Goal: Task Accomplishment & Management: Manage account settings

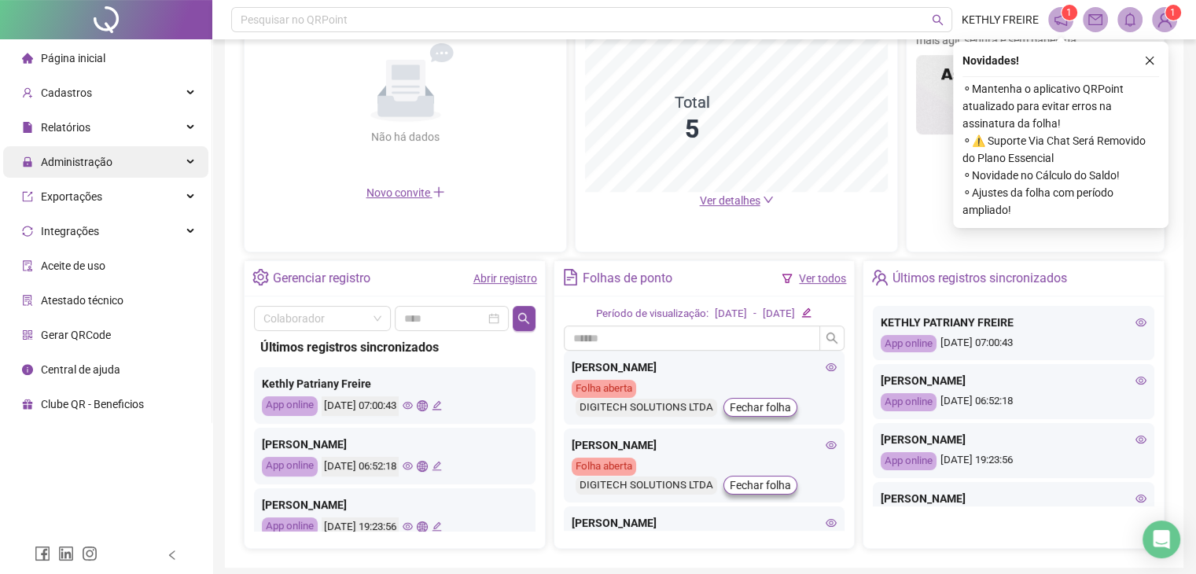
drag, startPoint x: 164, startPoint y: 156, endPoint x: 160, endPoint y: 168, distance: 12.2
click at [166, 155] on div "Administração" at bounding box center [105, 161] width 205 height 31
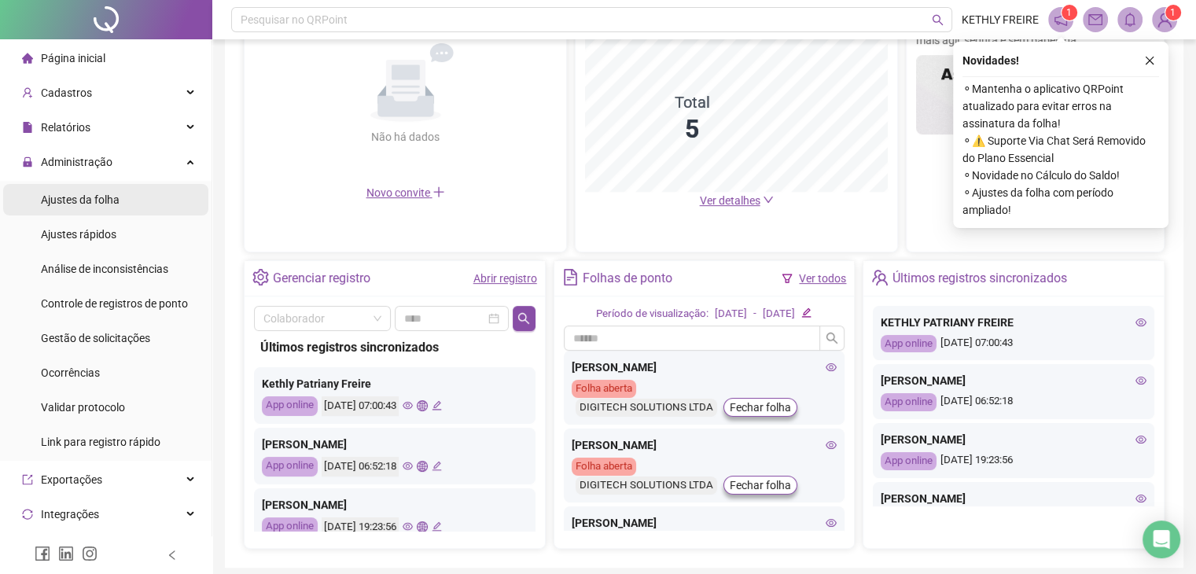
click at [131, 195] on li "Ajustes da folha" at bounding box center [105, 199] width 205 height 31
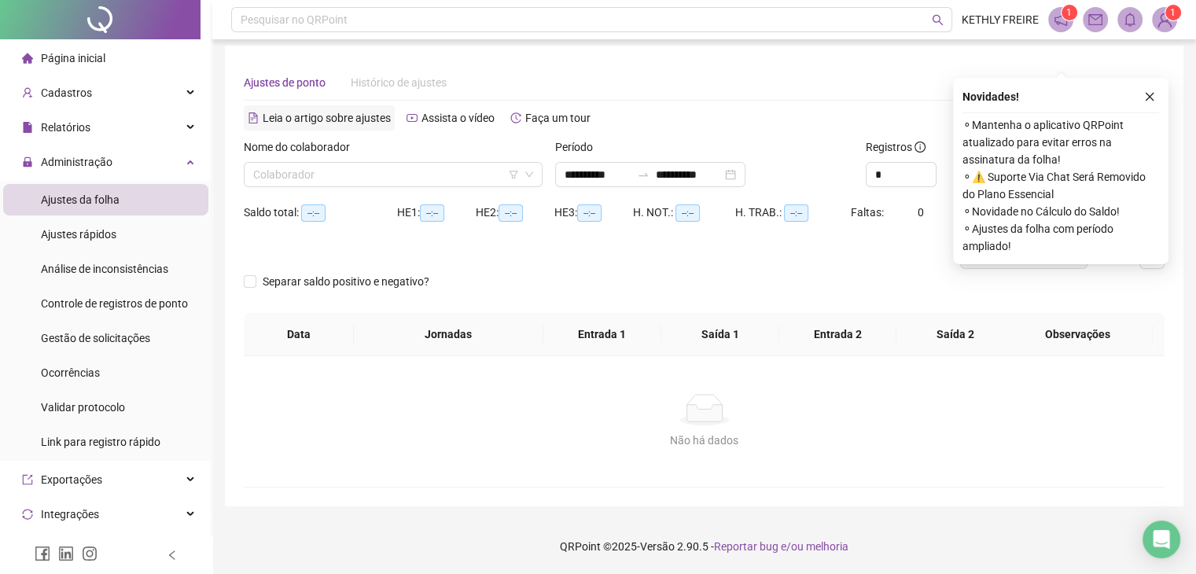
scroll to position [6, 0]
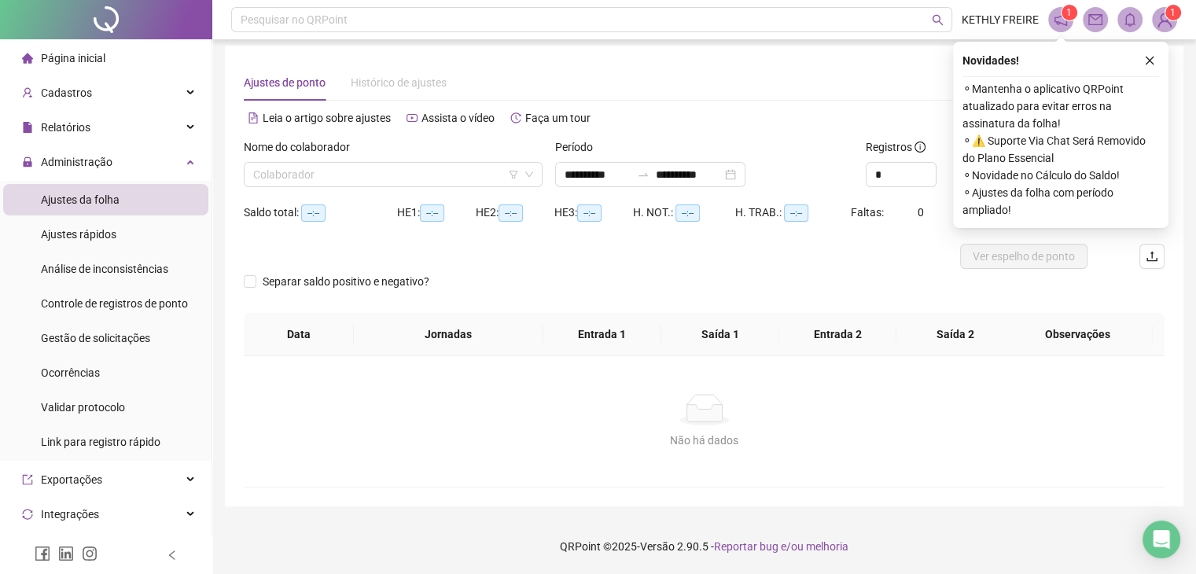
type input "**********"
click at [376, 172] on input "search" at bounding box center [386, 175] width 266 height 24
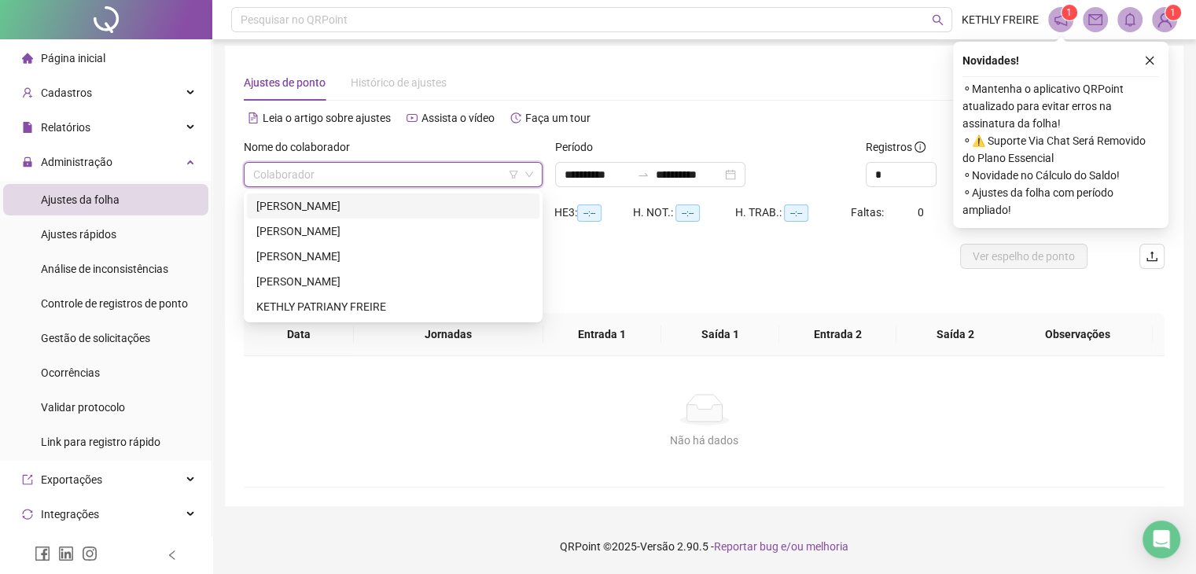
click at [361, 202] on div "[PERSON_NAME]" at bounding box center [393, 205] width 274 height 17
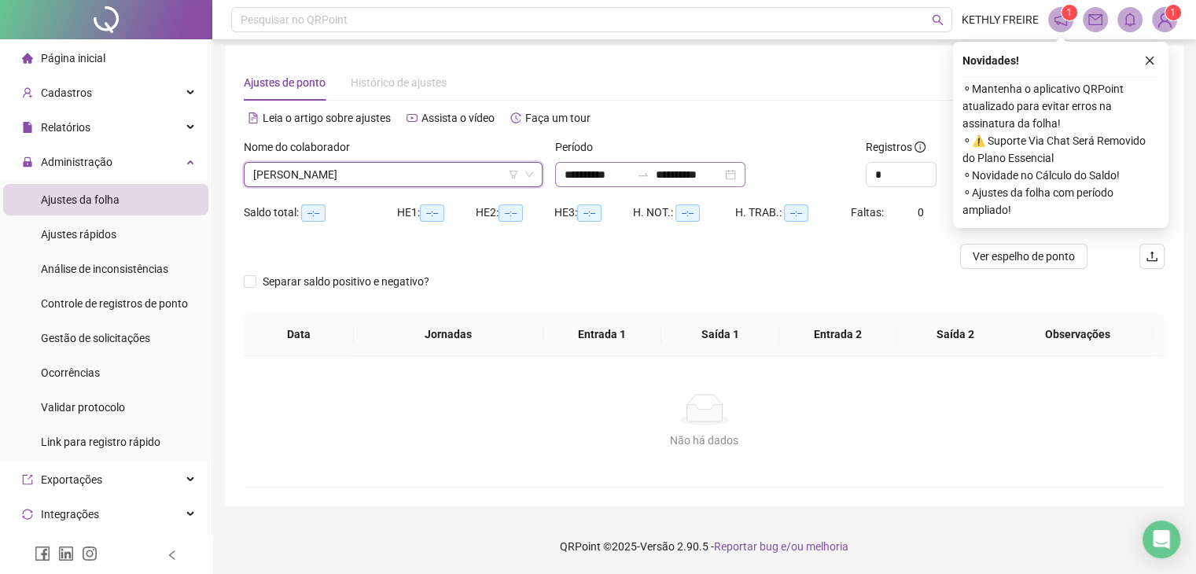
click at [746, 168] on div "**********" at bounding box center [650, 174] width 190 height 25
click at [746, 172] on div "**********" at bounding box center [650, 174] width 190 height 25
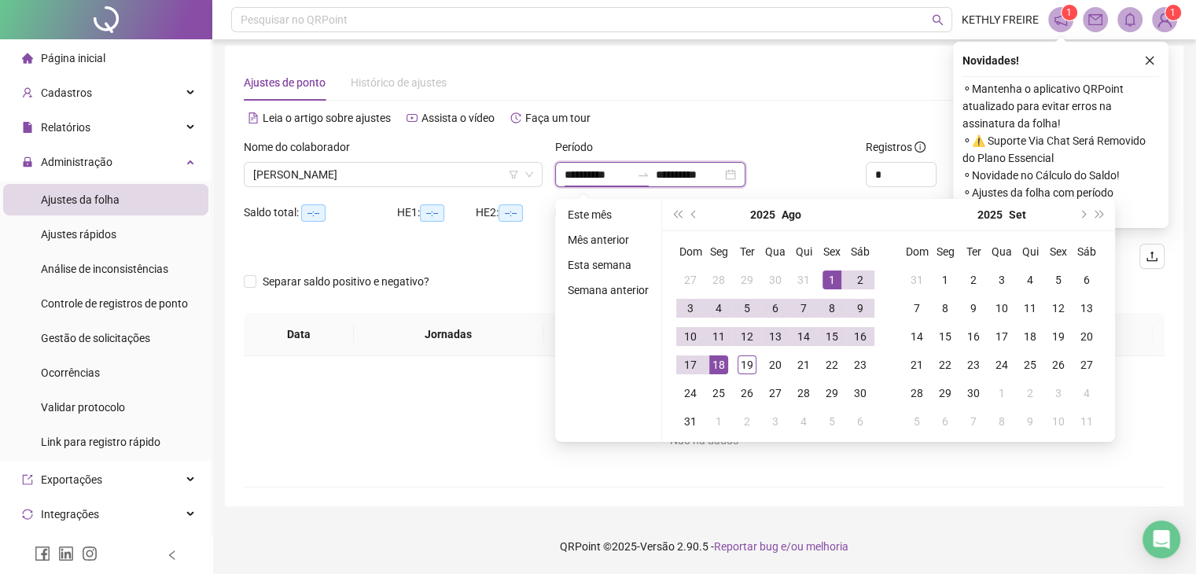
type input "**********"
click at [830, 284] on div "1" at bounding box center [832, 280] width 19 height 19
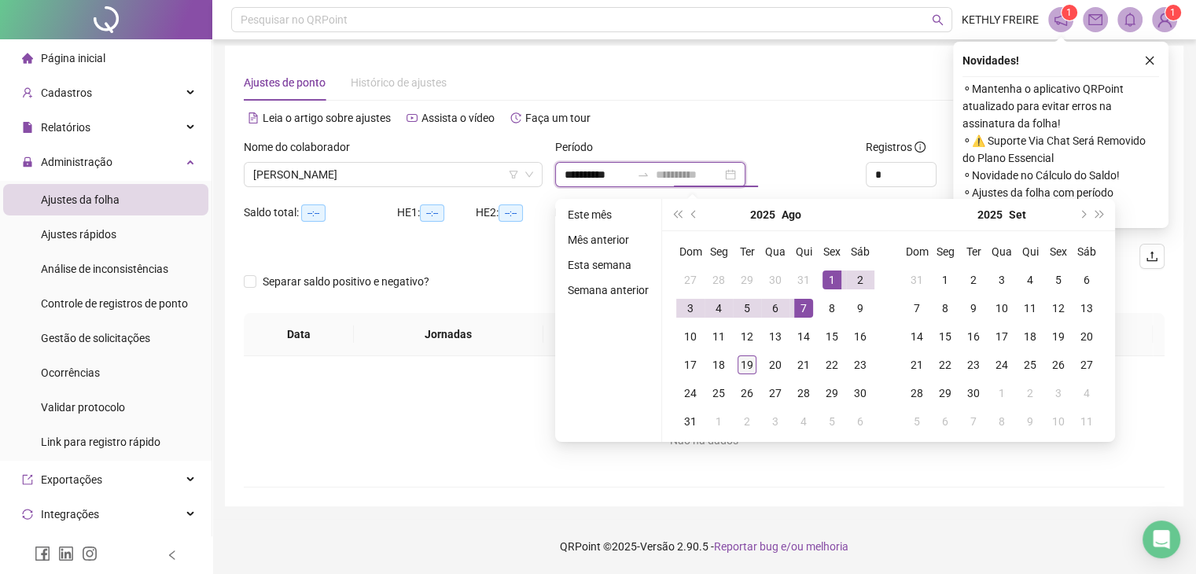
type input "**********"
click at [748, 359] on div "19" at bounding box center [747, 364] width 19 height 19
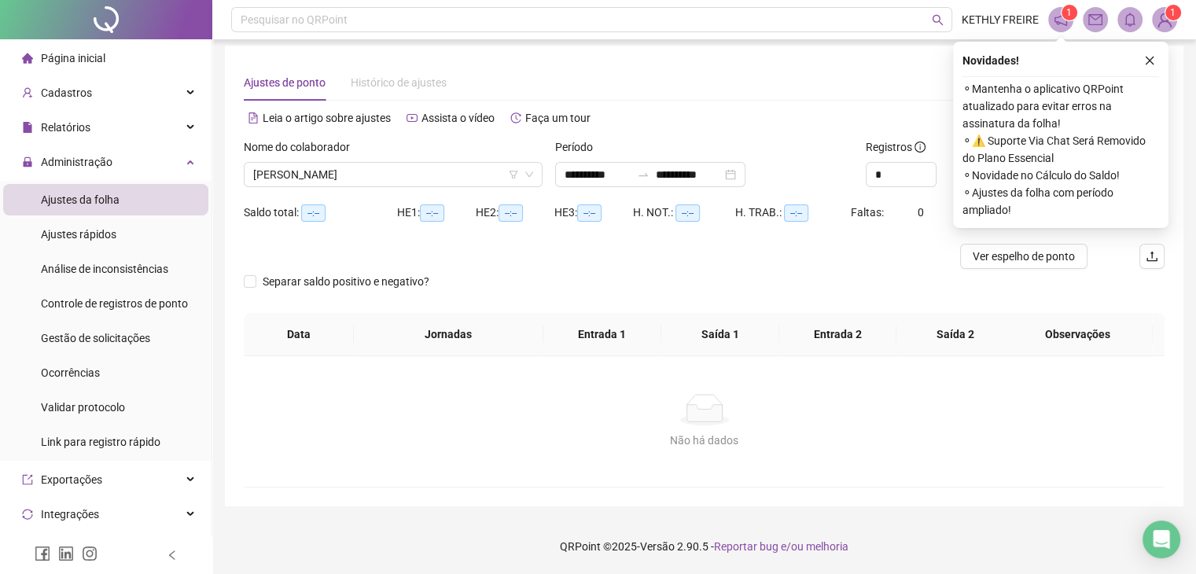
click at [1153, 64] on button "button" at bounding box center [1149, 60] width 19 height 19
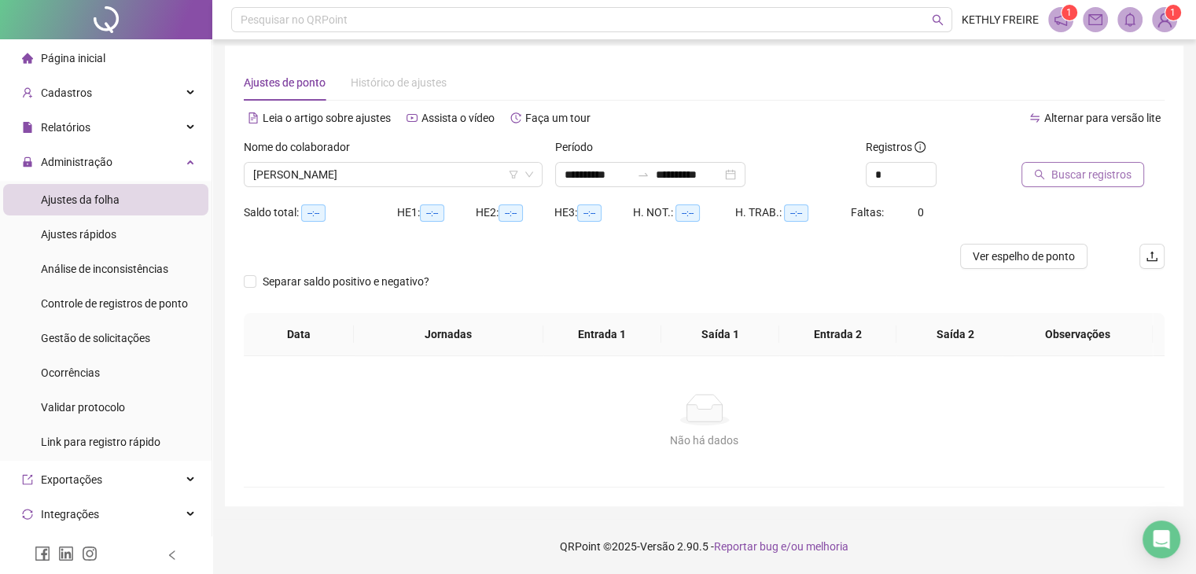
click at [1095, 168] on span "Buscar registros" at bounding box center [1091, 174] width 80 height 17
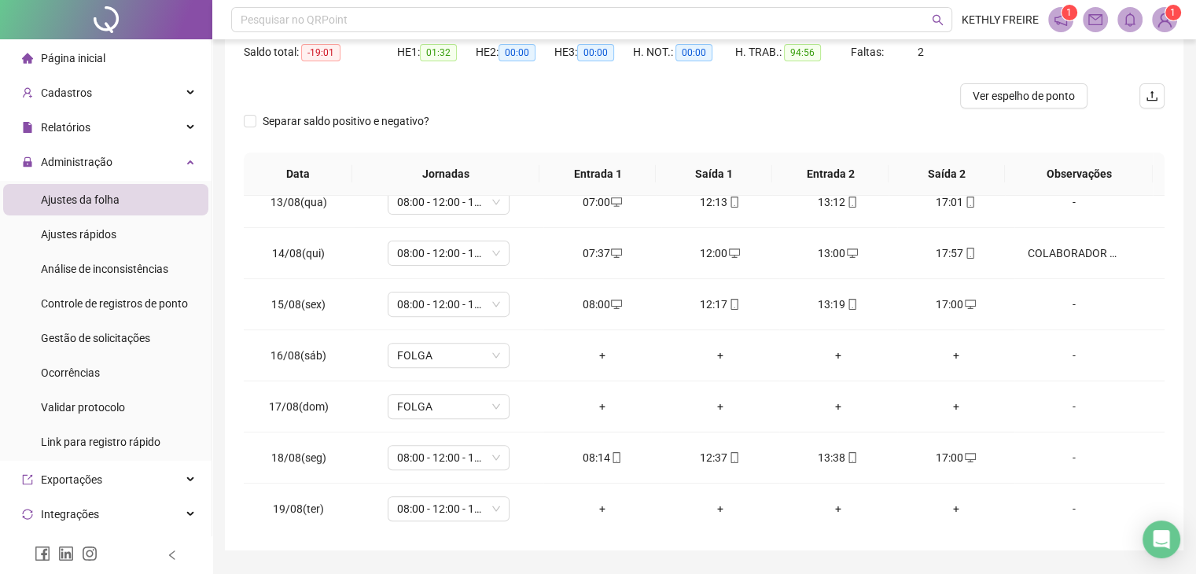
scroll to position [132, 0]
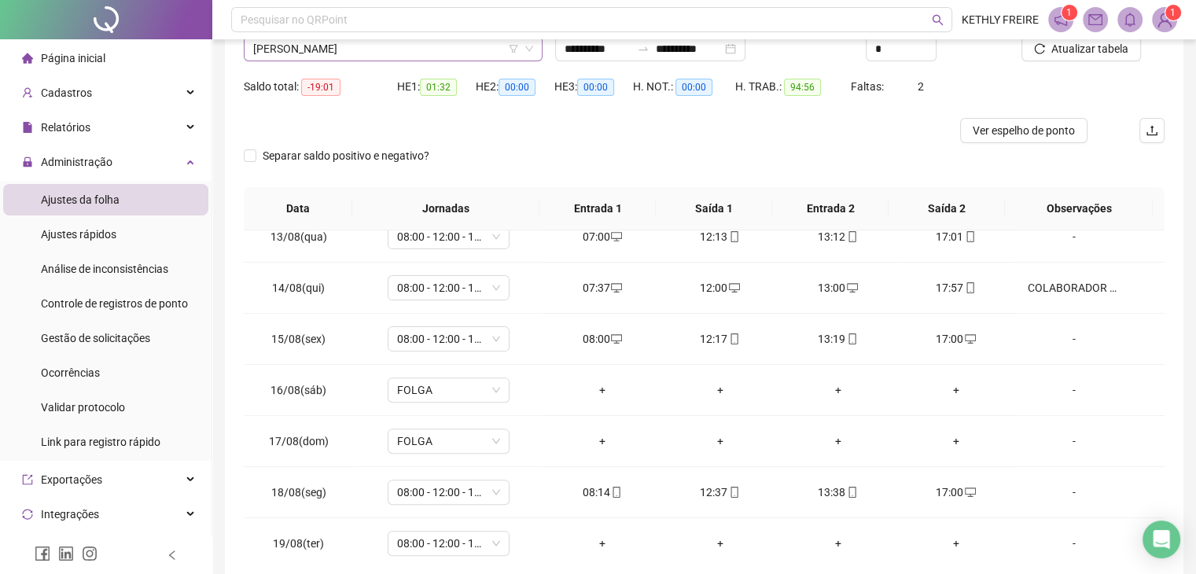
click at [389, 48] on span "[PERSON_NAME]" at bounding box center [393, 49] width 280 height 24
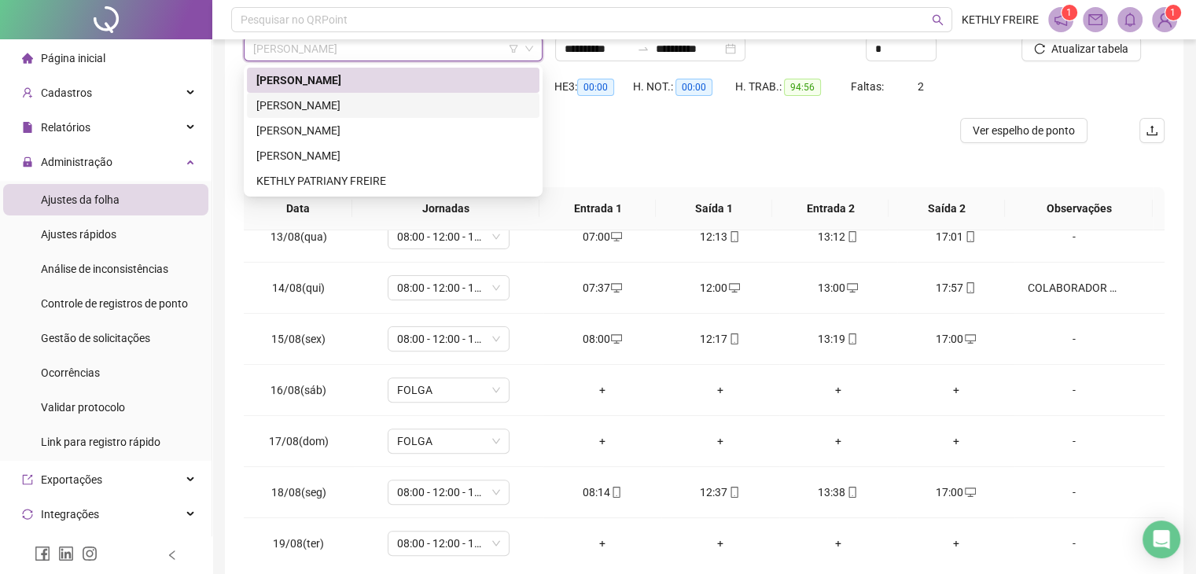
click at [392, 98] on div "[PERSON_NAME]" at bounding box center [393, 105] width 274 height 17
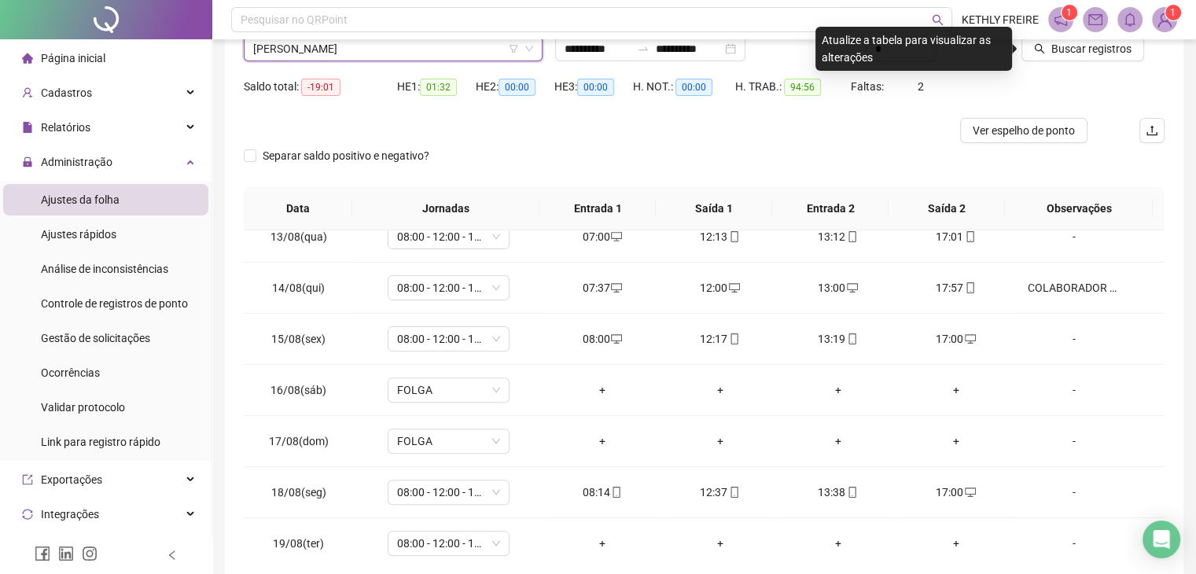
click at [1066, 39] on header "Pesquisar no QRPoint KETHLY FREIRE 1 1" at bounding box center [704, 19] width 984 height 39
click at [1066, 57] on button "Buscar registros" at bounding box center [1083, 48] width 123 height 25
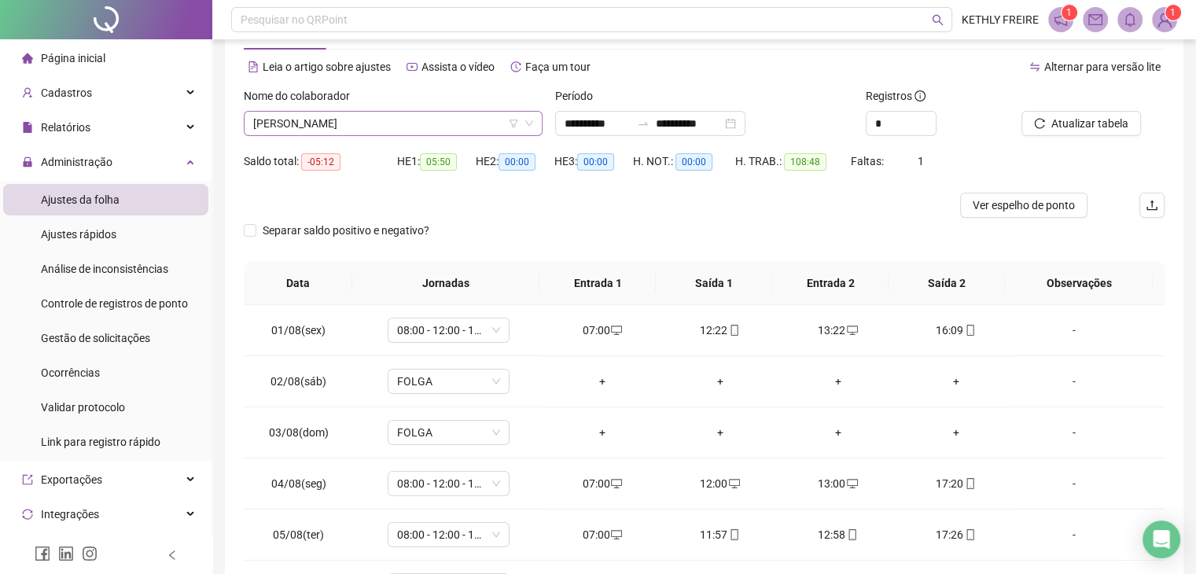
scroll to position [53, 0]
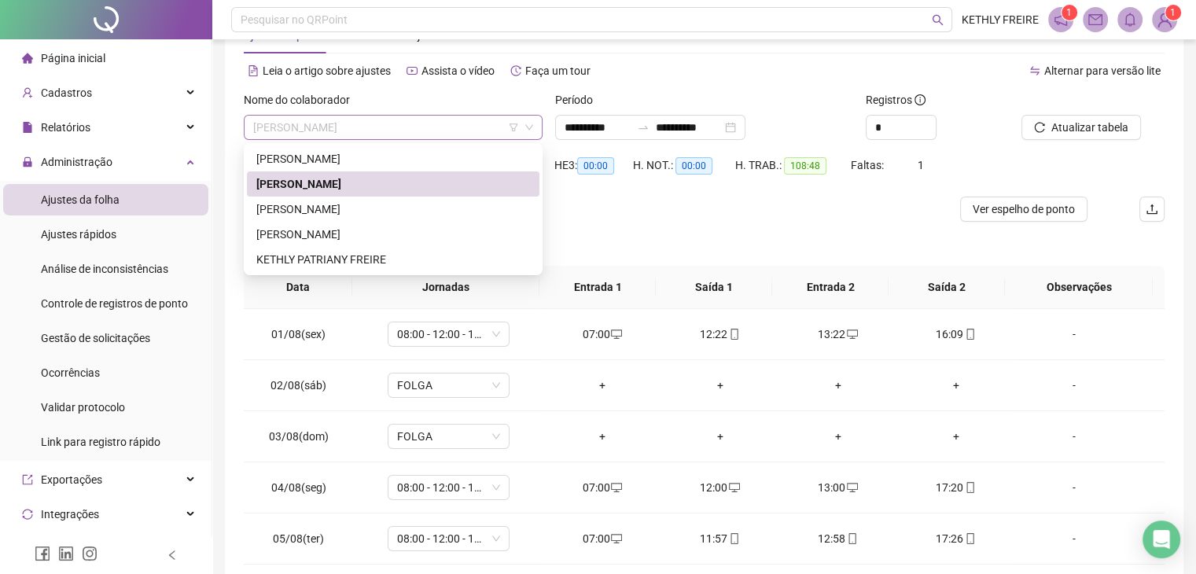
click at [419, 131] on span "[PERSON_NAME]" at bounding box center [393, 128] width 280 height 24
click at [396, 212] on div "[PERSON_NAME]" at bounding box center [393, 209] width 274 height 17
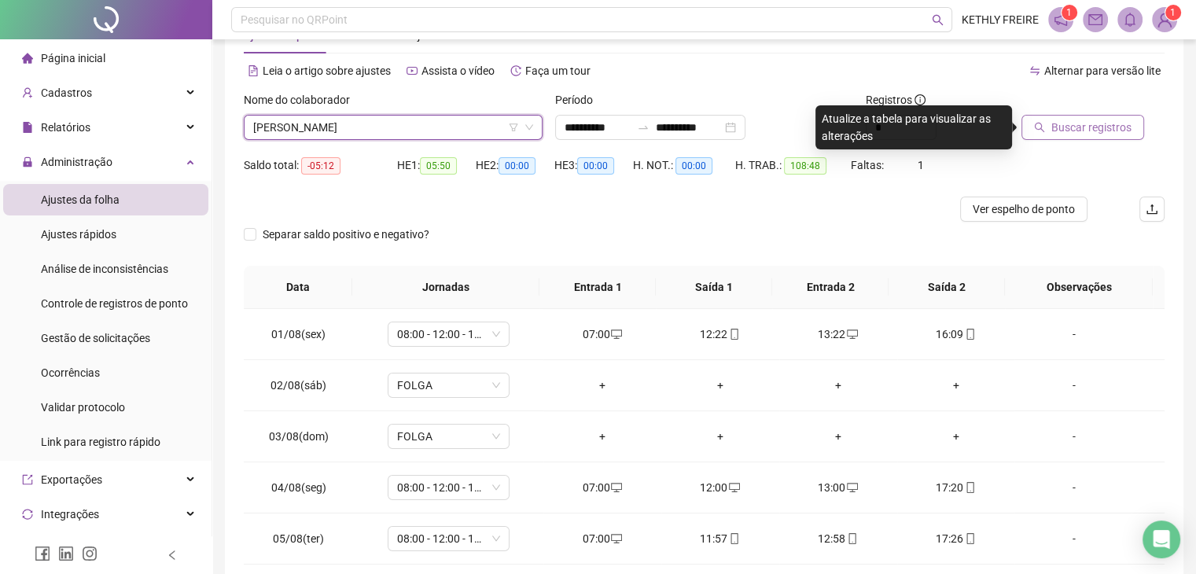
click at [1068, 131] on span "Buscar registros" at bounding box center [1091, 127] width 80 height 17
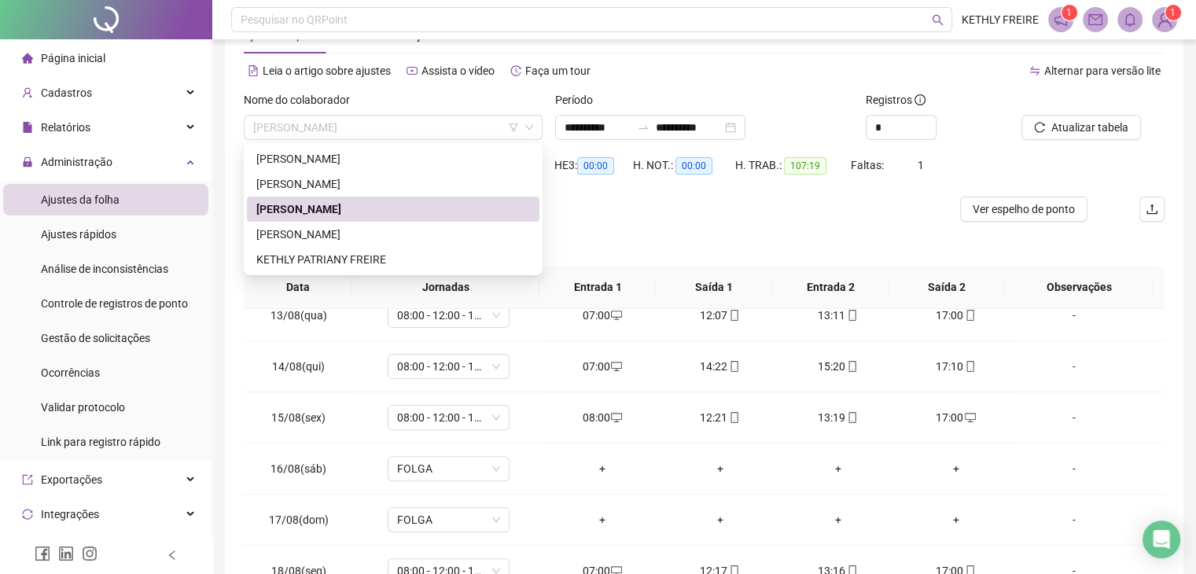
drag, startPoint x: 401, startPoint y: 131, endPoint x: 402, endPoint y: 141, distance: 9.5
click at [402, 130] on span "[PERSON_NAME]" at bounding box center [393, 128] width 280 height 24
click at [411, 252] on div "KETHLY PATRIANY FREIRE" at bounding box center [393, 259] width 274 height 17
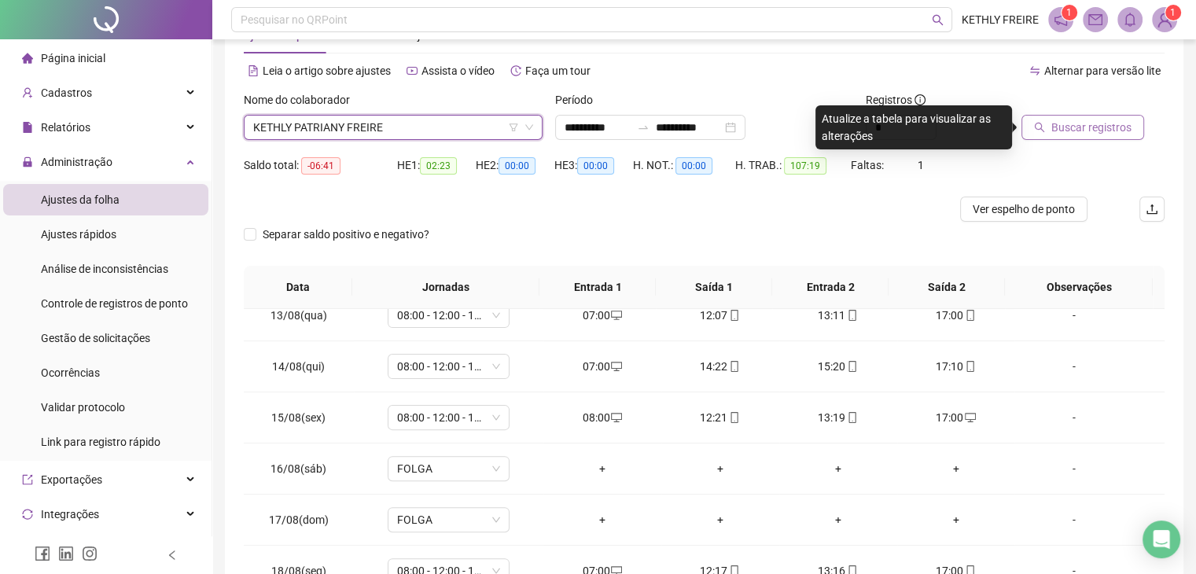
click at [1039, 129] on icon "search" at bounding box center [1040, 128] width 10 height 10
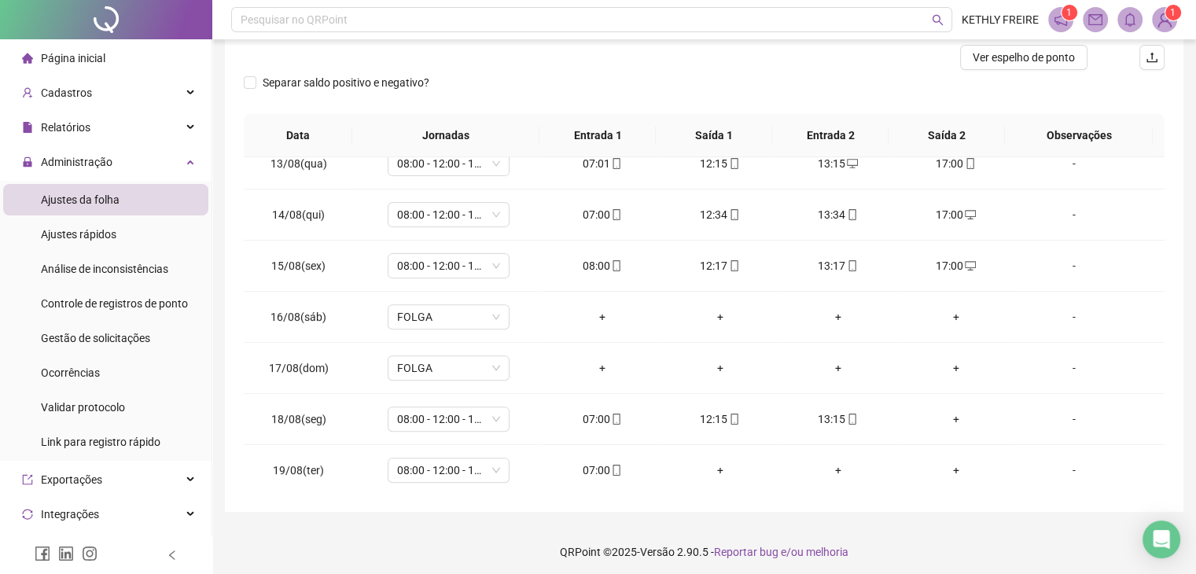
scroll to position [211, 0]
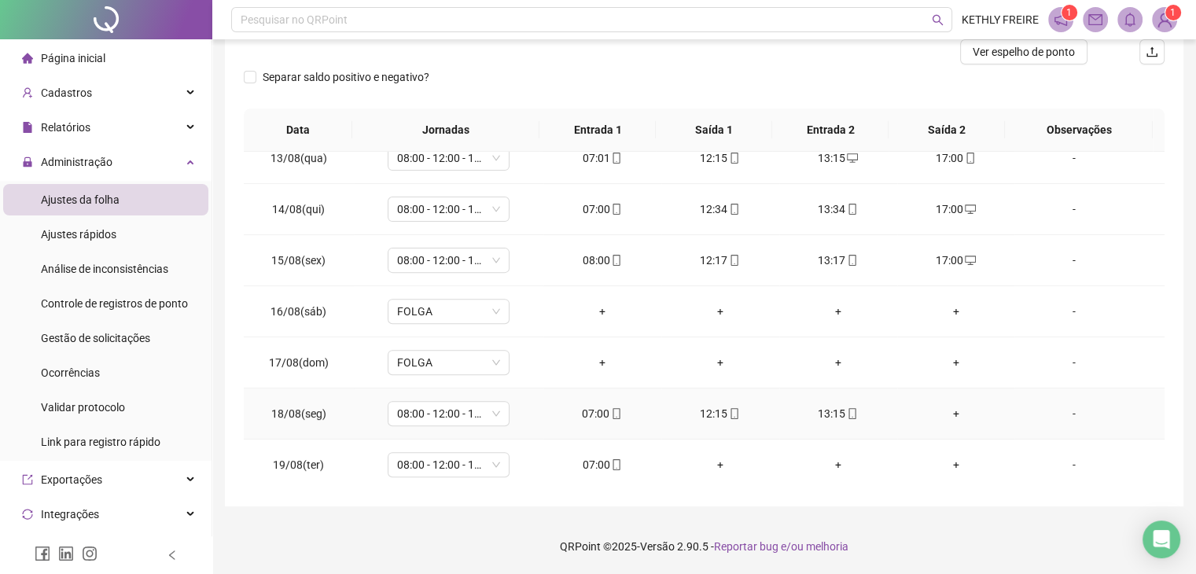
click at [949, 408] on div "+" at bounding box center [956, 413] width 93 height 17
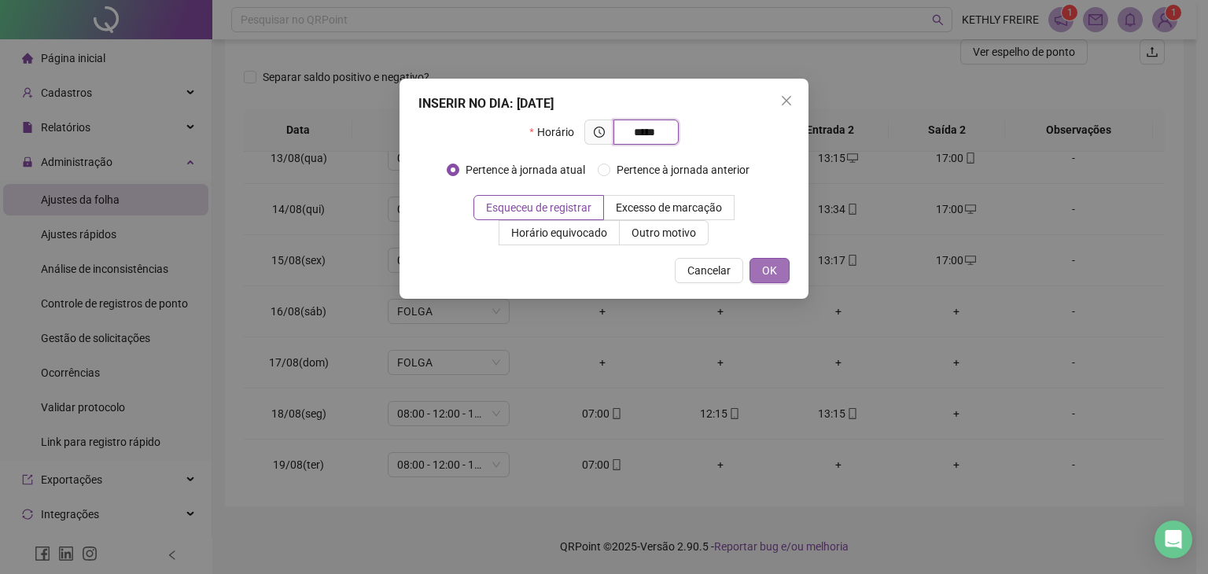
type input "*****"
click at [776, 265] on span "OK" at bounding box center [769, 270] width 15 height 17
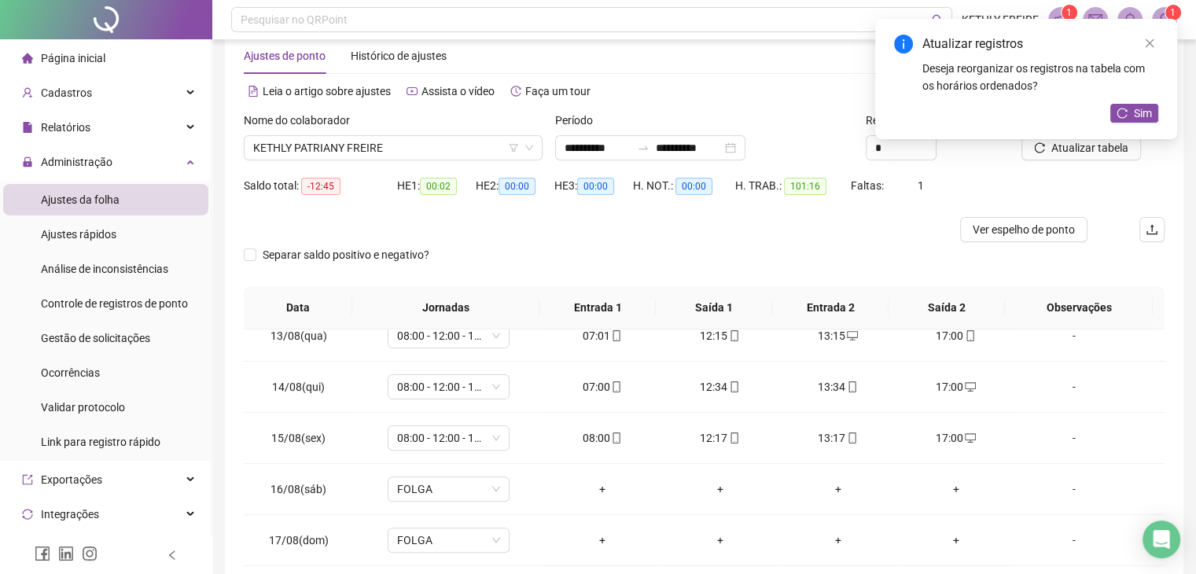
scroll to position [0, 0]
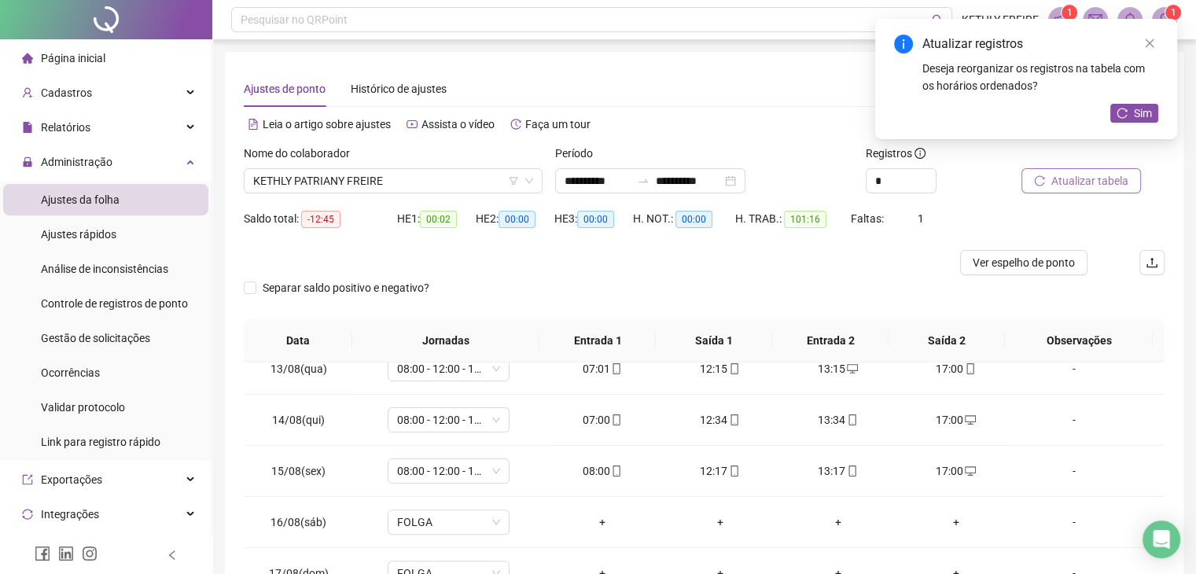
click at [1083, 189] on span "Atualizar tabela" at bounding box center [1089, 180] width 77 height 17
click at [437, 181] on span "KETHLY PATRIANY FREIRE" at bounding box center [393, 181] width 280 height 24
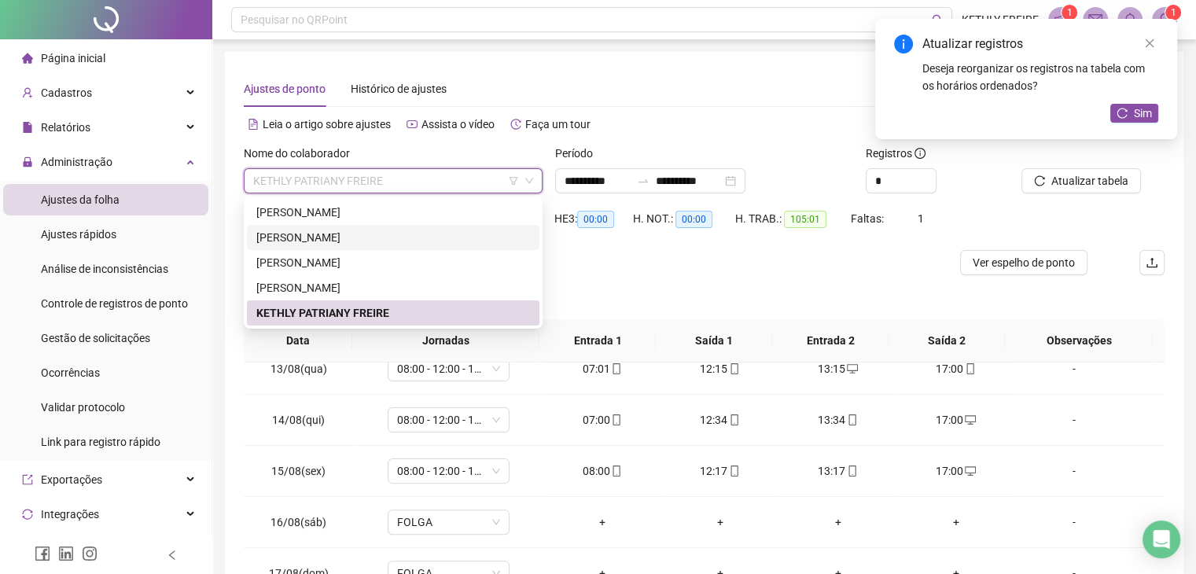
click at [416, 240] on div "[PERSON_NAME]" at bounding box center [393, 237] width 274 height 17
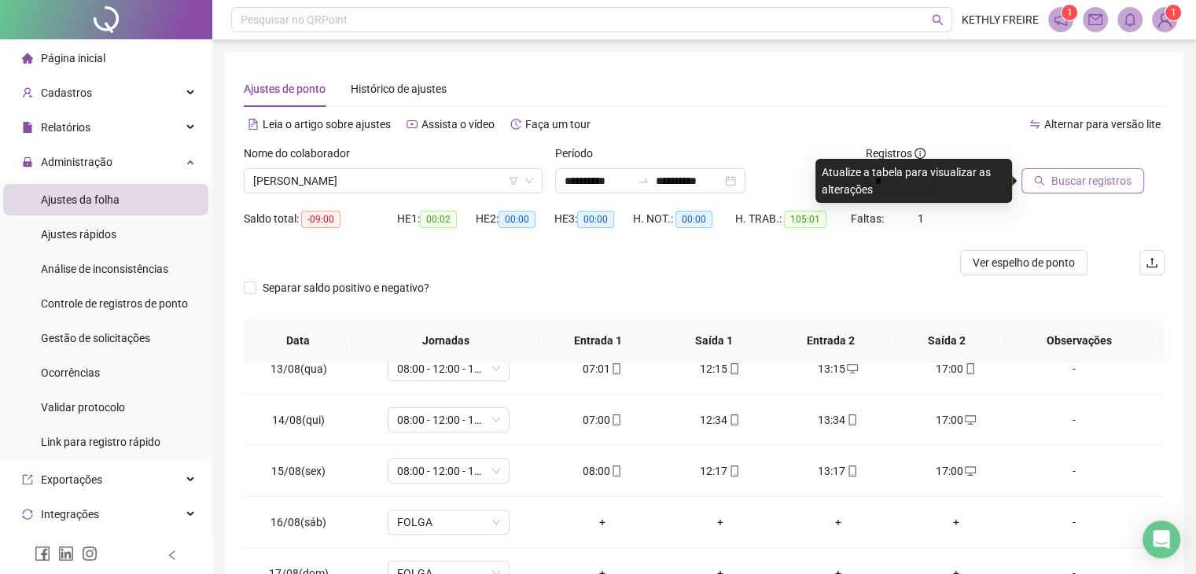
click at [1059, 188] on span "Buscar registros" at bounding box center [1091, 180] width 80 height 17
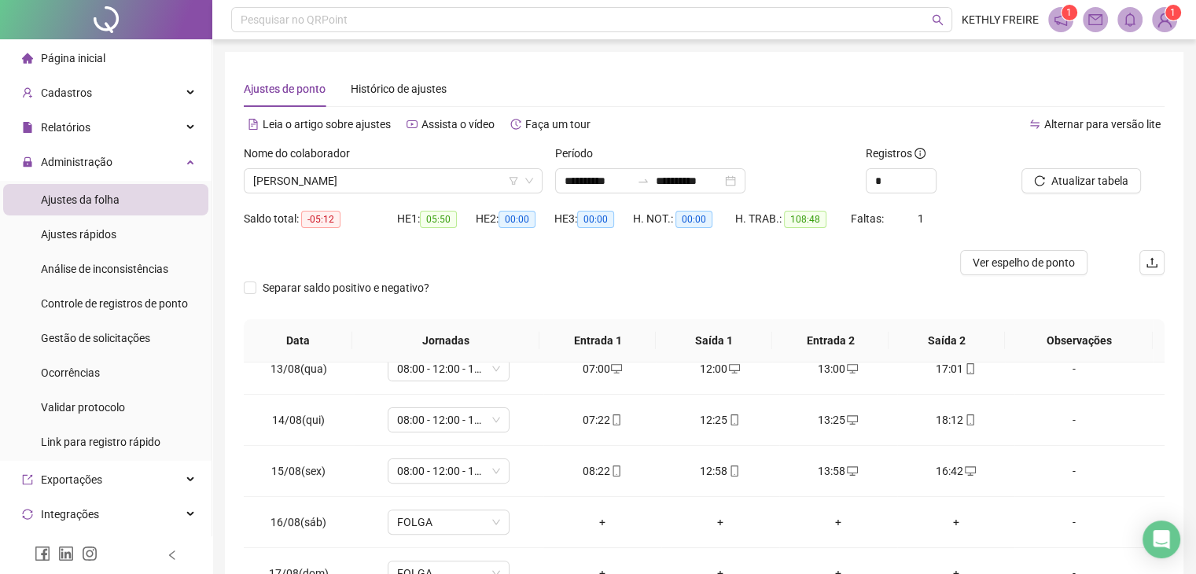
scroll to position [211, 0]
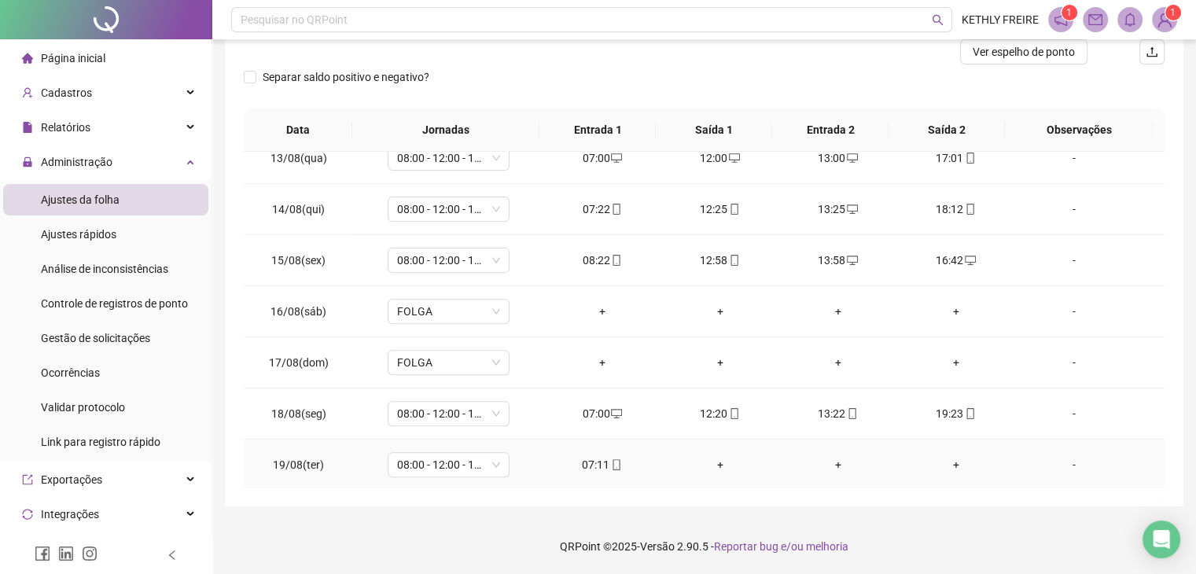
click at [613, 459] on icon "mobile" at bounding box center [616, 464] width 7 height 11
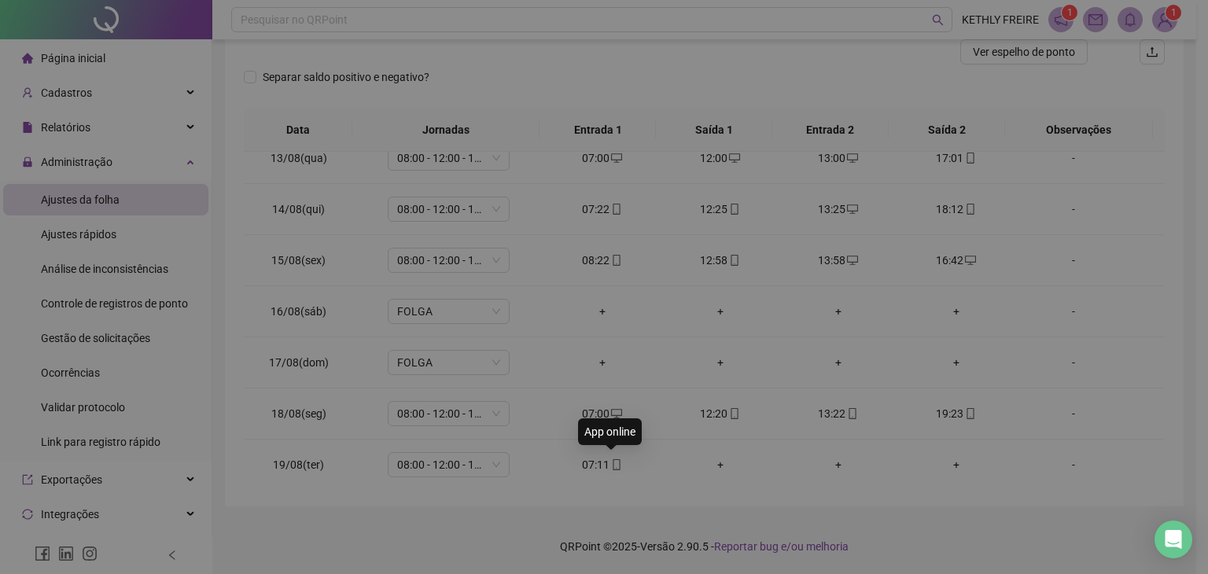
type input "**********"
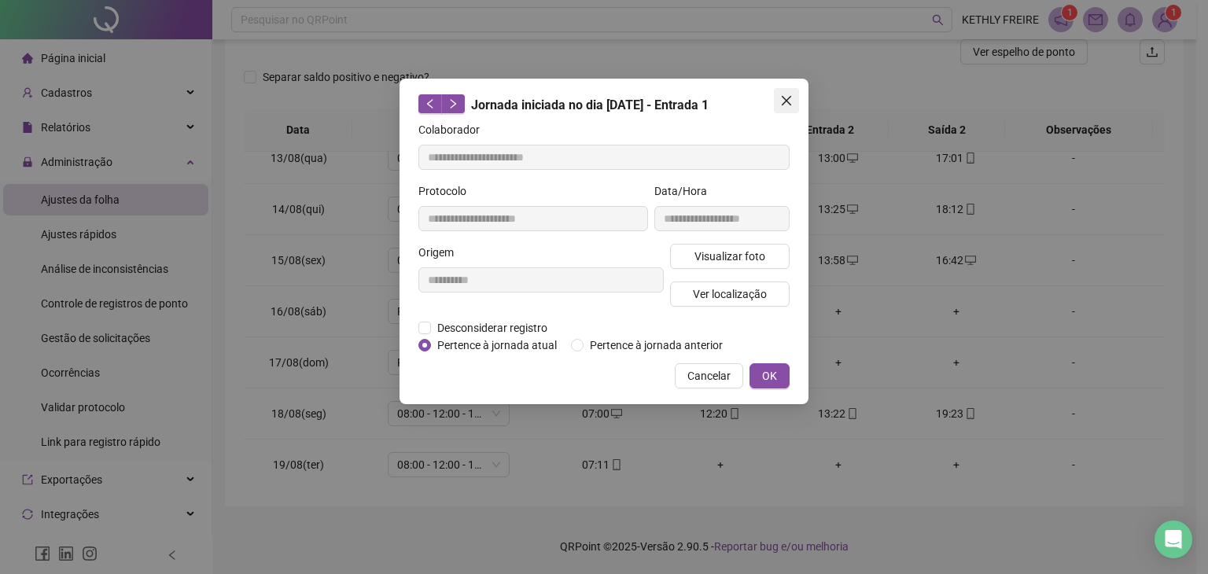
click at [783, 98] on icon "close" at bounding box center [786, 100] width 13 height 13
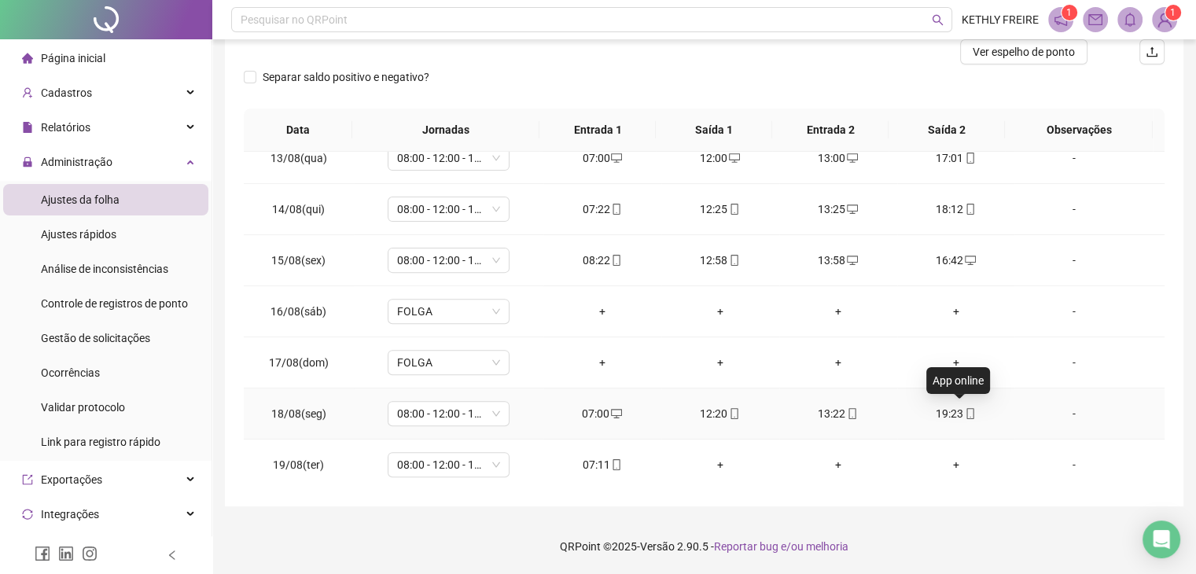
click at [965, 409] on icon "mobile" at bounding box center [970, 413] width 11 height 11
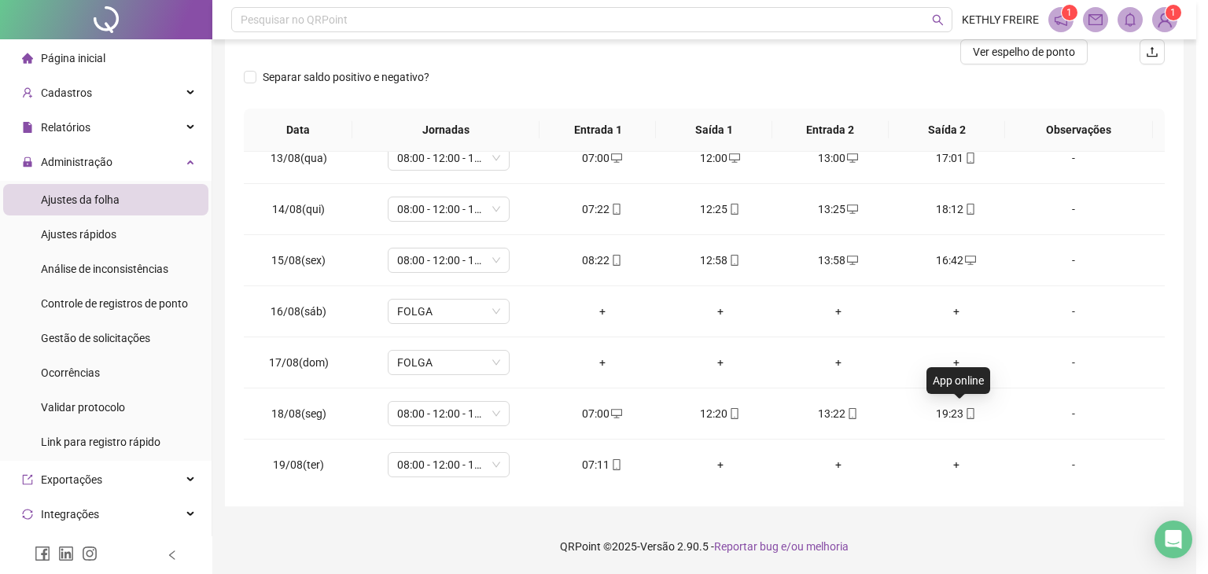
type input "**********"
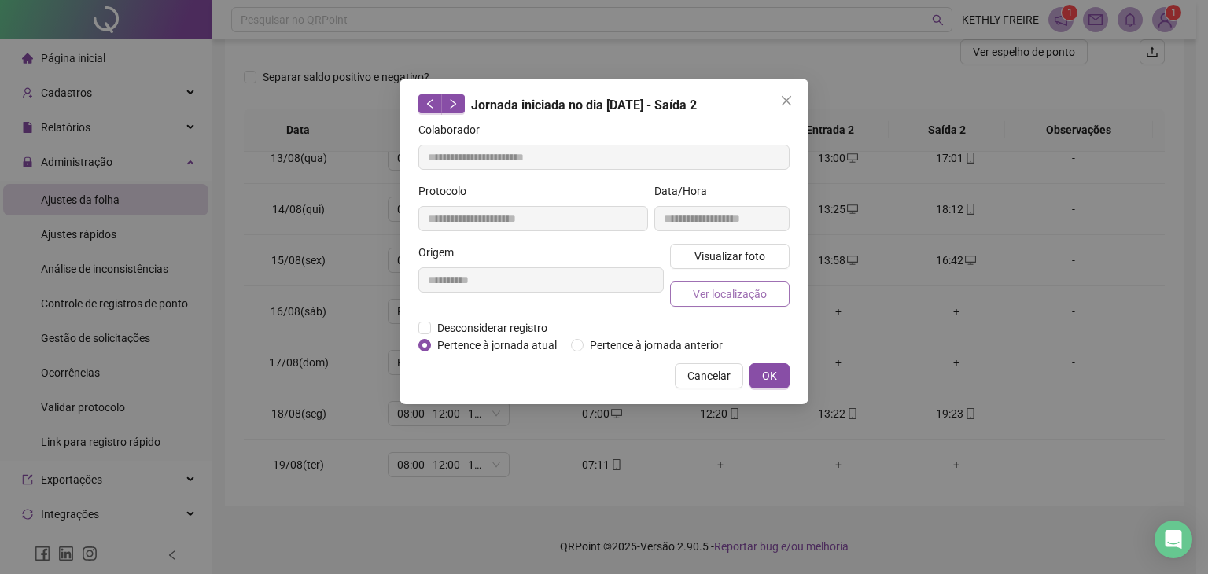
click at [735, 293] on span "Ver localização" at bounding box center [730, 293] width 74 height 17
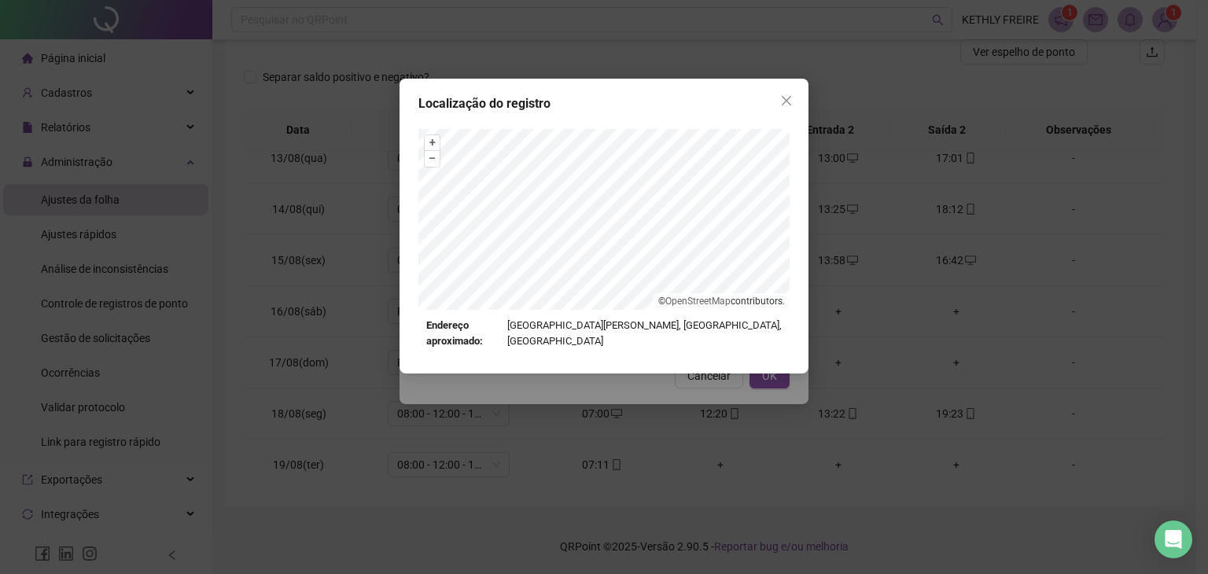
click at [783, 94] on icon "close" at bounding box center [786, 100] width 13 height 13
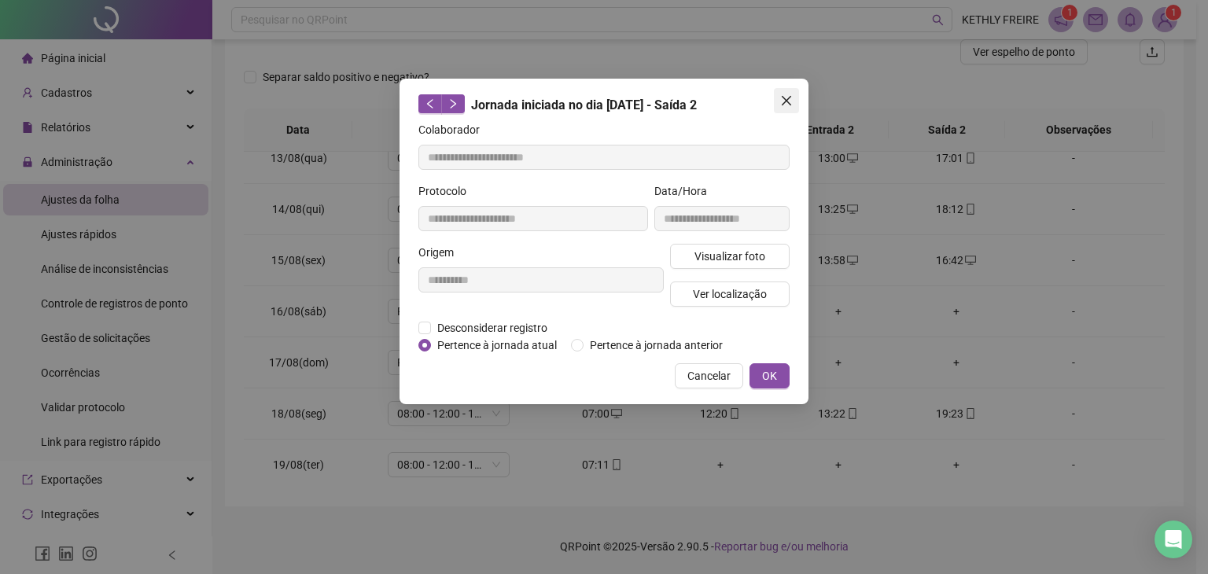
click at [782, 104] on icon "close" at bounding box center [786, 100] width 13 height 13
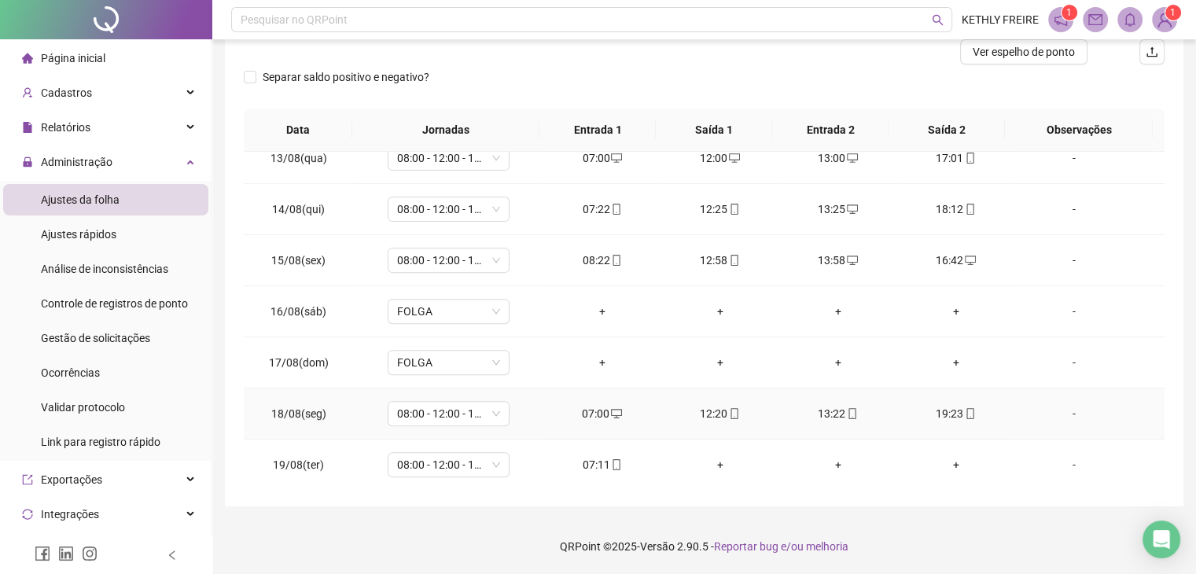
click at [965, 412] on icon "mobile" at bounding box center [970, 413] width 11 height 11
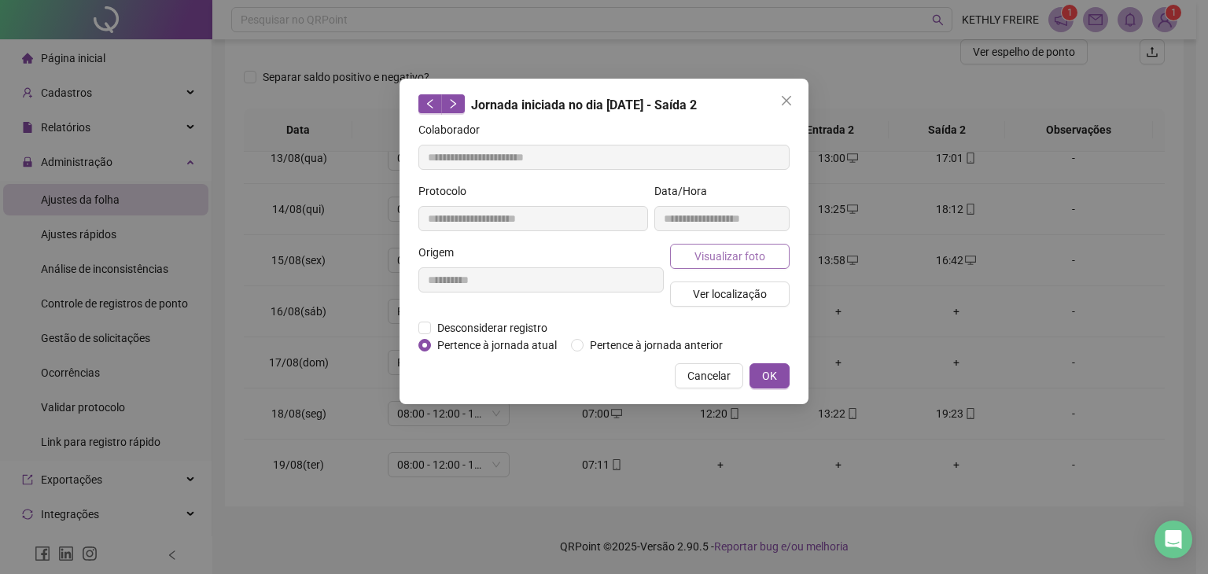
click at [752, 248] on span "Visualizar foto" at bounding box center [729, 256] width 71 height 17
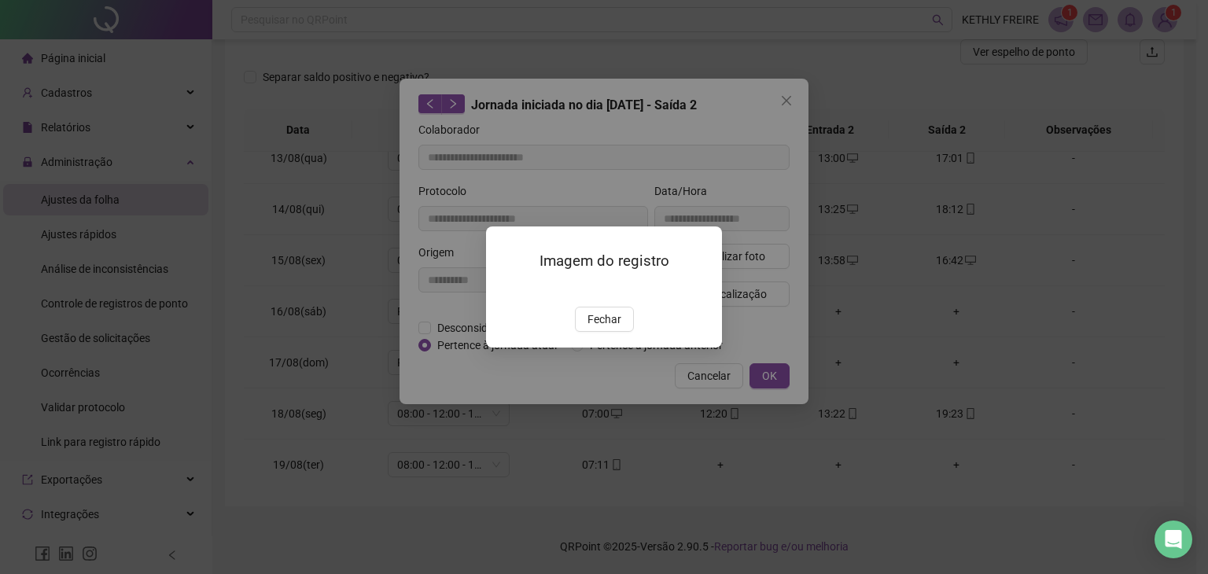
click at [611, 328] on span "Fechar" at bounding box center [604, 319] width 34 height 17
click at [611, 412] on div "Imagem do registro Fechar" at bounding box center [604, 287] width 1208 height 574
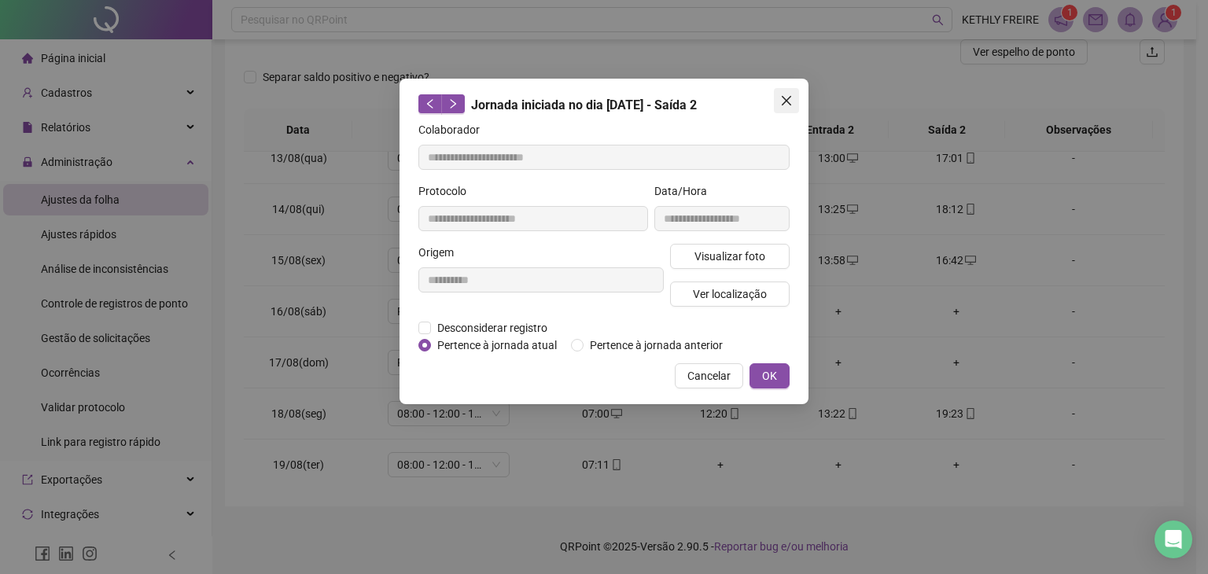
click at [780, 98] on icon "close" at bounding box center [786, 100] width 13 height 13
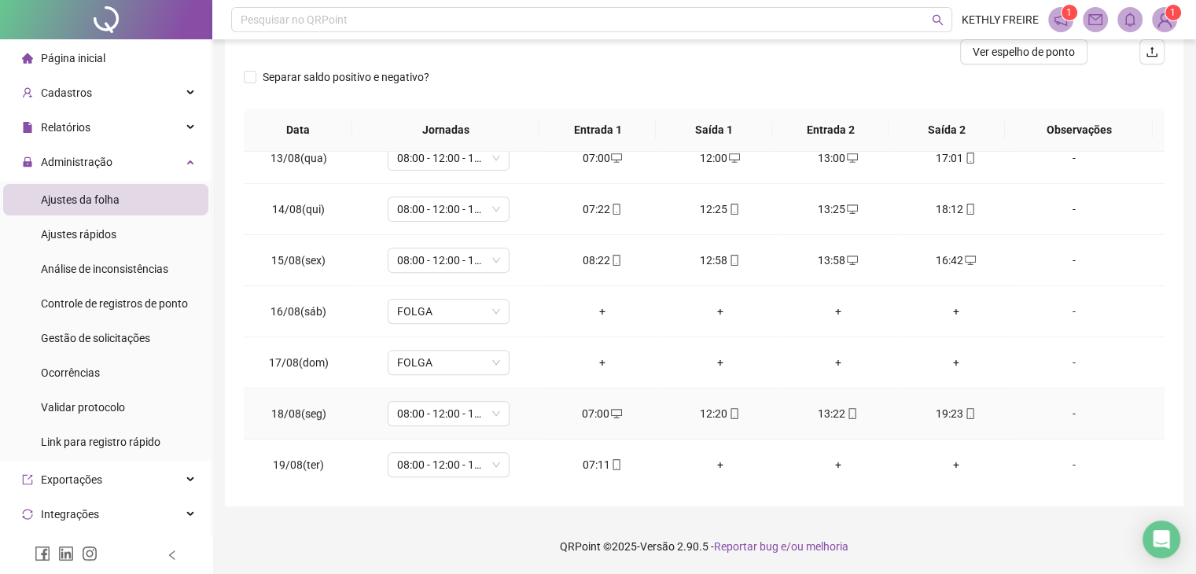
click at [967, 414] on icon "mobile" at bounding box center [970, 413] width 7 height 11
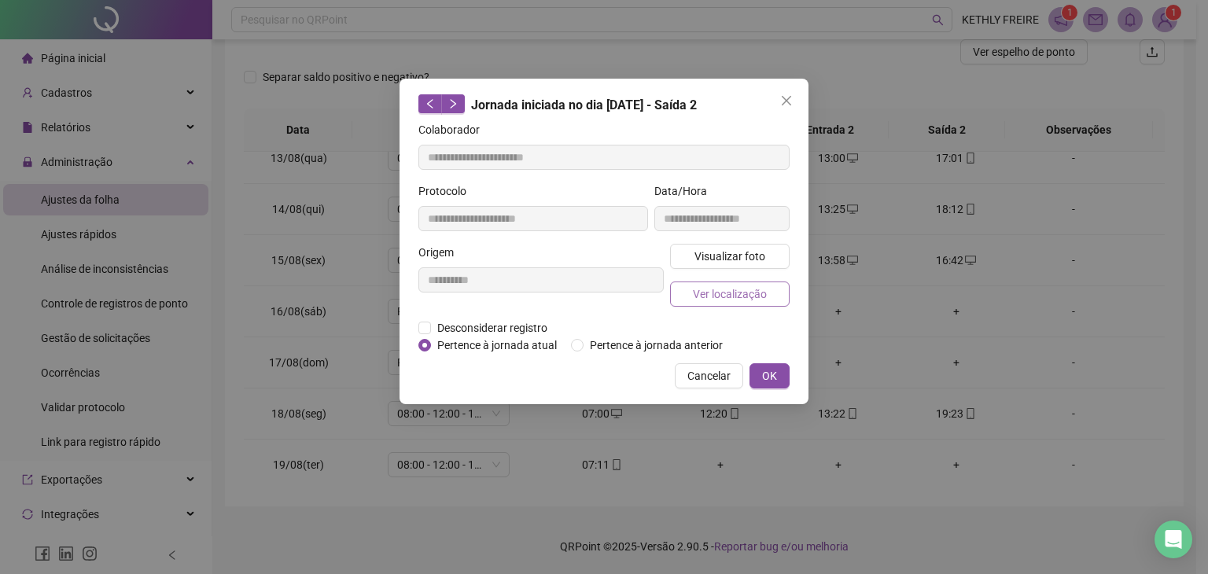
click at [712, 296] on span "Ver localização" at bounding box center [730, 293] width 74 height 17
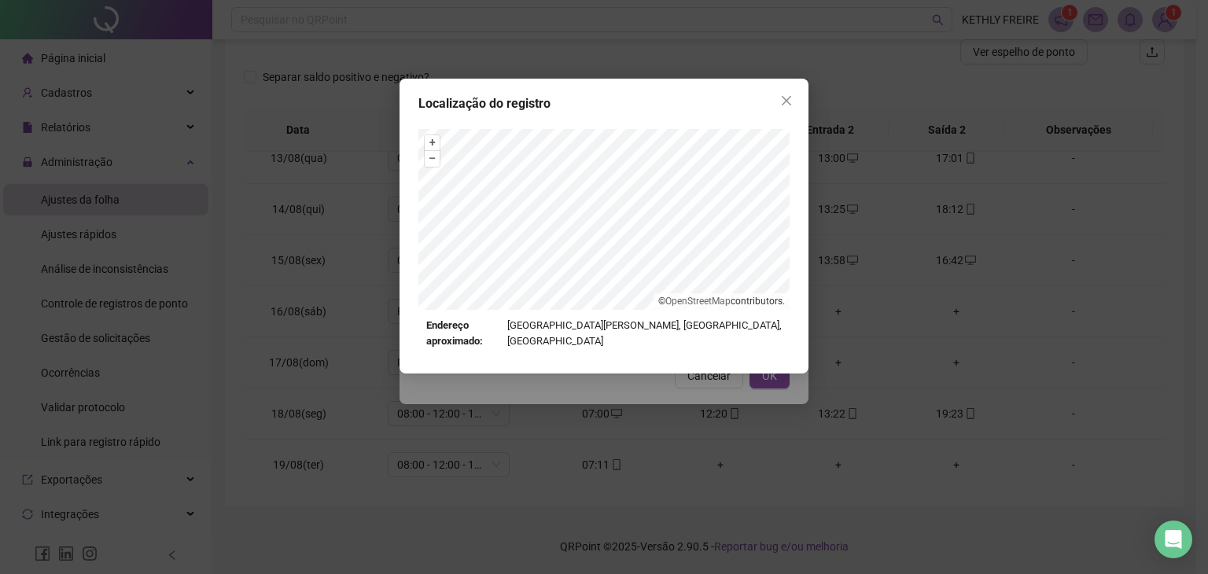
drag, startPoint x: 539, startPoint y: 325, endPoint x: 668, endPoint y: 321, distance: 128.2
click at [668, 321] on div "Endereço aproximado: [STREET_ADDRESS][PERSON_NAME]" at bounding box center [603, 334] width 355 height 32
drag, startPoint x: 771, startPoint y: 327, endPoint x: 539, endPoint y: 318, distance: 232.2
click at [539, 318] on div "Endereço aproximado: [STREET_ADDRESS][PERSON_NAME]" at bounding box center [603, 334] width 355 height 32
copy div "Endereço aproximado: [STREET_ADDRESS][PERSON_NAME]"
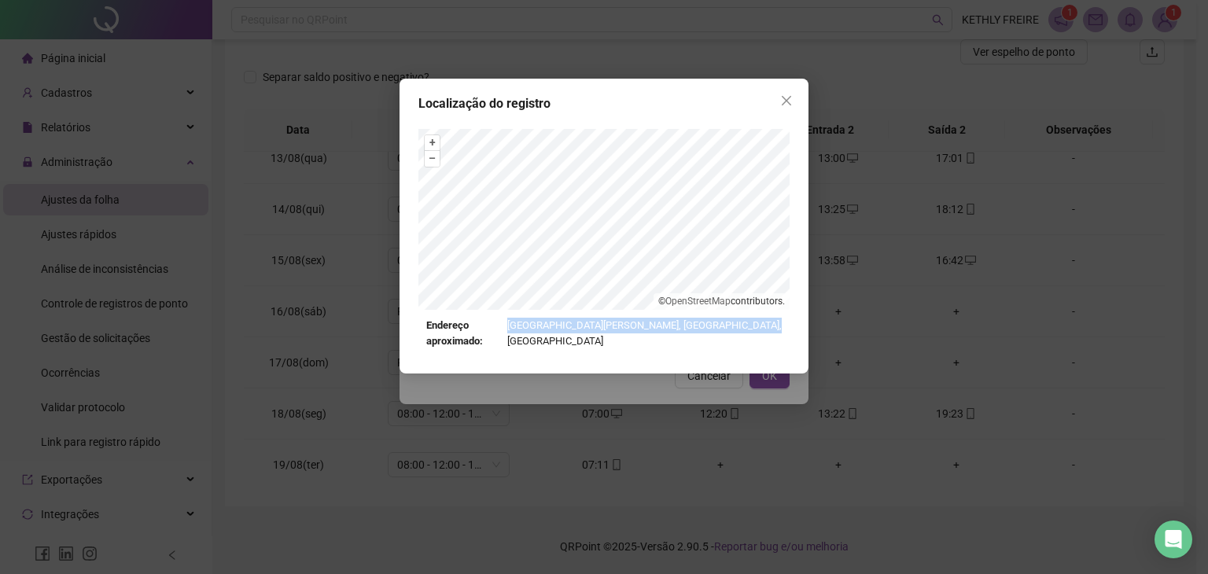
click at [796, 97] on span "Close" at bounding box center [786, 100] width 25 height 13
click at [796, 97] on div "Localização do registro + – ⇧ › © OpenStreetMap contributors. Endereço aproxima…" at bounding box center [604, 287] width 1208 height 574
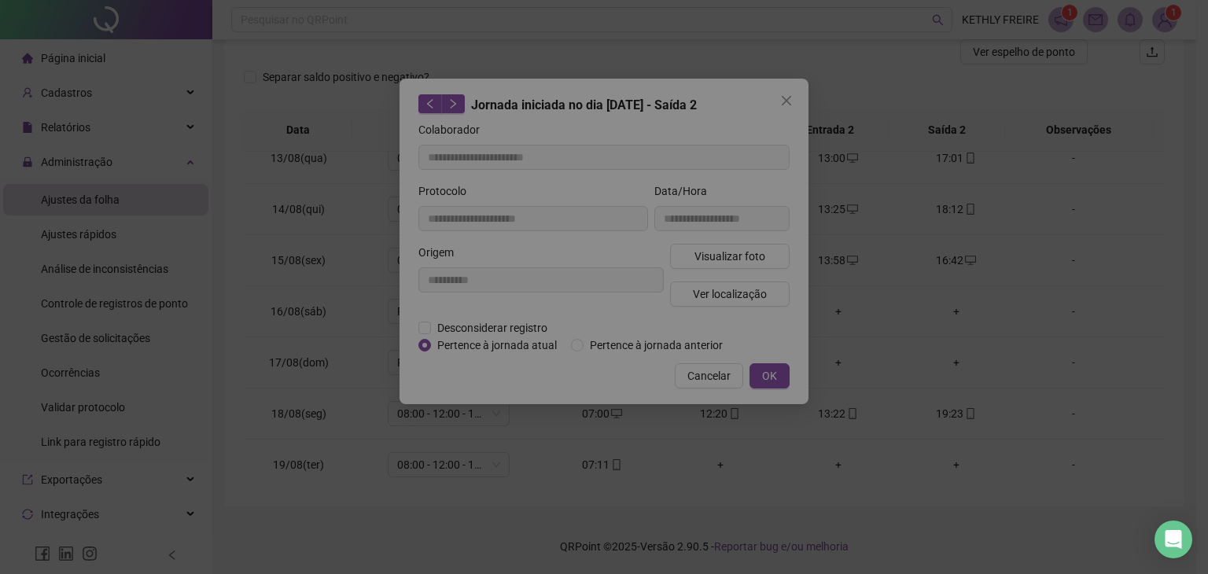
click at [779, 101] on div "Localização do registro + – ⇧ › © OpenStreetMap contributors. Endereço aproxima…" at bounding box center [604, 226] width 409 height 295
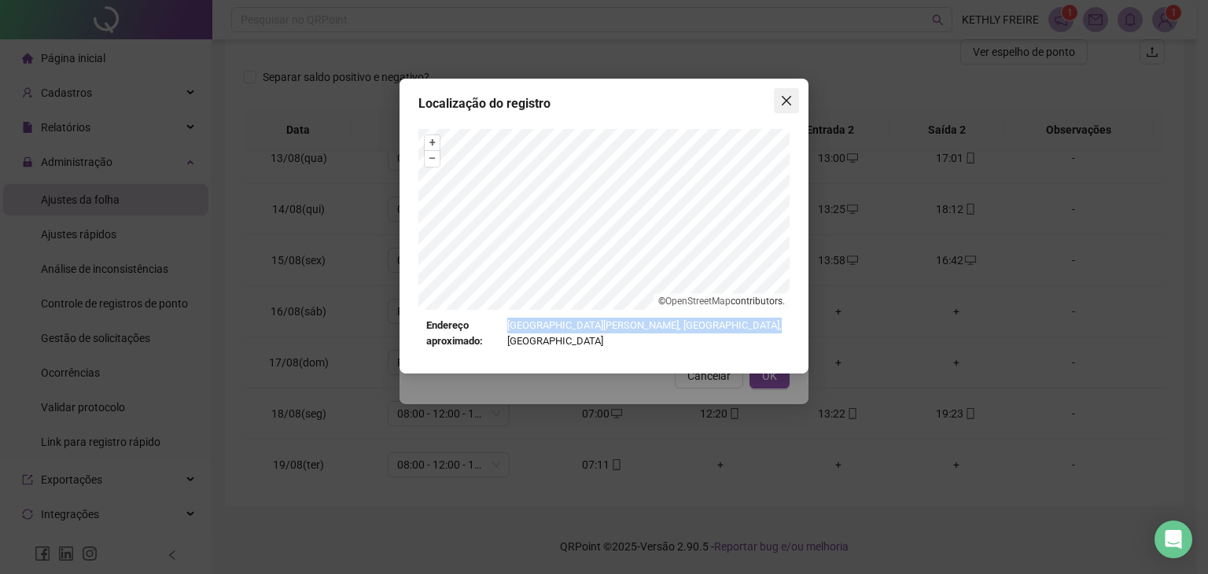
click at [783, 98] on icon "close" at bounding box center [786, 100] width 9 height 9
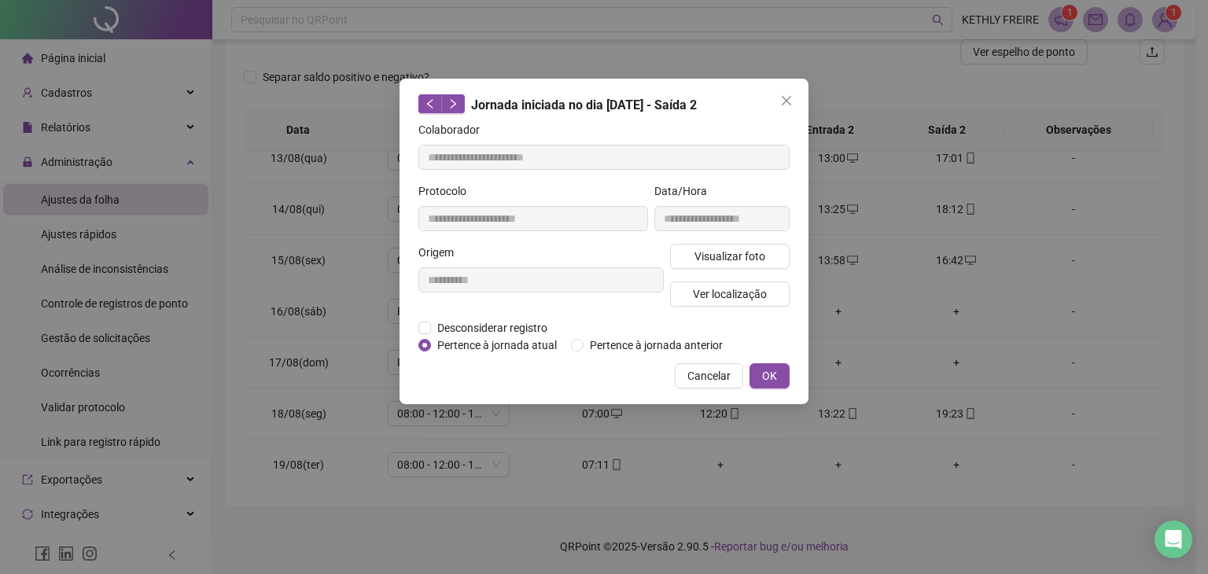
click at [783, 98] on body "**********" at bounding box center [598, 76] width 1196 height 574
click at [781, 112] on button "Close" at bounding box center [786, 100] width 25 height 25
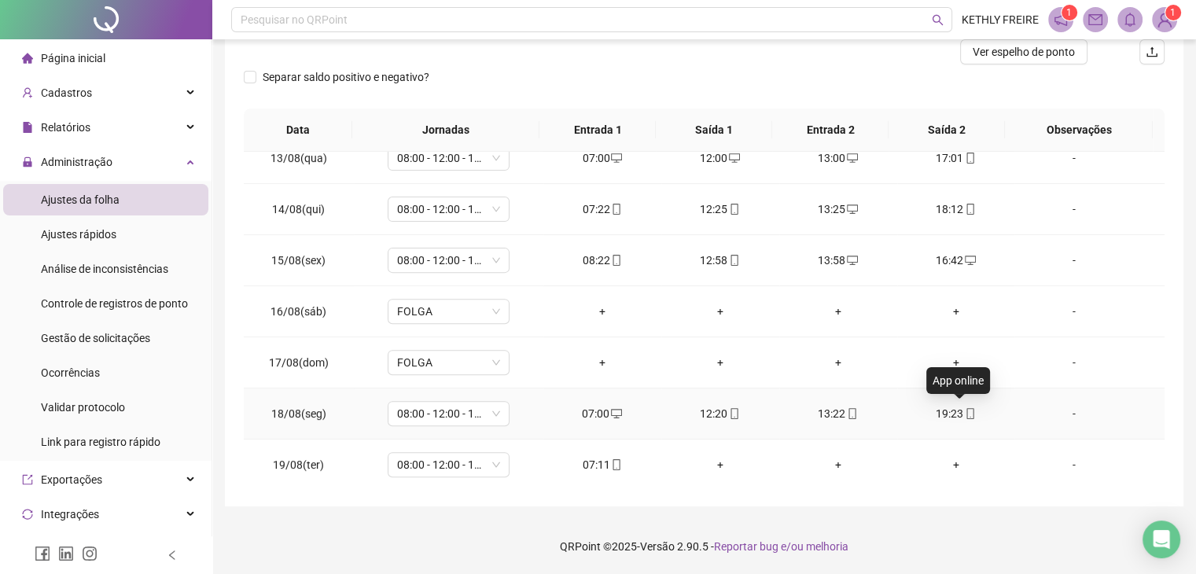
click at [965, 410] on icon "mobile" at bounding box center [970, 413] width 11 height 11
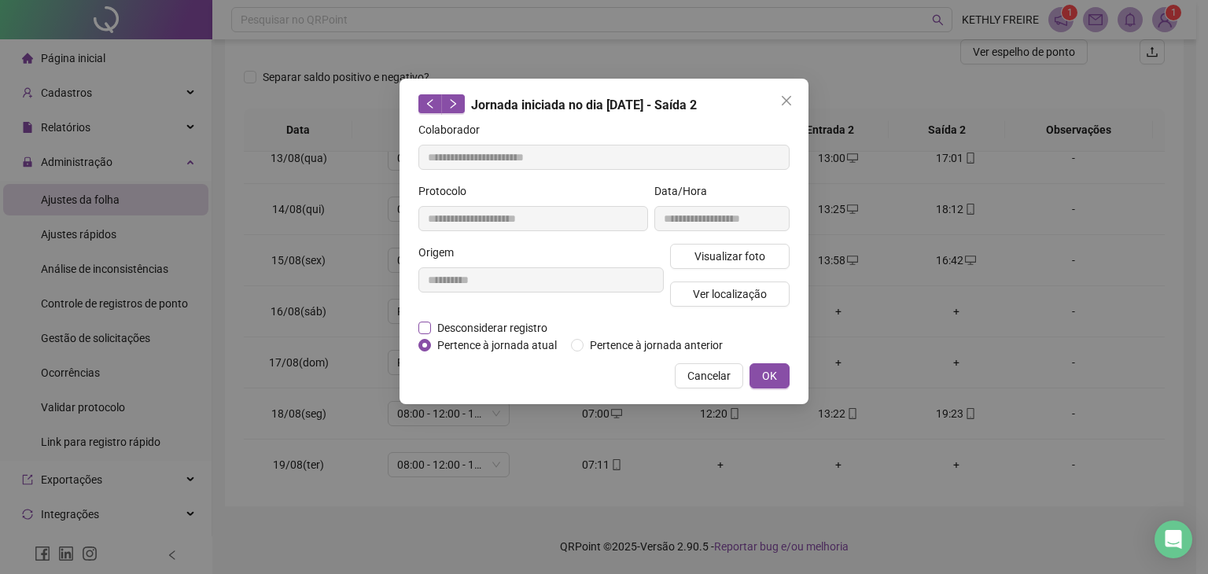
click at [493, 322] on span "Desconsiderar registro" at bounding box center [492, 327] width 123 height 17
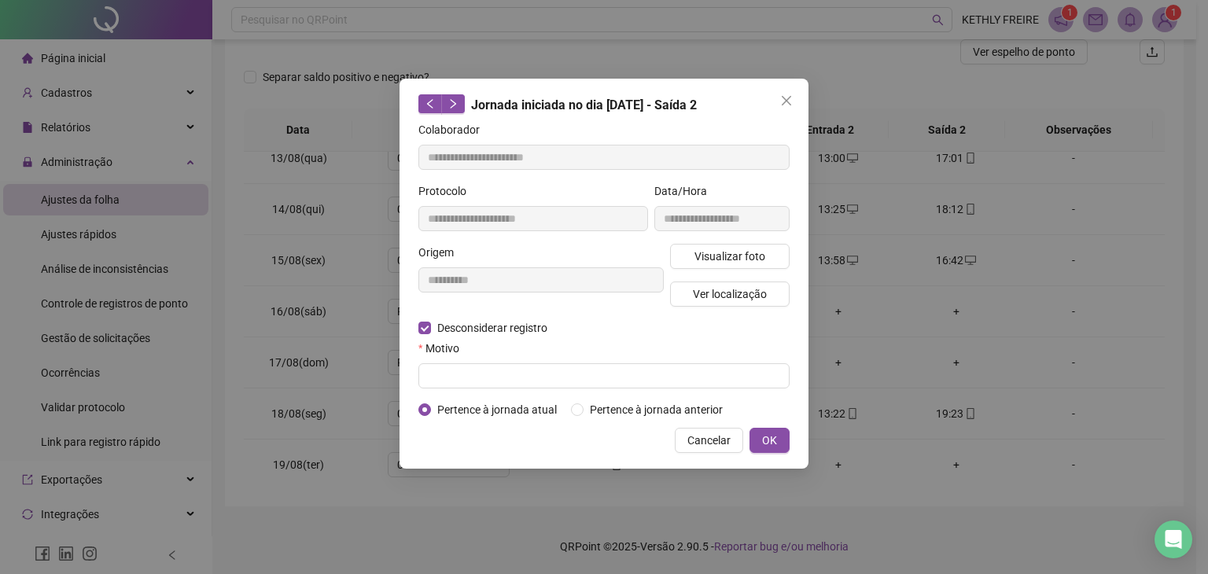
click at [470, 353] on label "Motivo" at bounding box center [443, 348] width 51 height 17
click at [478, 366] on input "text" at bounding box center [603, 375] width 371 height 25
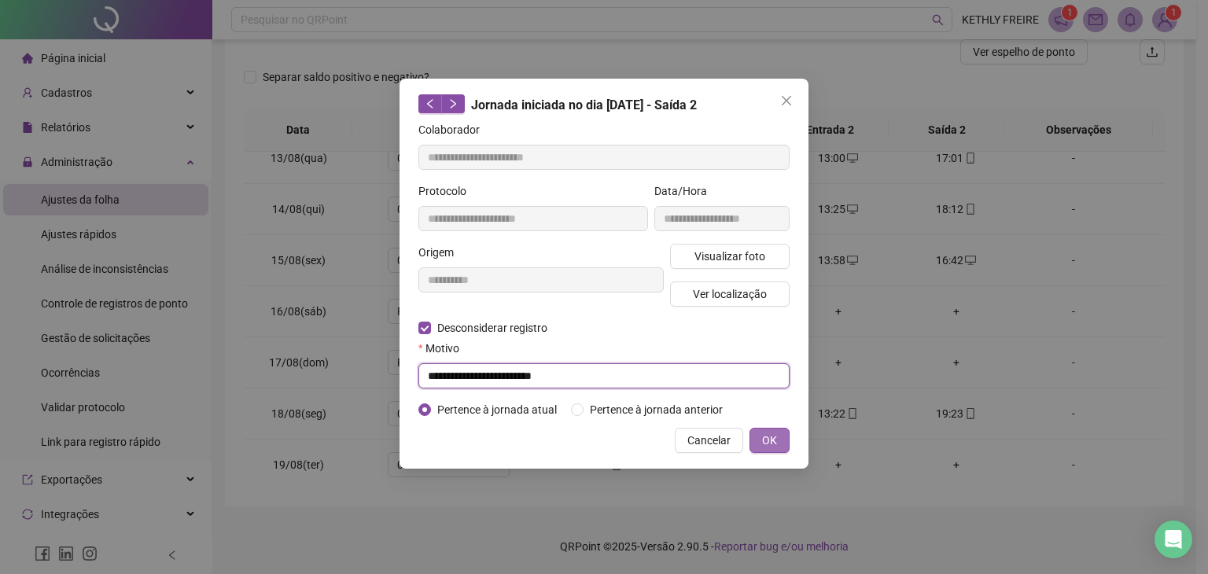
type input "**********"
click at [773, 440] on span "OK" at bounding box center [769, 440] width 15 height 17
click at [768, 433] on span "OK" at bounding box center [769, 440] width 15 height 17
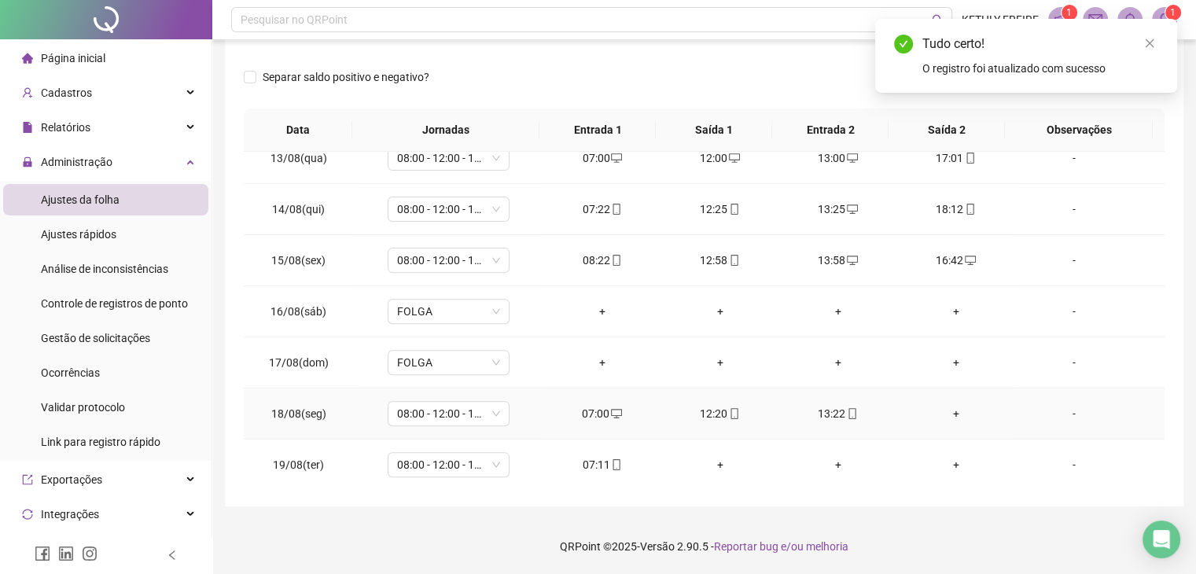
click at [949, 411] on div "+" at bounding box center [956, 413] width 93 height 17
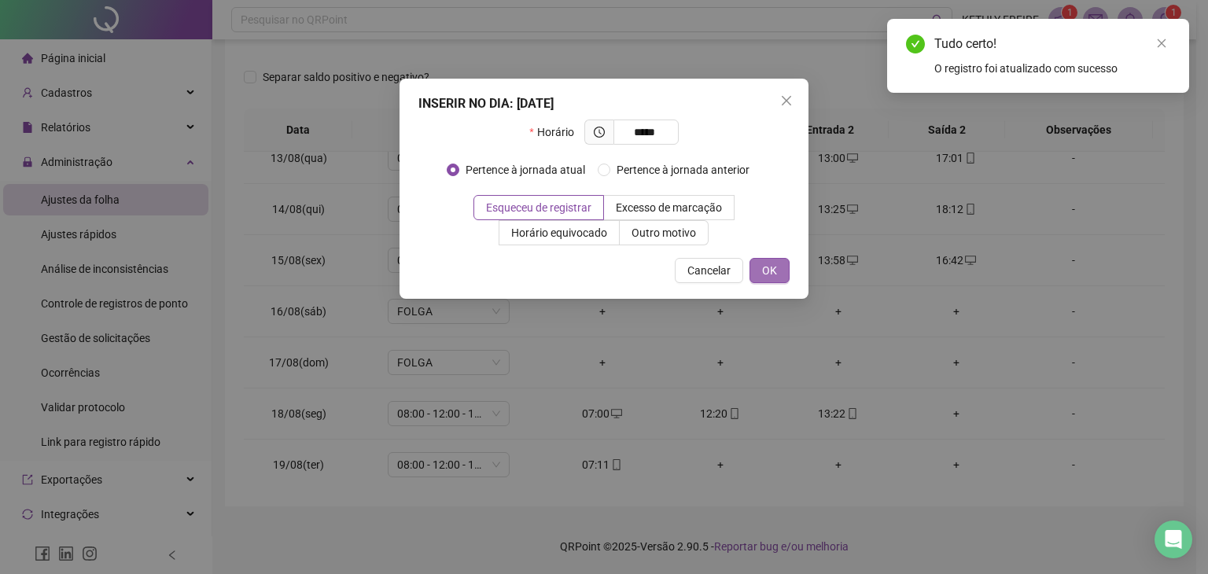
type input "*****"
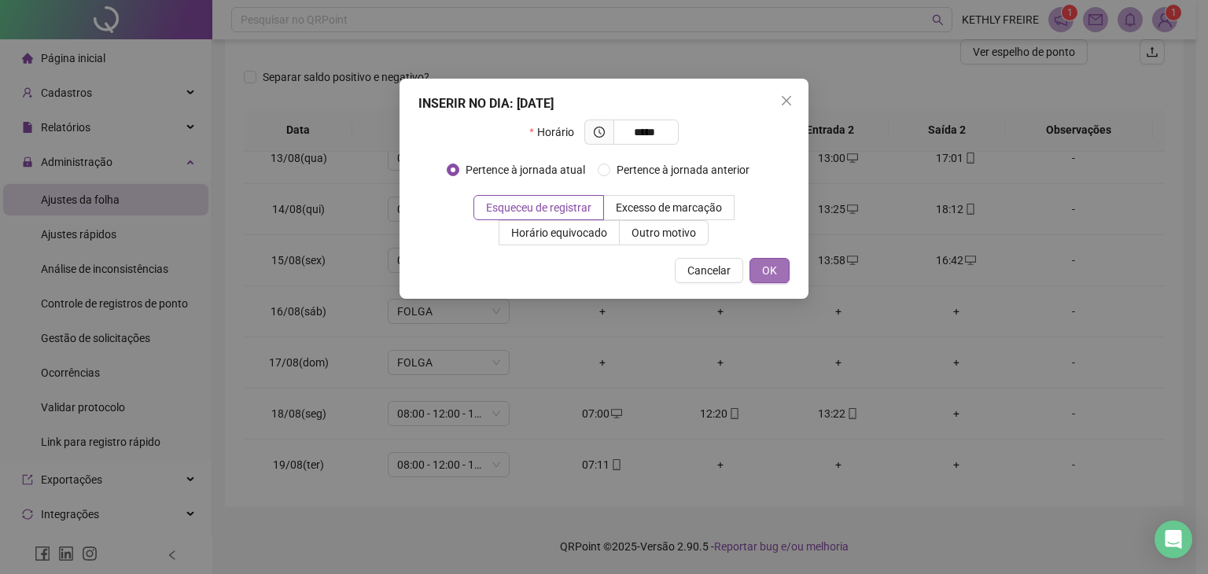
click at [774, 267] on span "OK" at bounding box center [769, 270] width 15 height 17
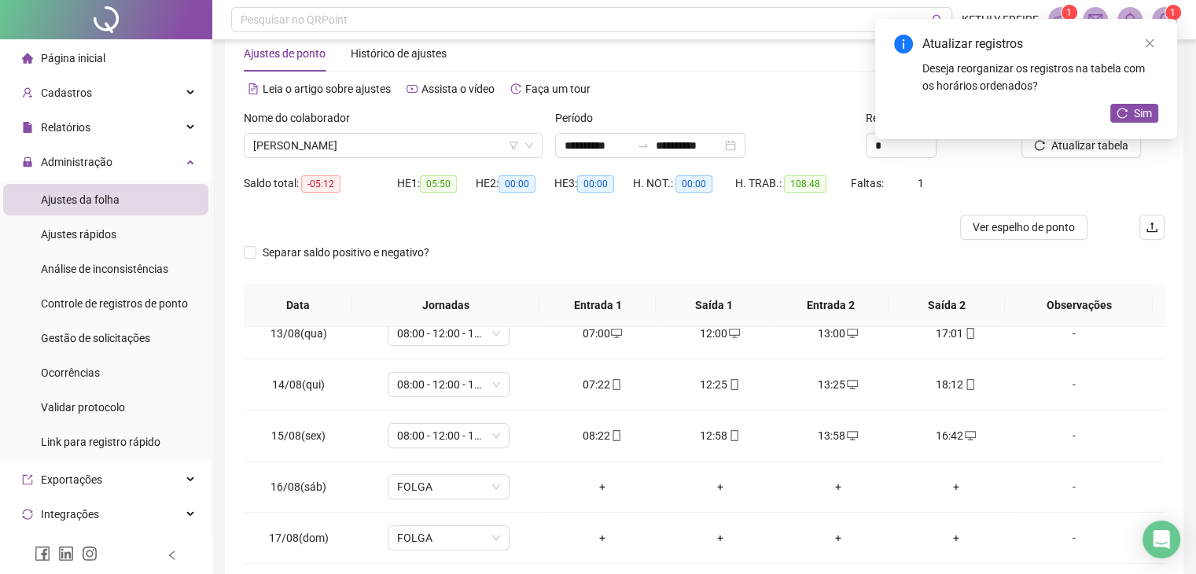
scroll to position [0, 0]
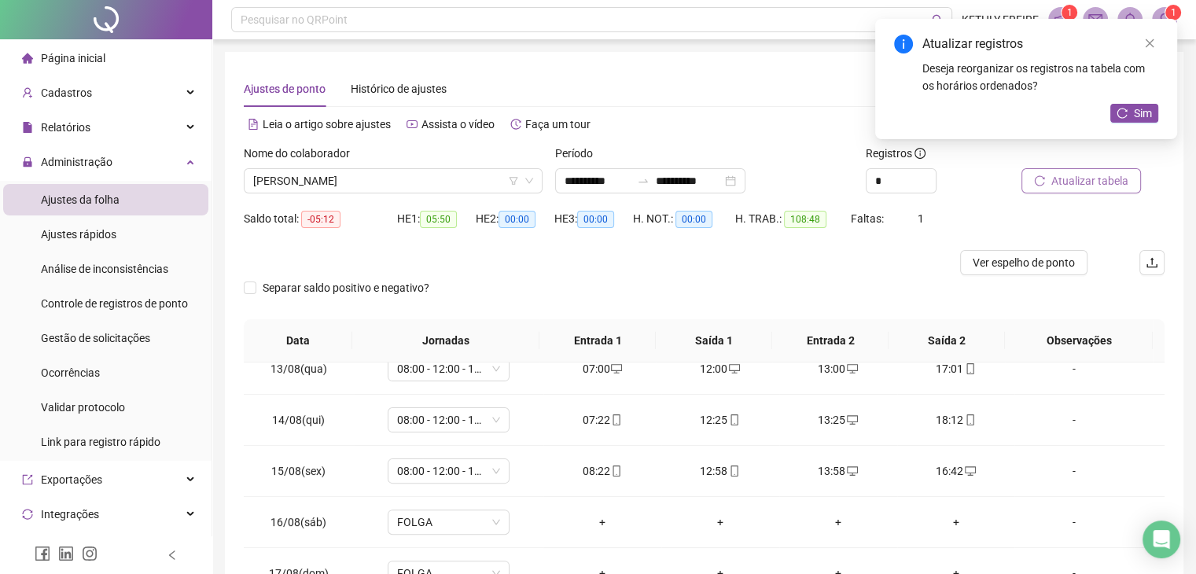
drag, startPoint x: 1037, startPoint y: 186, endPoint x: 1048, endPoint y: 188, distance: 11.1
click at [1048, 188] on button "Atualizar tabela" at bounding box center [1082, 180] width 120 height 25
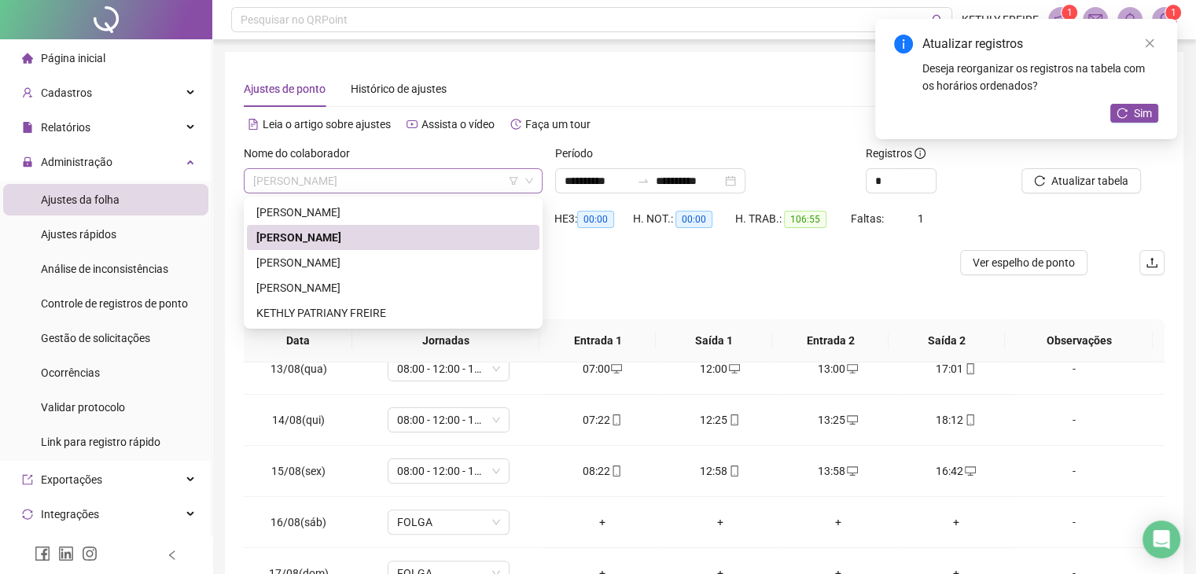
click at [368, 186] on span "[PERSON_NAME]" at bounding box center [393, 181] width 280 height 24
click at [350, 215] on div "[PERSON_NAME]" at bounding box center [393, 212] width 274 height 17
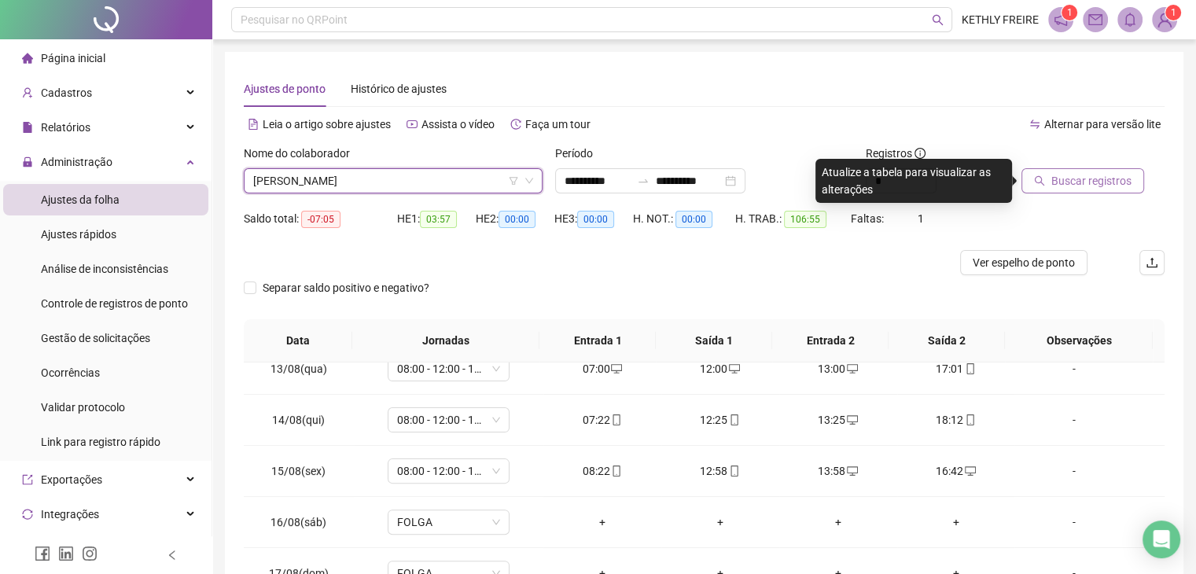
click at [1086, 175] on span "Buscar registros" at bounding box center [1091, 180] width 80 height 17
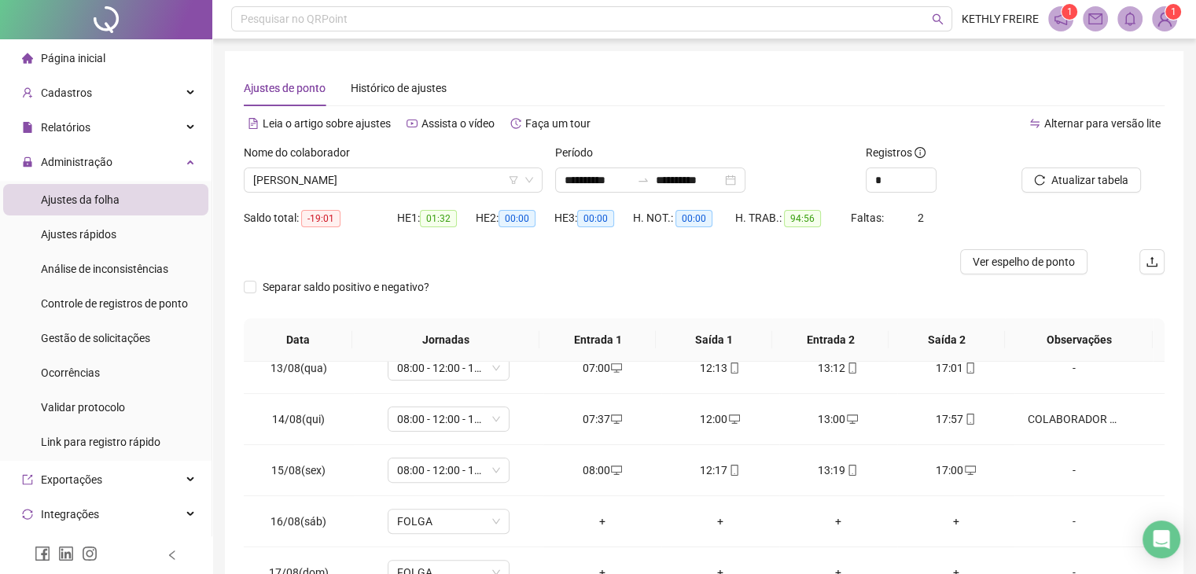
scroll to position [211, 0]
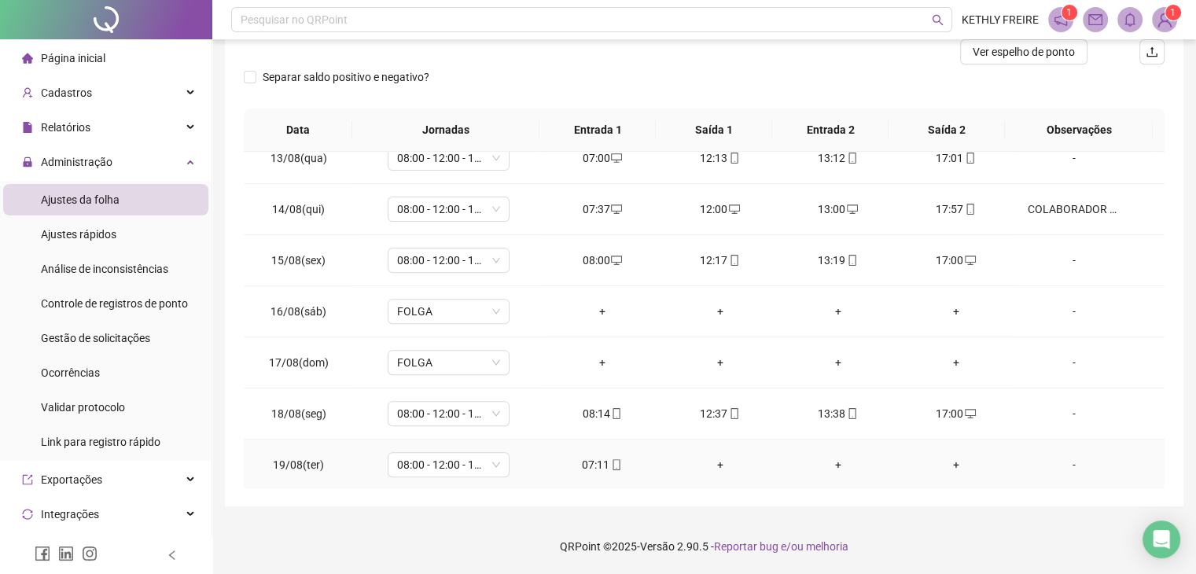
click at [613, 462] on icon "mobile" at bounding box center [616, 464] width 7 height 11
type input "**********"
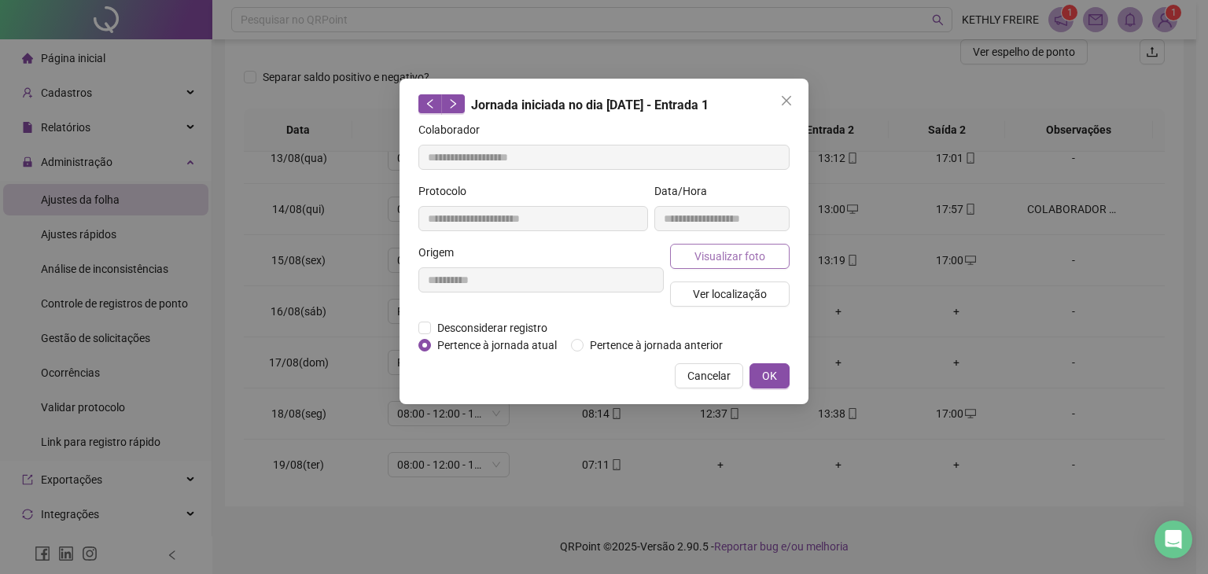
click at [742, 259] on span "Visualizar foto" at bounding box center [729, 256] width 71 height 17
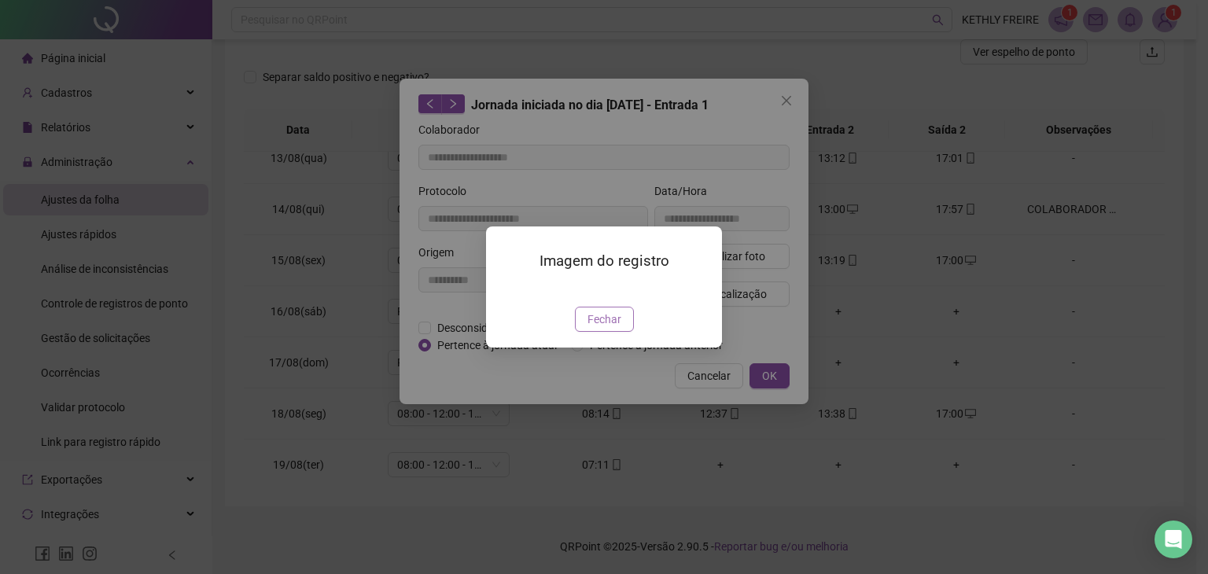
click at [618, 328] on span "Fechar" at bounding box center [604, 319] width 34 height 17
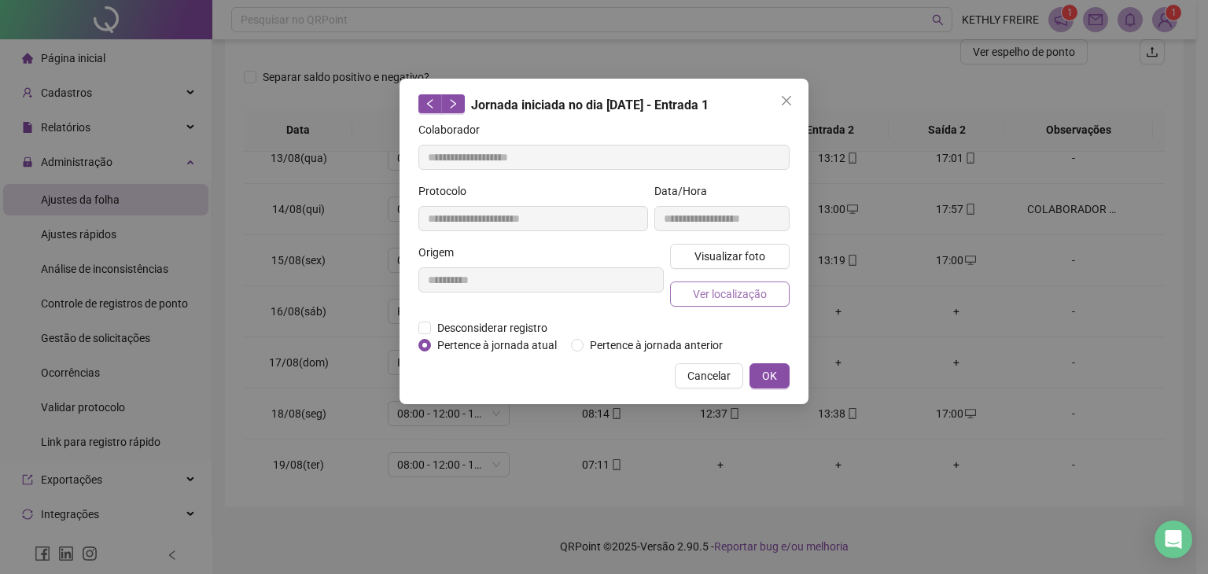
click at [734, 289] on span "Ver localização" at bounding box center [730, 293] width 74 height 17
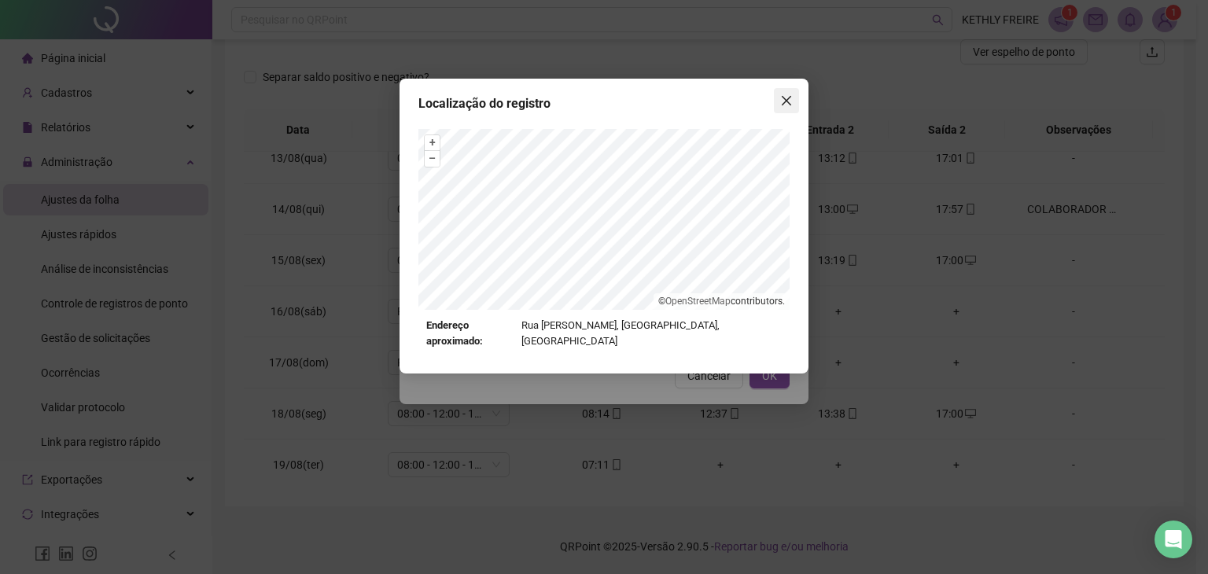
click at [791, 94] on icon "close" at bounding box center [786, 100] width 13 height 13
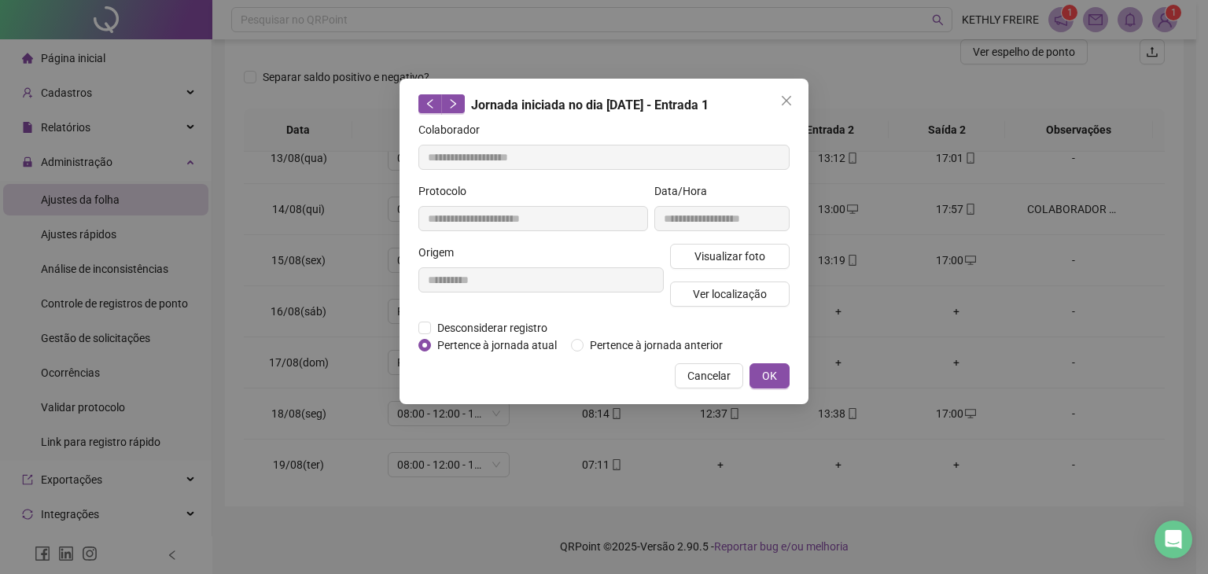
click at [786, 98] on icon "close" at bounding box center [786, 100] width 13 height 13
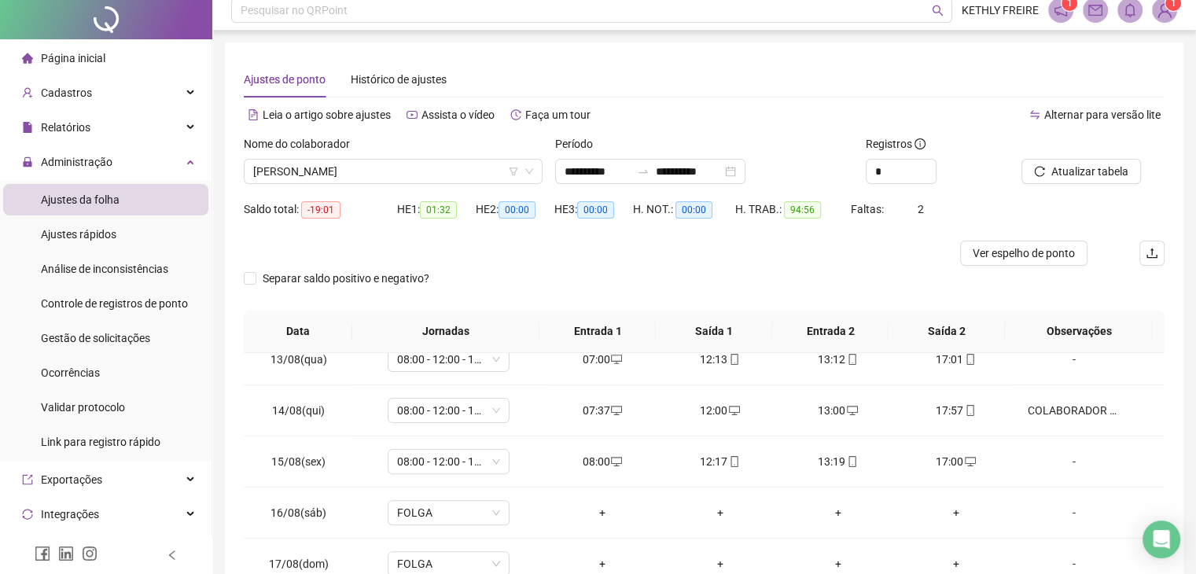
scroll to position [0, 0]
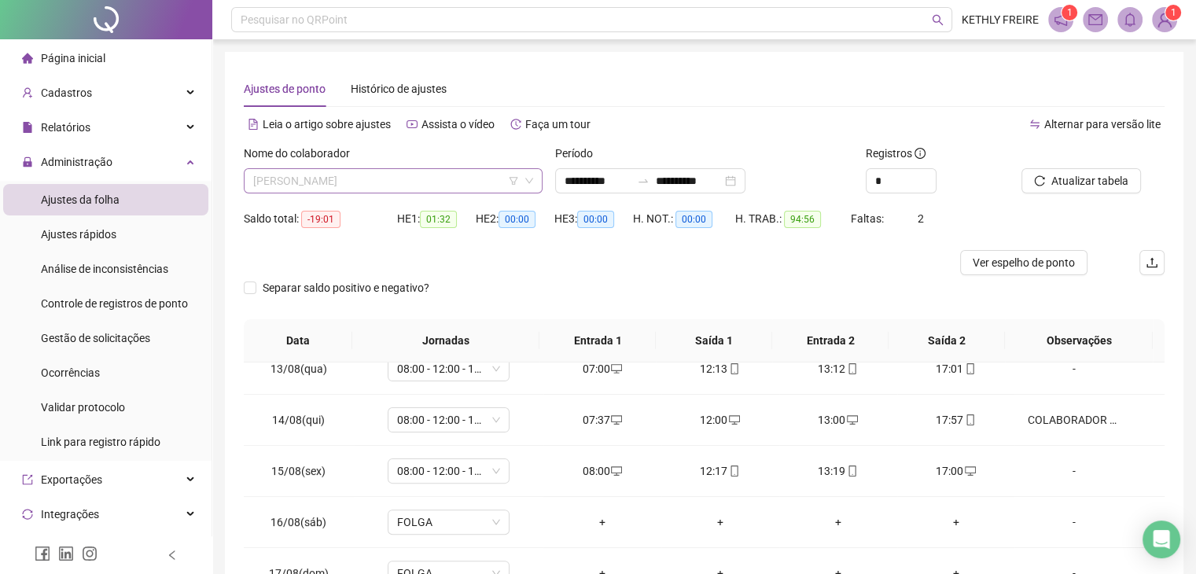
drag, startPoint x: 491, startPoint y: 181, endPoint x: 478, endPoint y: 186, distance: 13.4
click at [490, 181] on span "[PERSON_NAME]" at bounding box center [393, 181] width 280 height 24
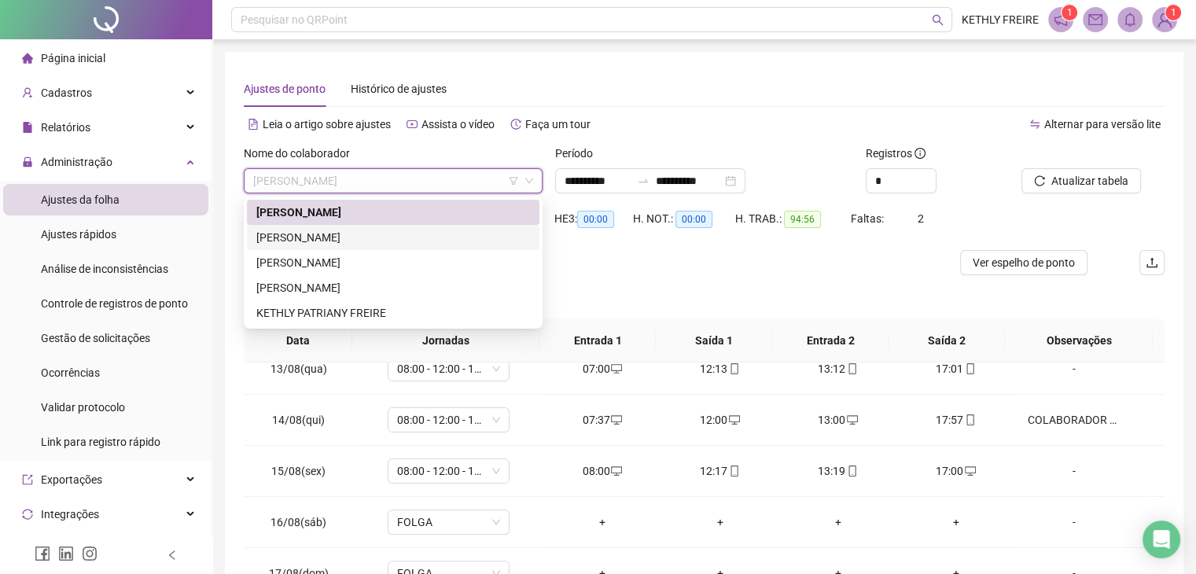
click at [400, 244] on div "[PERSON_NAME]" at bounding box center [393, 237] width 274 height 17
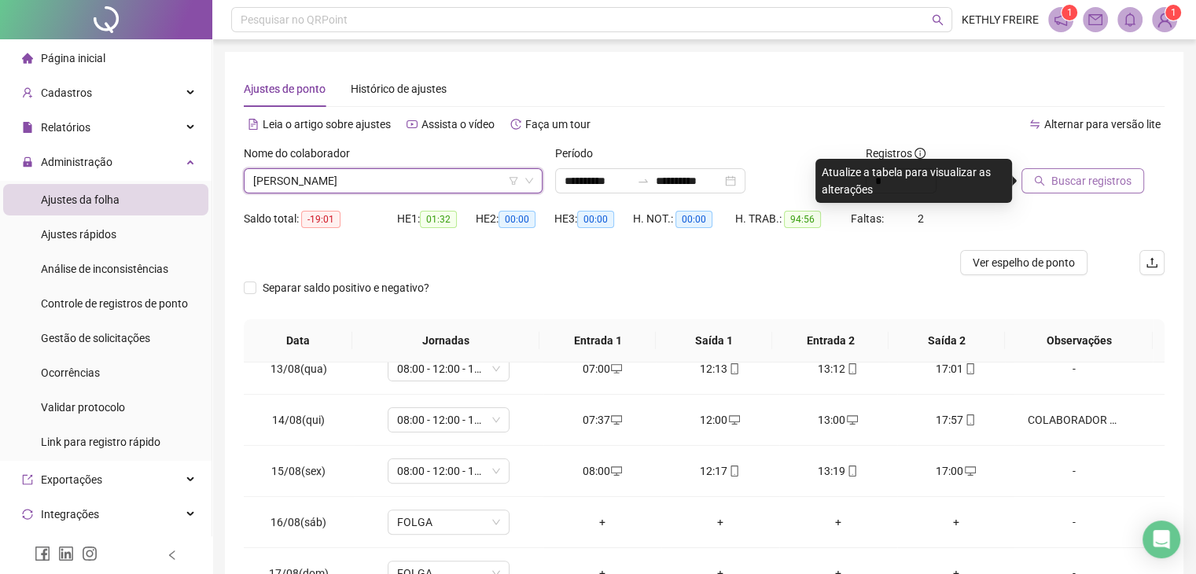
click at [1033, 187] on button "Buscar registros" at bounding box center [1083, 180] width 123 height 25
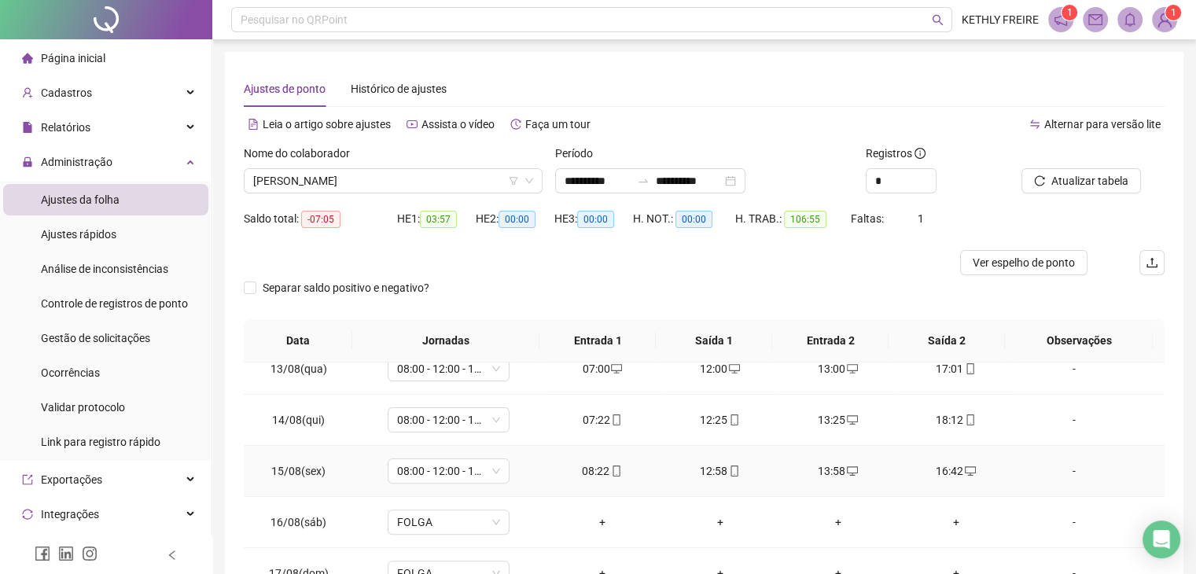
scroll to position [211, 0]
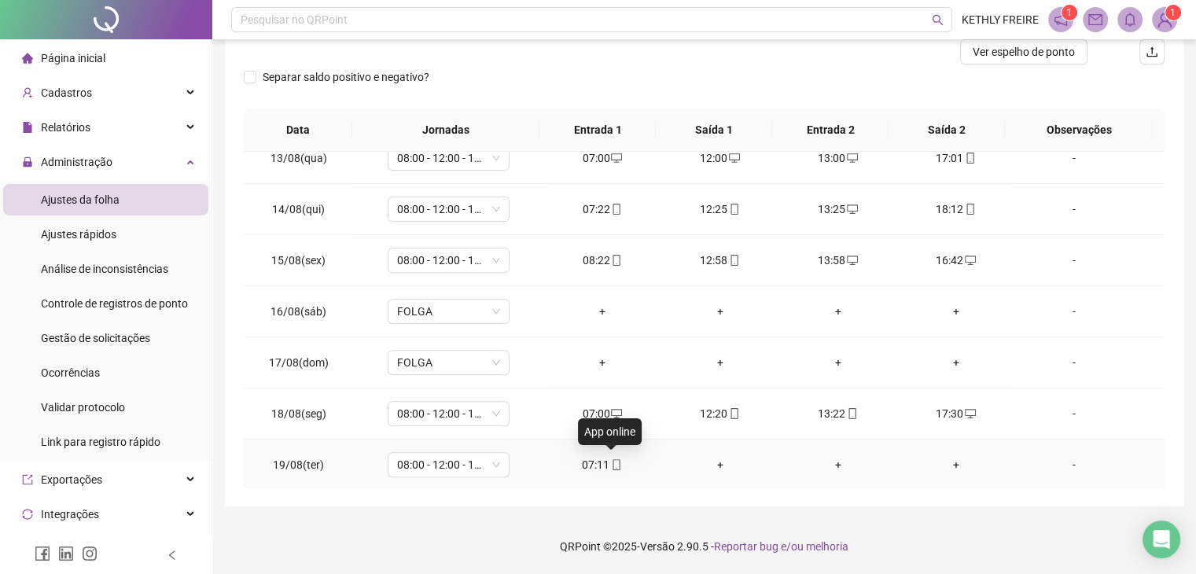
click at [611, 466] on icon "mobile" at bounding box center [616, 464] width 11 height 11
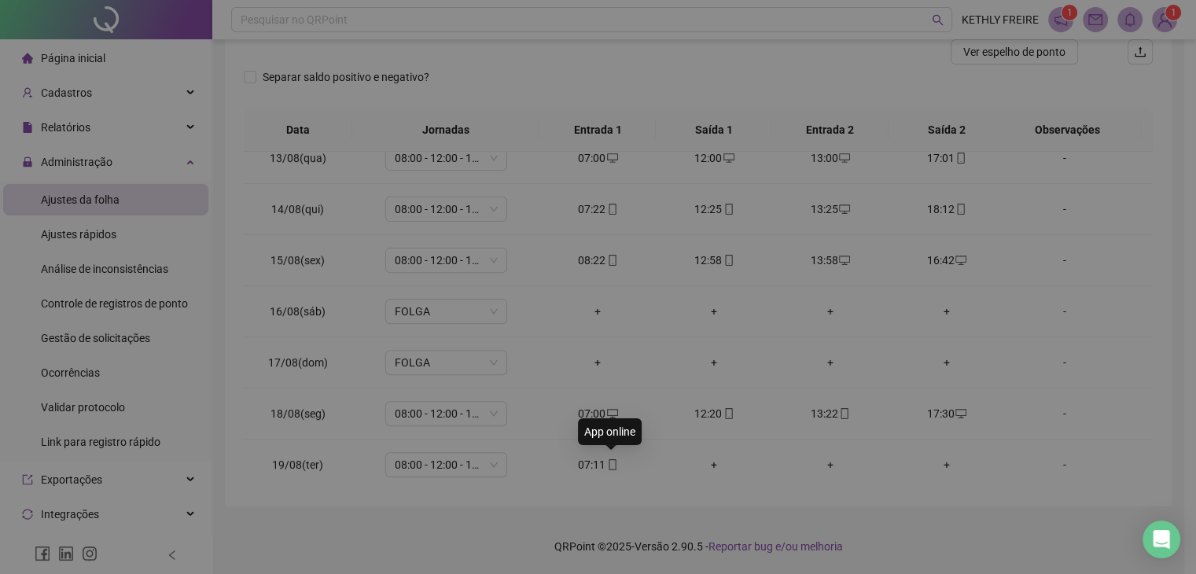
type input "**********"
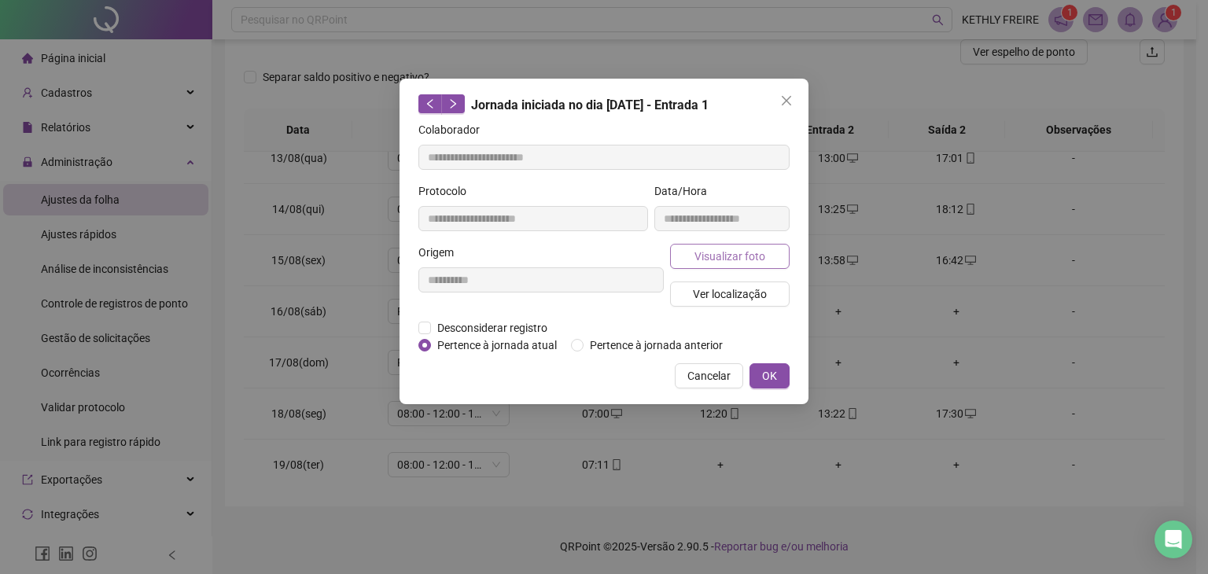
click at [720, 262] on span "Visualizar foto" at bounding box center [729, 256] width 71 height 17
click at [720, 262] on body "**********" at bounding box center [598, 76] width 1196 height 574
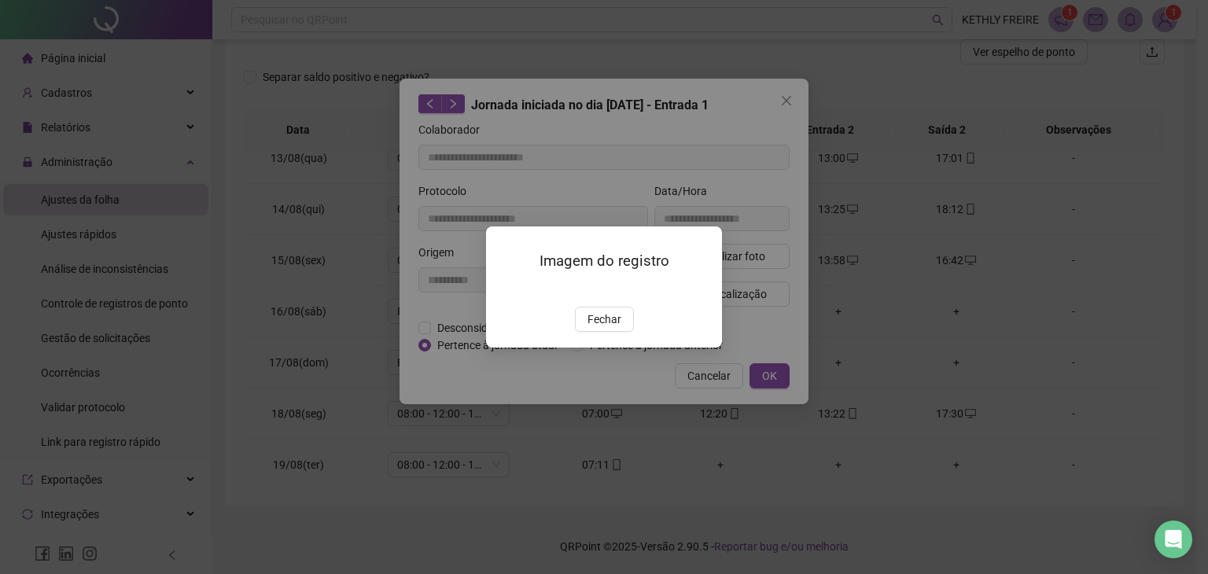
drag, startPoint x: 610, startPoint y: 434, endPoint x: 610, endPoint y: 422, distance: 11.8
click at [610, 347] on div "Imagem do registro Fechar" at bounding box center [604, 286] width 236 height 120
click at [602, 328] on span "Fechar" at bounding box center [604, 319] width 34 height 17
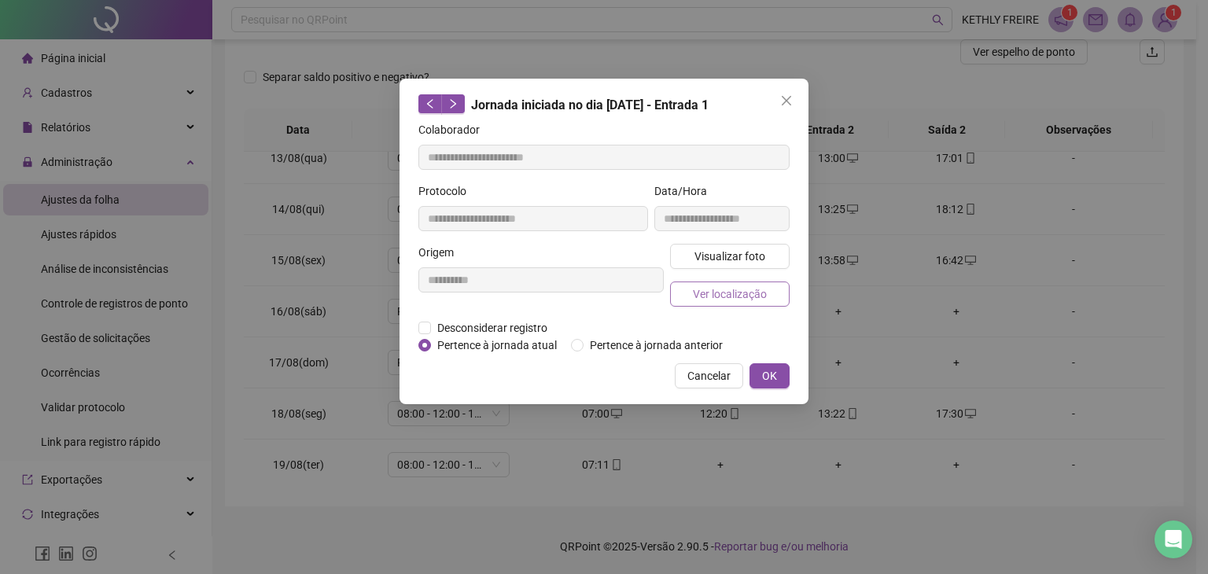
click at [718, 296] on span "Ver localização" at bounding box center [730, 293] width 74 height 17
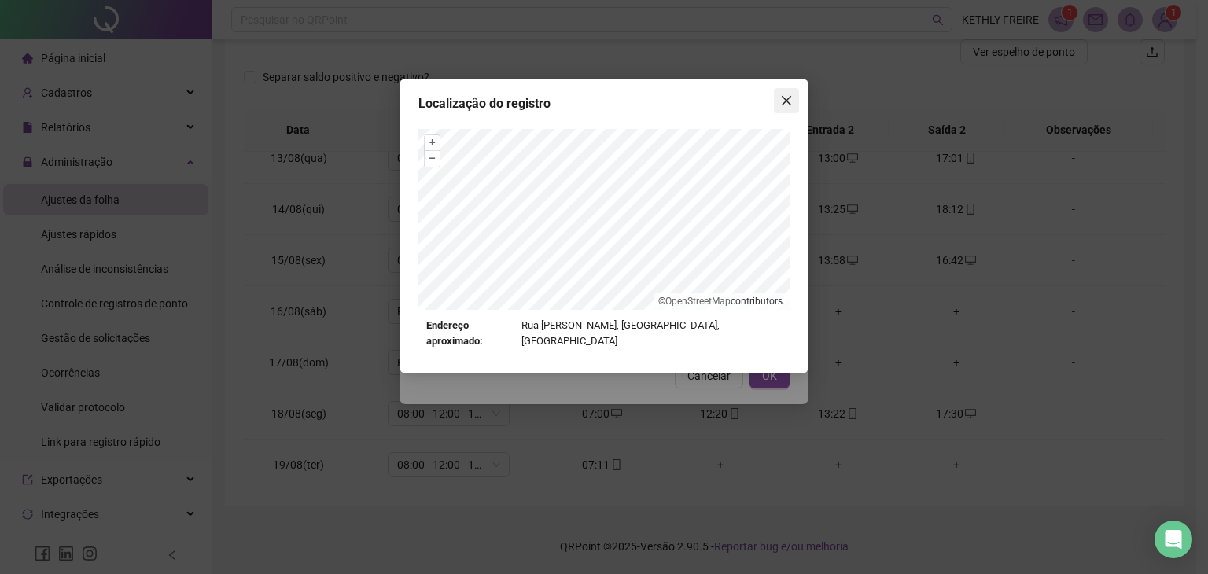
click at [794, 100] on span "Close" at bounding box center [786, 100] width 25 height 13
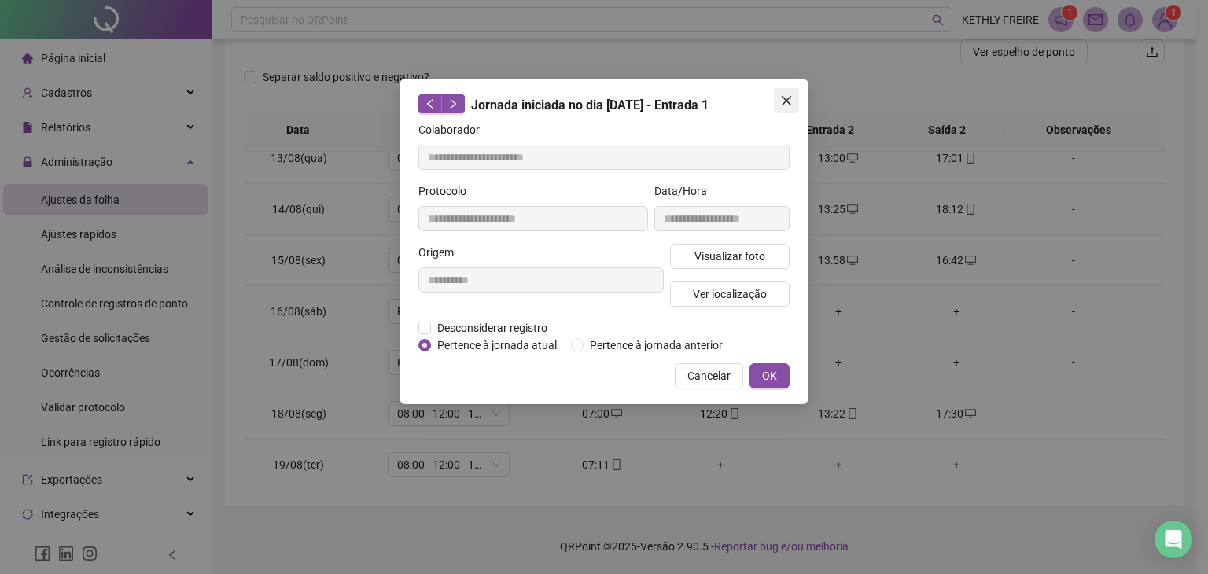
click at [783, 101] on icon "close" at bounding box center [786, 100] width 13 height 13
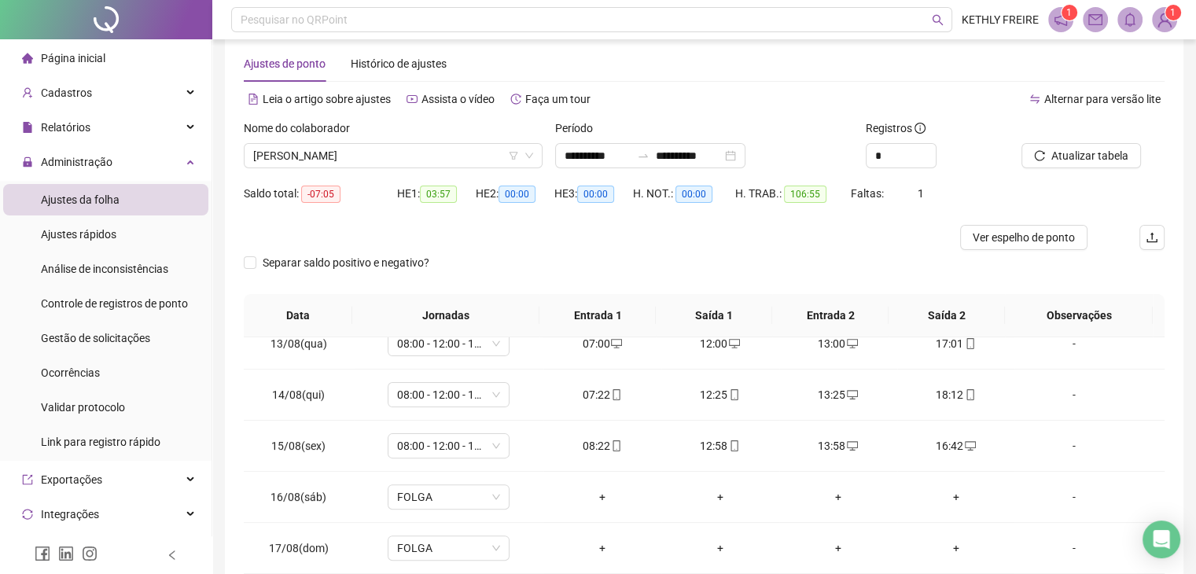
scroll to position [0, 0]
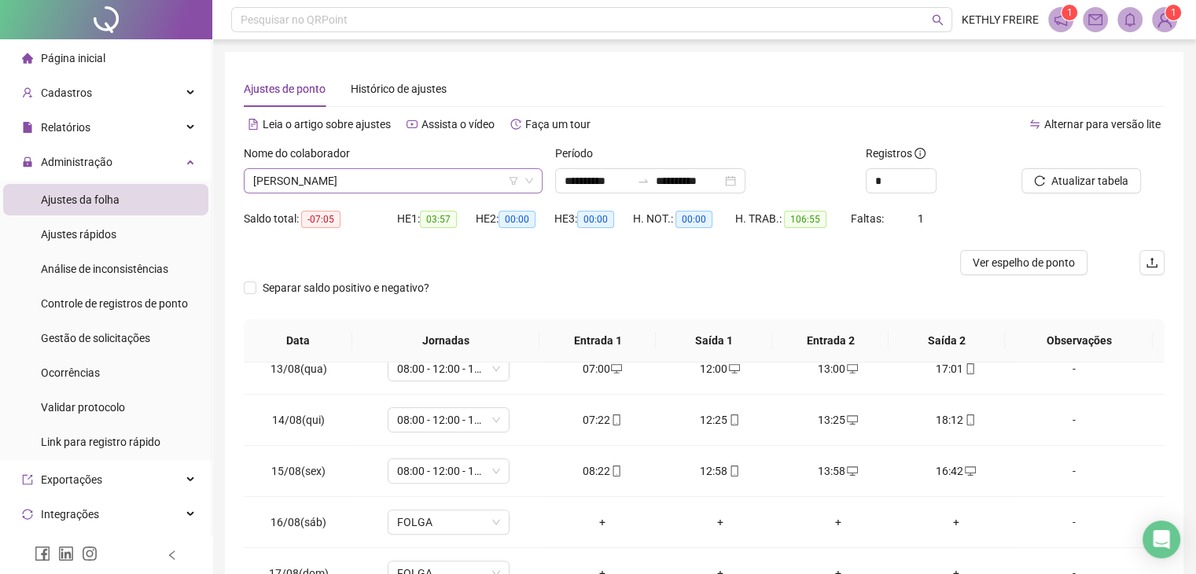
click at [426, 183] on span "[PERSON_NAME]" at bounding box center [393, 181] width 280 height 24
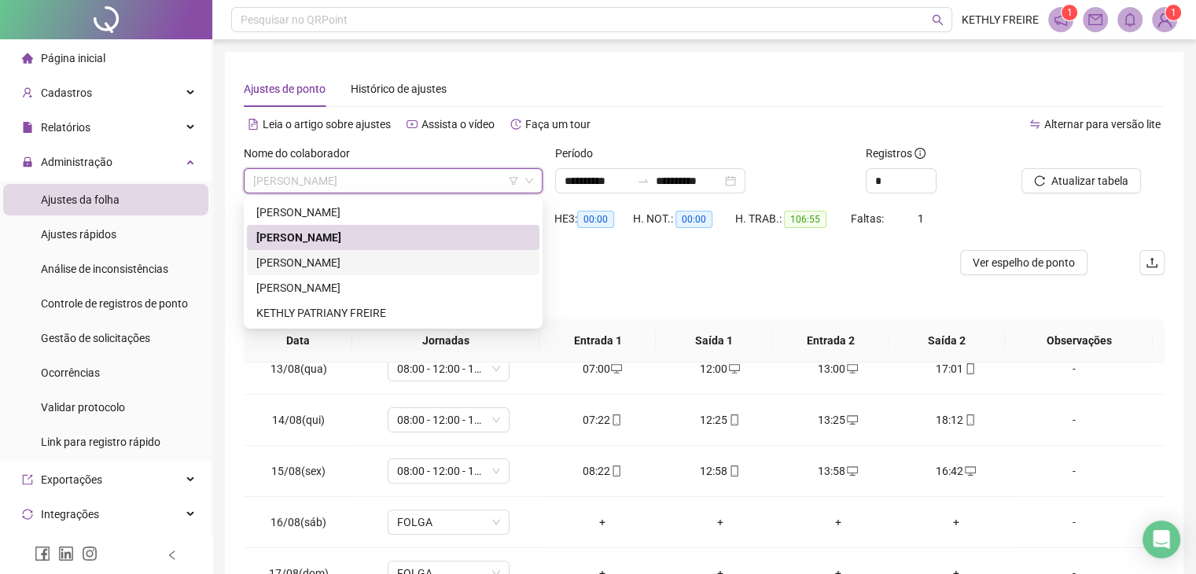
click at [379, 271] on div "[PERSON_NAME]" at bounding box center [393, 262] width 293 height 25
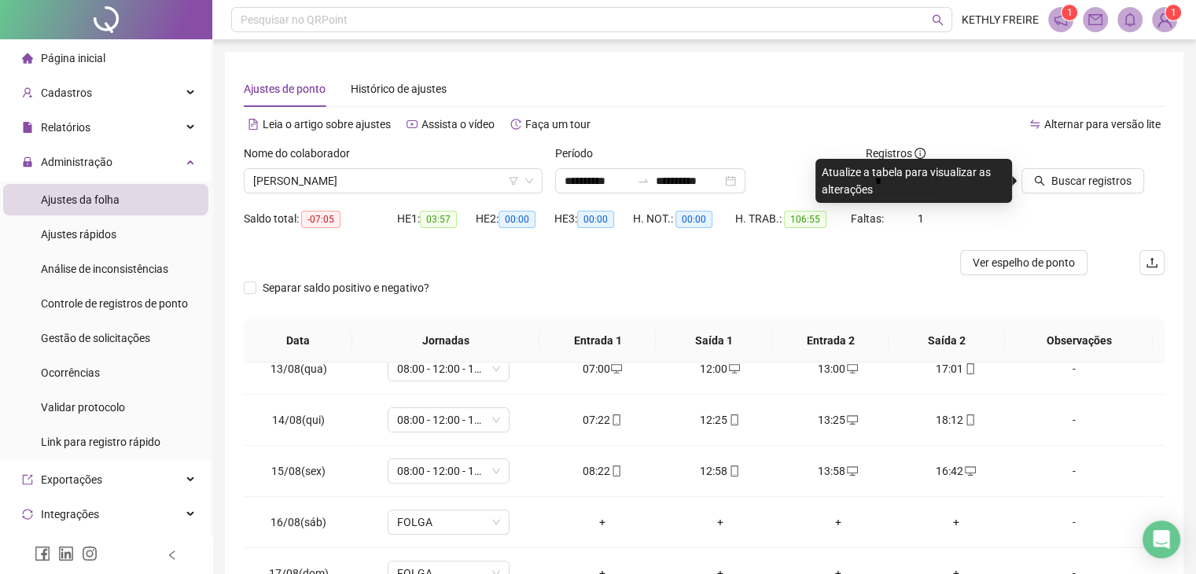
click at [1094, 195] on div "Buscar registros" at bounding box center [1093, 175] width 156 height 61
click at [1094, 191] on button "Buscar registros" at bounding box center [1083, 180] width 123 height 25
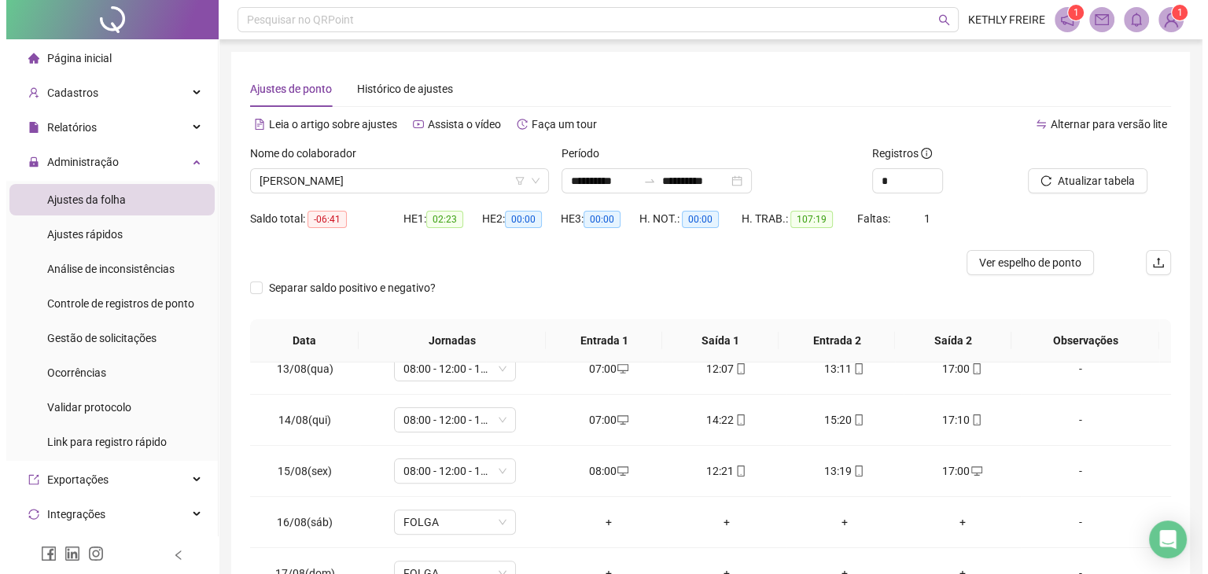
scroll to position [211, 0]
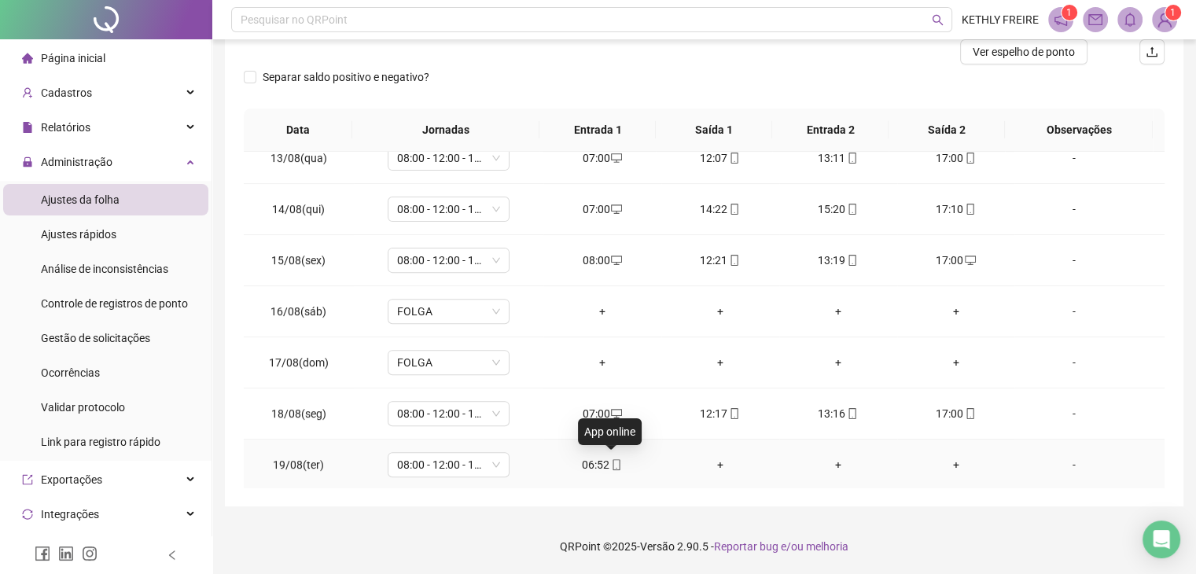
click at [613, 466] on icon "mobile" at bounding box center [616, 464] width 7 height 11
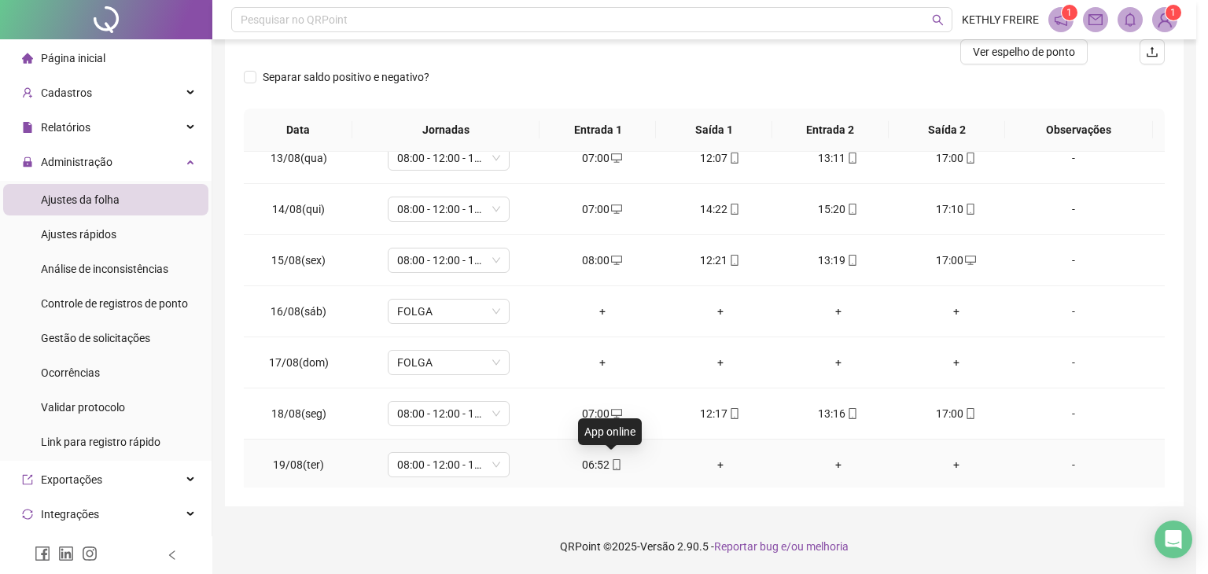
type input "**********"
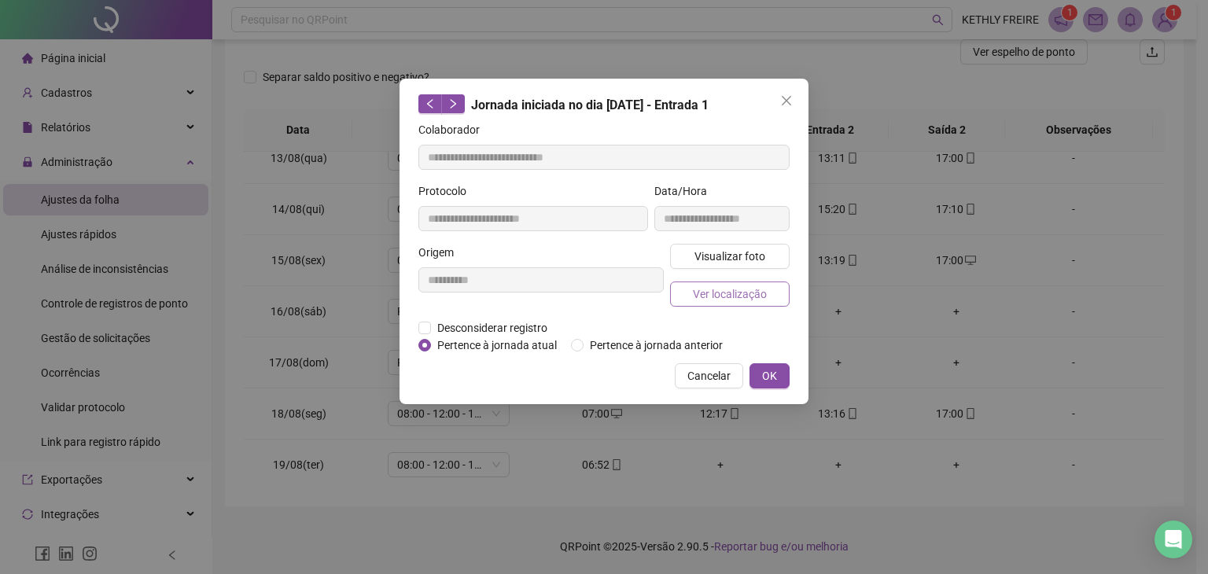
click at [771, 298] on button "Ver localização" at bounding box center [730, 294] width 120 height 25
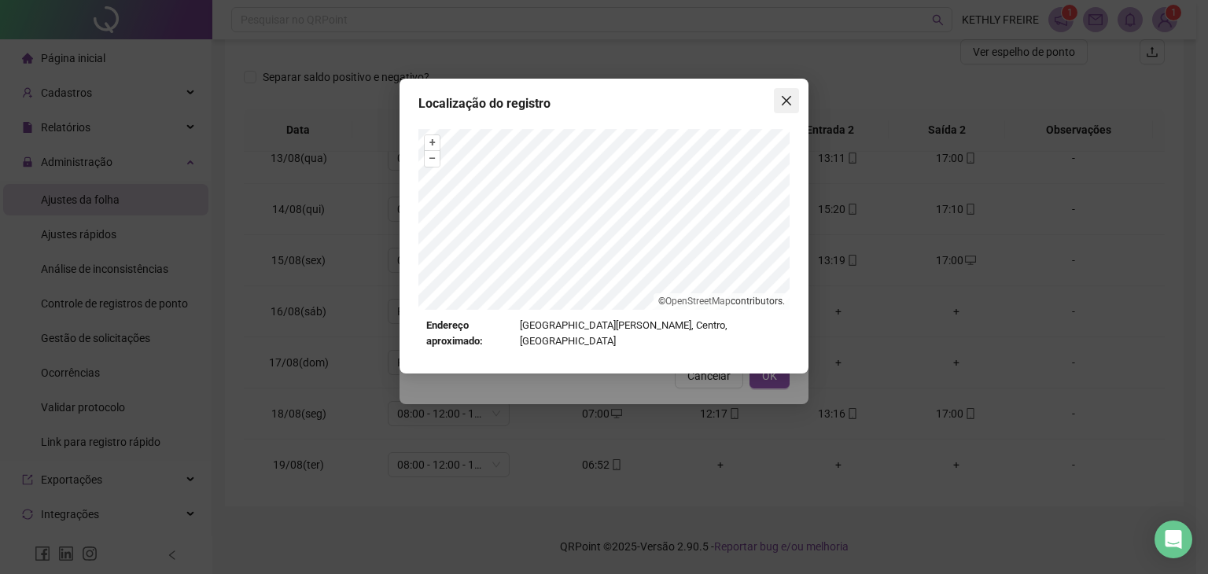
click at [783, 93] on button "Close" at bounding box center [786, 100] width 25 height 25
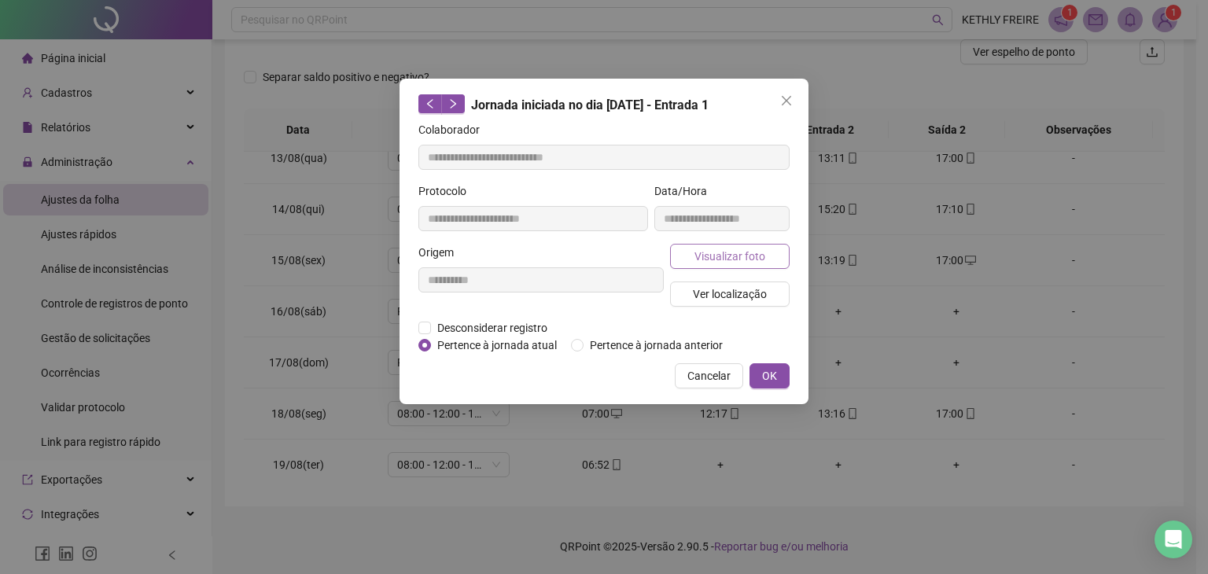
click at [733, 252] on span "Visualizar foto" at bounding box center [729, 256] width 71 height 17
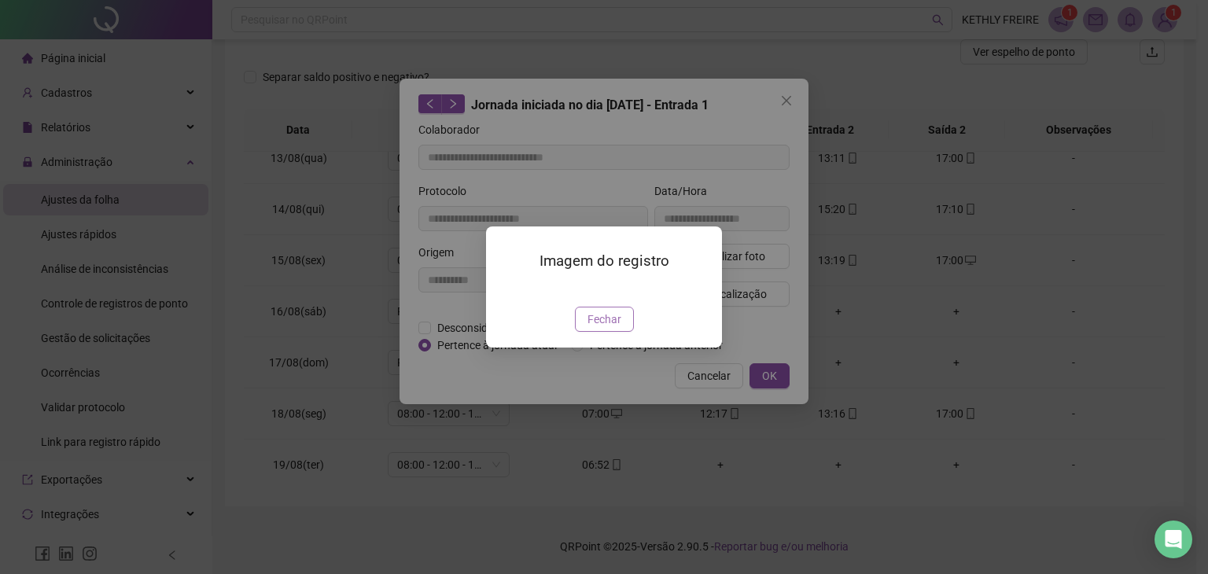
click at [581, 332] on button "Fechar" at bounding box center [604, 319] width 59 height 25
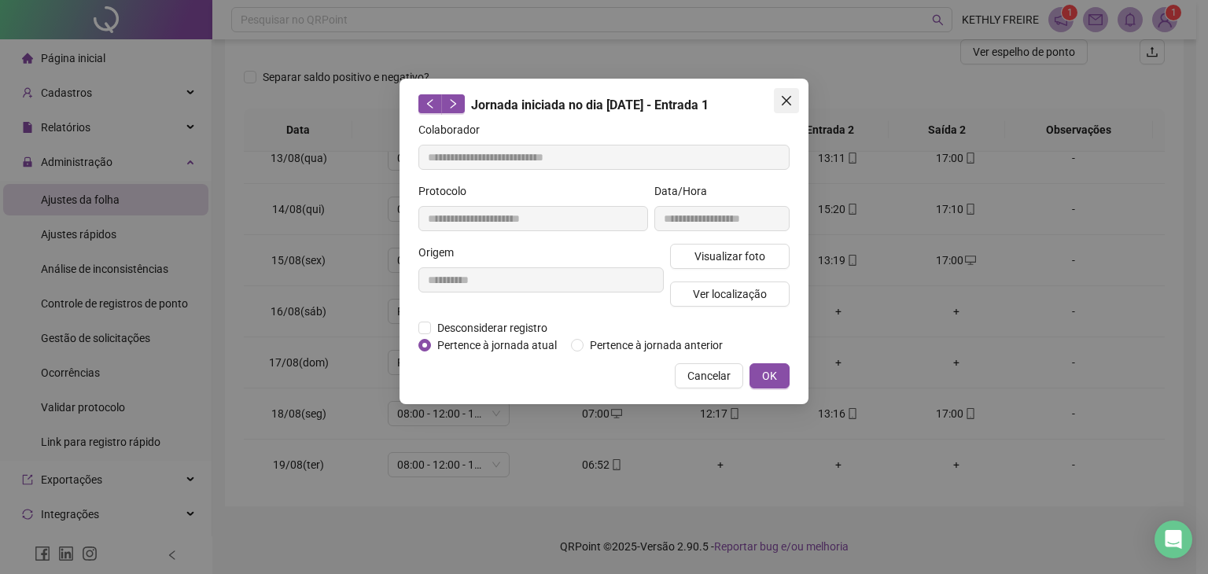
click at [782, 104] on icon "close" at bounding box center [786, 100] width 13 height 13
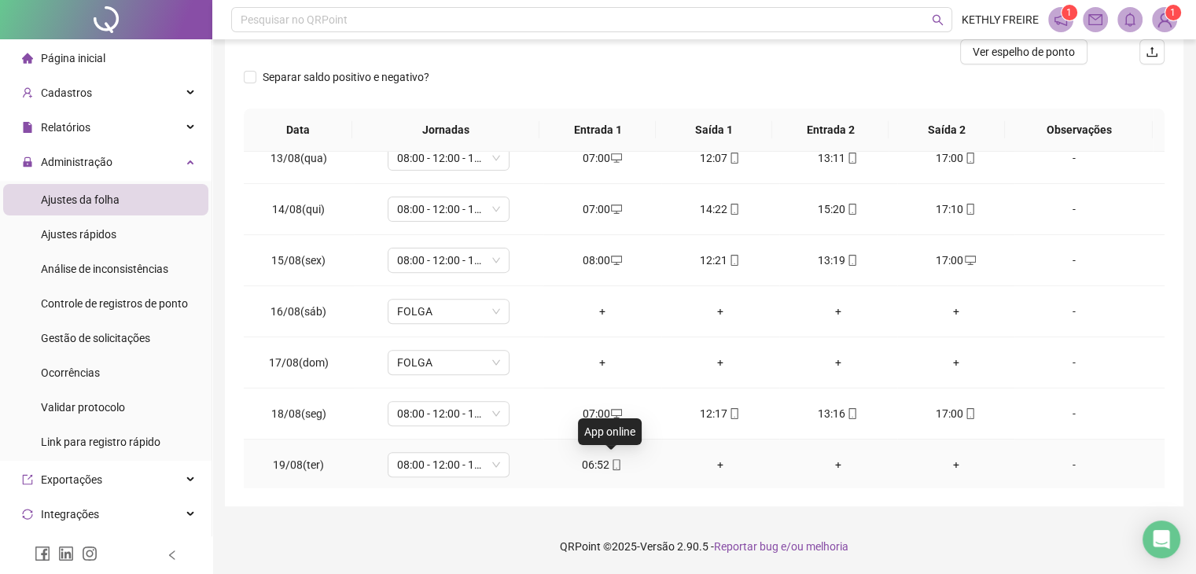
click at [611, 459] on icon "mobile" at bounding box center [616, 464] width 11 height 11
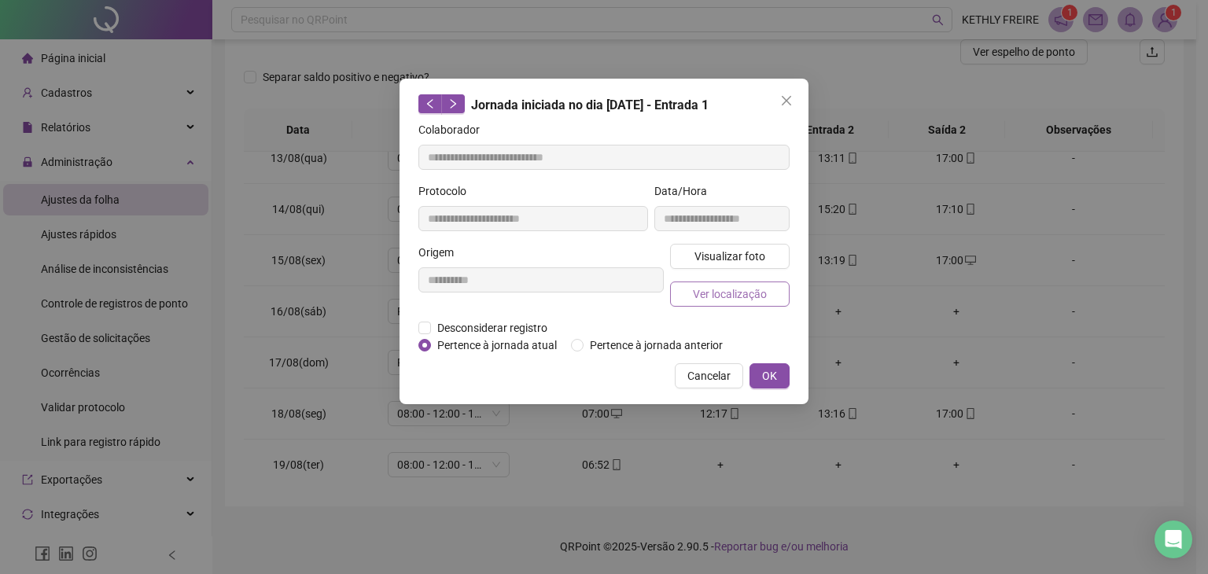
click at [713, 302] on button "Ver localização" at bounding box center [730, 294] width 120 height 25
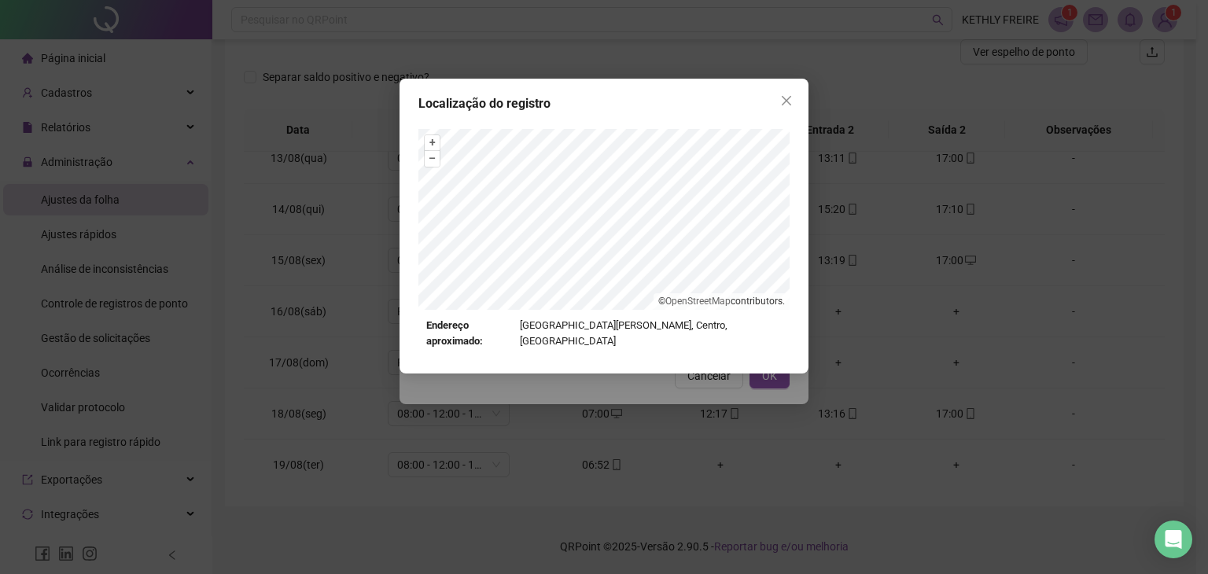
drag, startPoint x: 785, startPoint y: 105, endPoint x: 773, endPoint y: 114, distance: 15.1
click at [783, 105] on icon "close" at bounding box center [786, 100] width 13 height 13
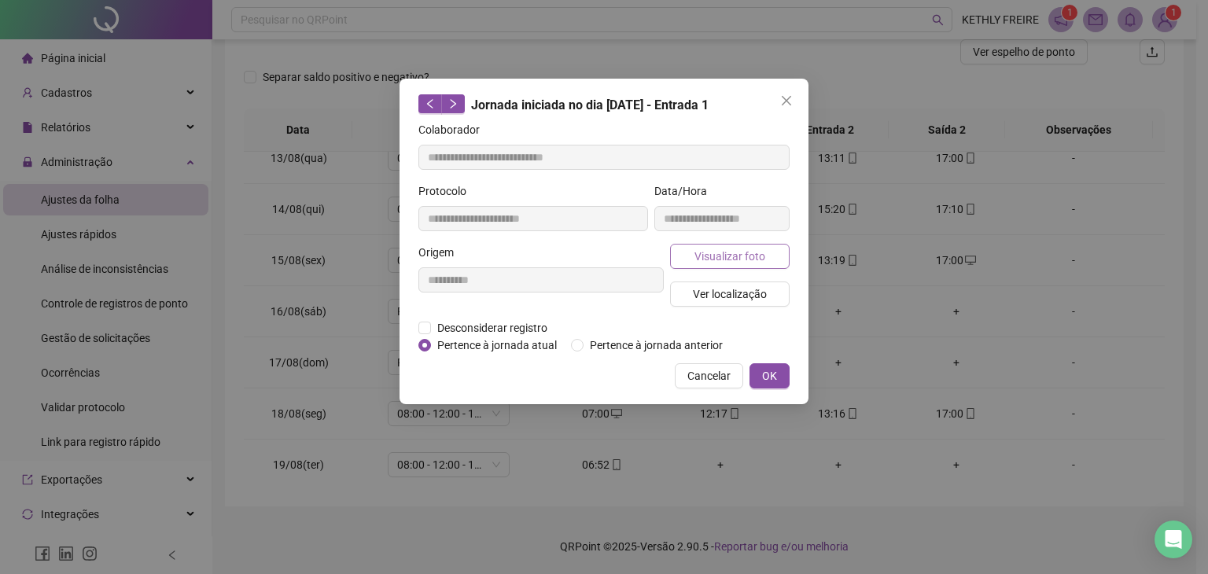
click at [745, 256] on span "Visualizar foto" at bounding box center [729, 256] width 71 height 17
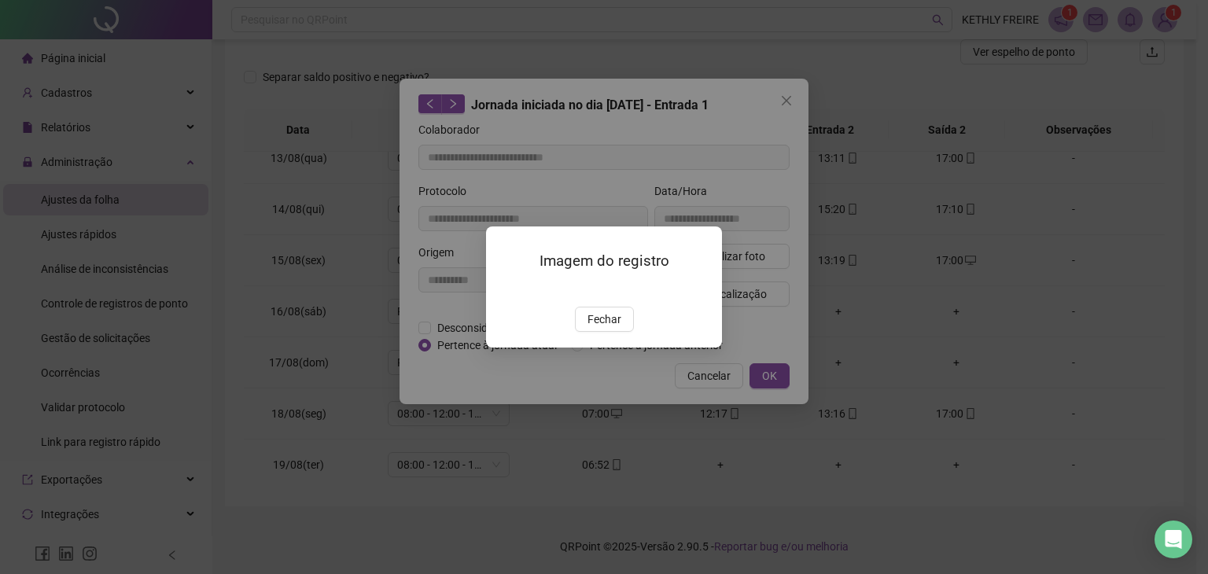
drag, startPoint x: 608, startPoint y: 413, endPoint x: 554, endPoint y: 419, distance: 54.6
click at [587, 332] on button "Fechar" at bounding box center [604, 319] width 59 height 25
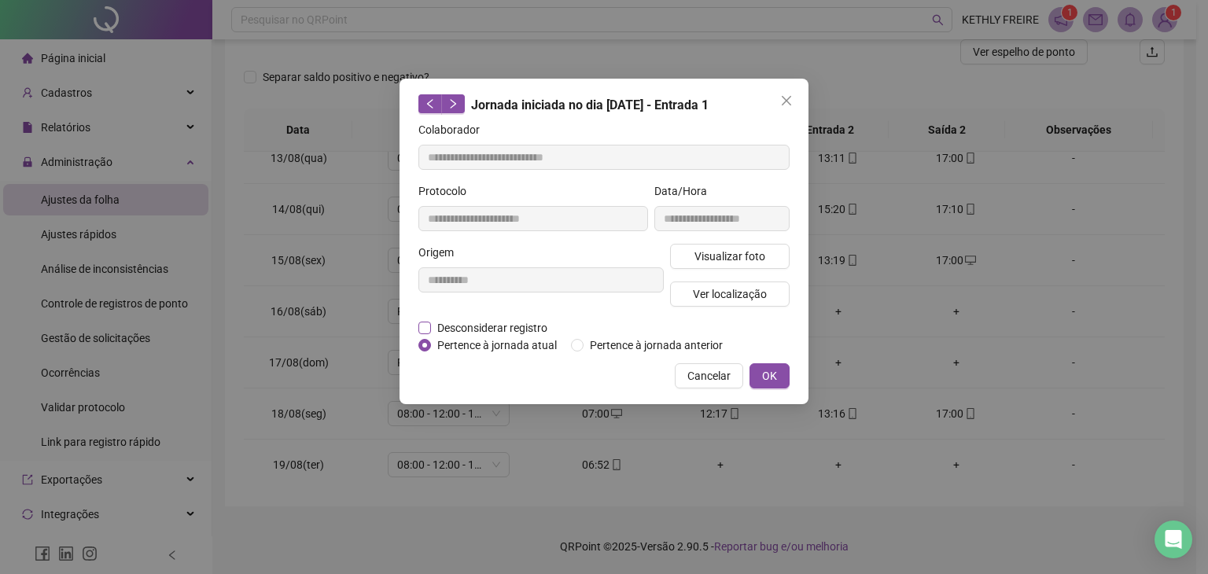
click at [547, 325] on span "Desconsiderar registro" at bounding box center [492, 327] width 123 height 17
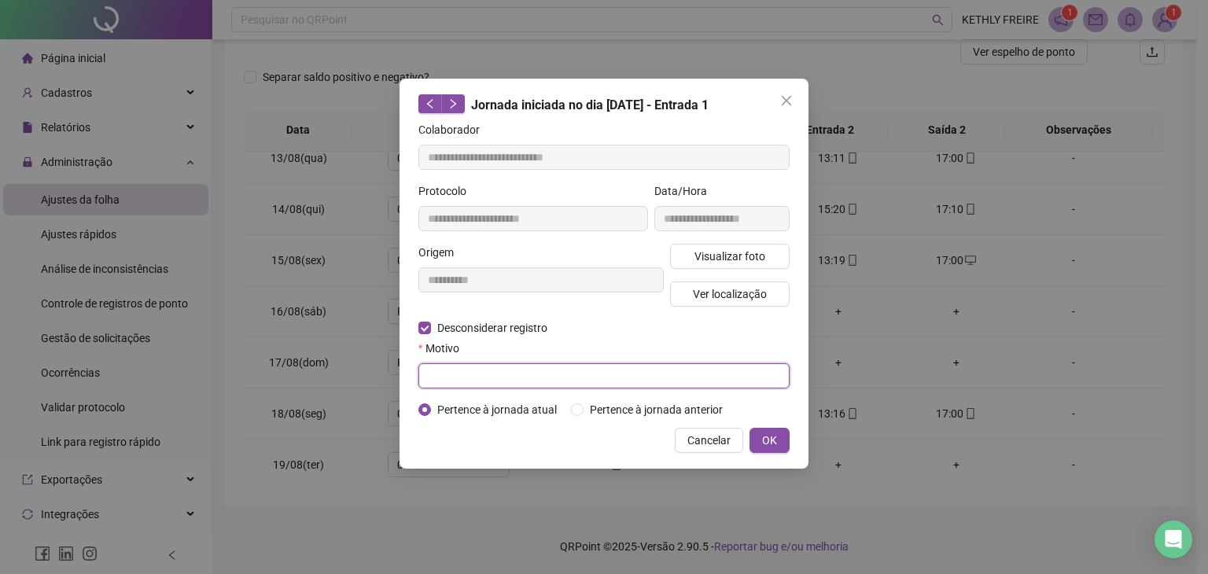
click at [515, 379] on input "text" at bounding box center [603, 375] width 371 height 25
type input "**********"
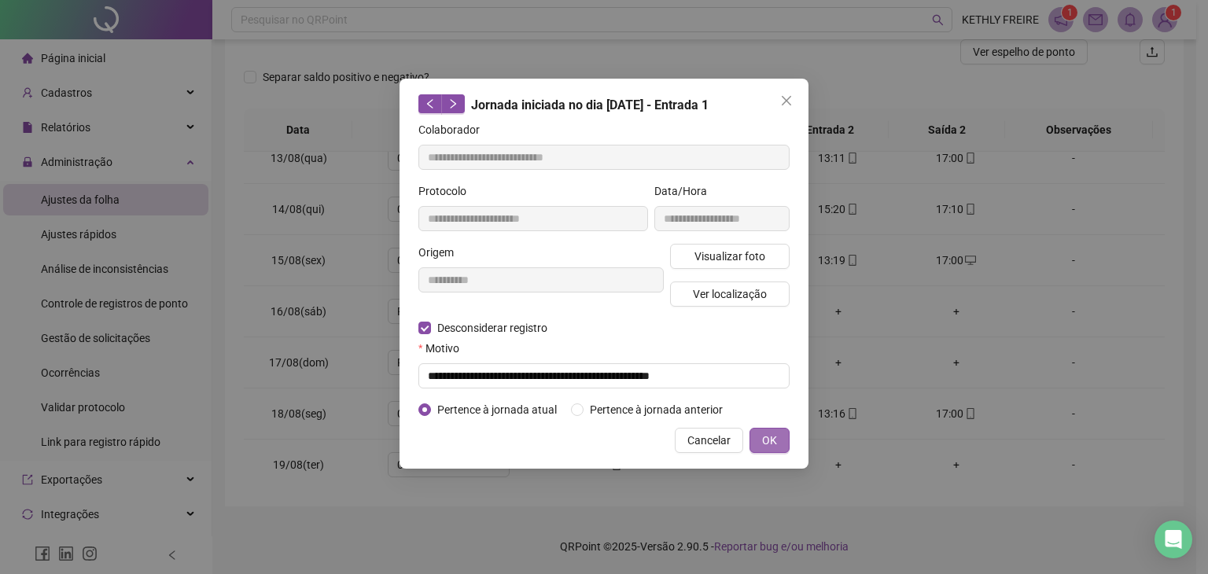
click at [768, 450] on button "OK" at bounding box center [769, 440] width 40 height 25
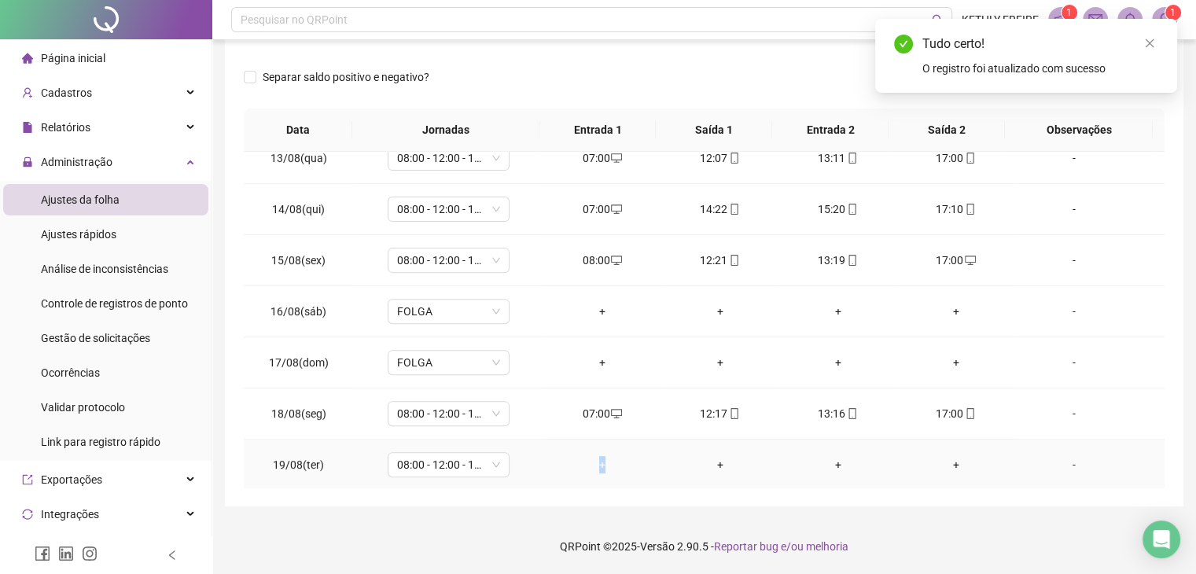
click at [598, 461] on div "+" at bounding box center [602, 464] width 93 height 17
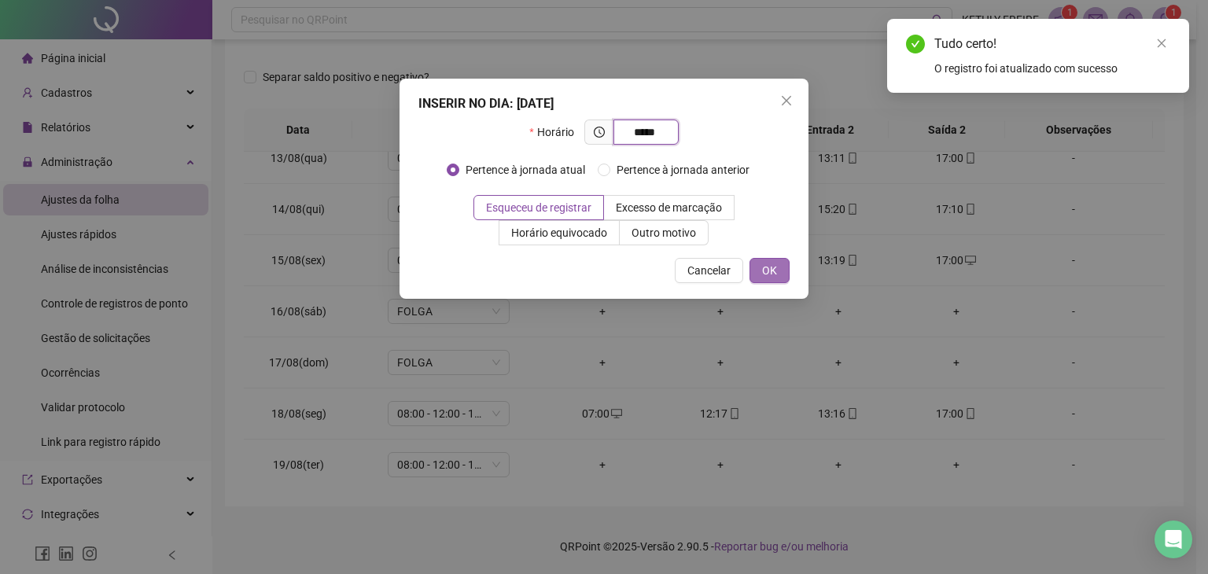
type input "*****"
click at [775, 273] on span "OK" at bounding box center [769, 270] width 15 height 17
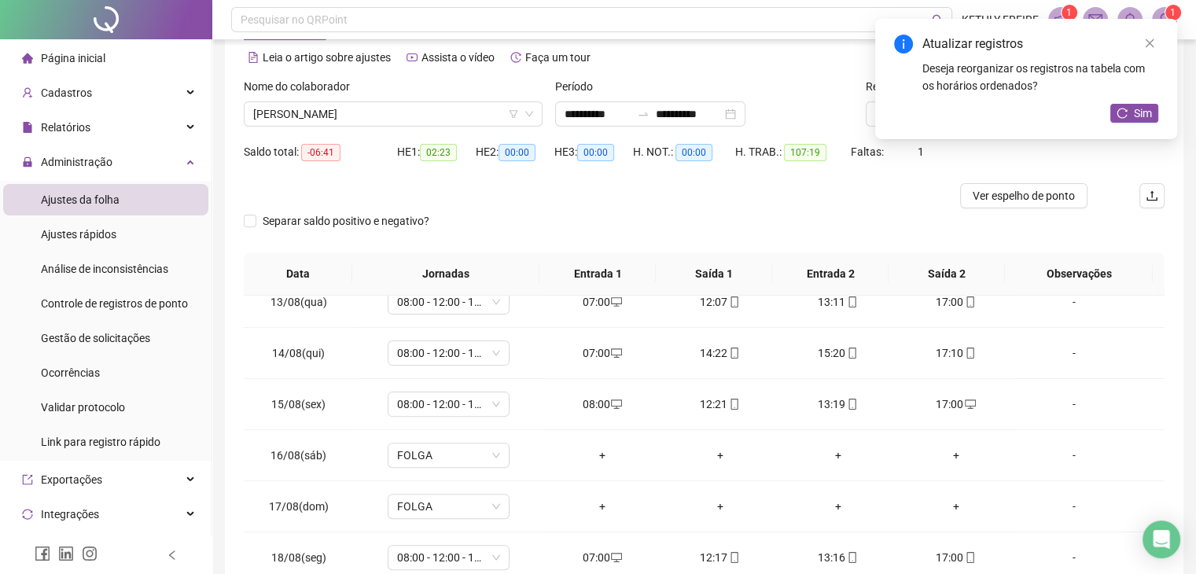
scroll to position [0, 0]
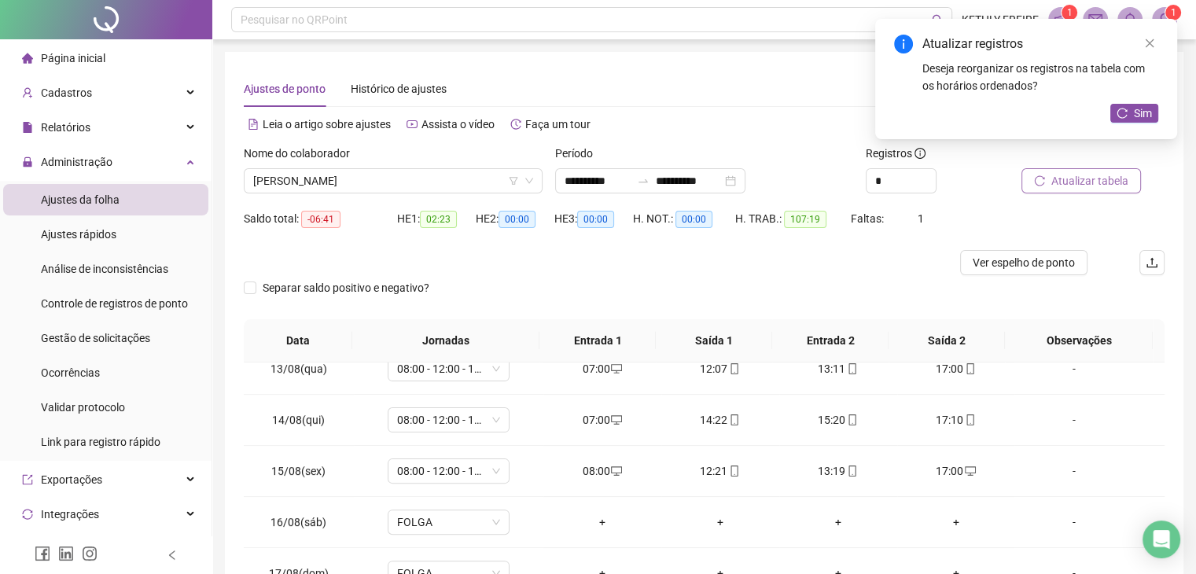
click at [1118, 177] on span "Atualizar tabela" at bounding box center [1089, 180] width 77 height 17
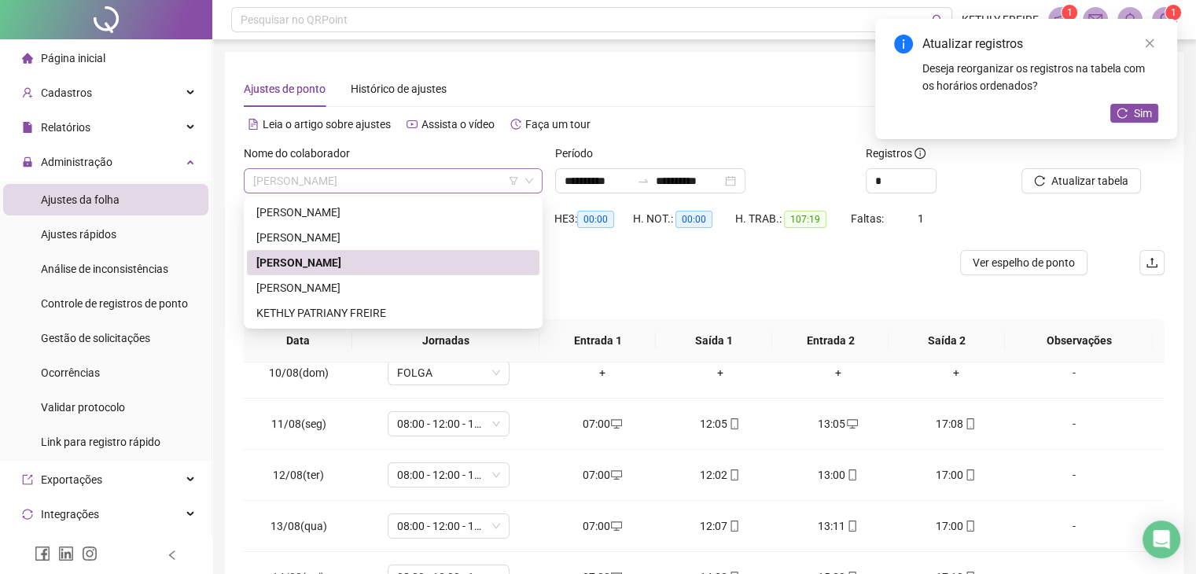
click at [415, 193] on div "[PERSON_NAME]" at bounding box center [393, 180] width 299 height 25
click at [368, 215] on div "[PERSON_NAME]" at bounding box center [393, 212] width 274 height 17
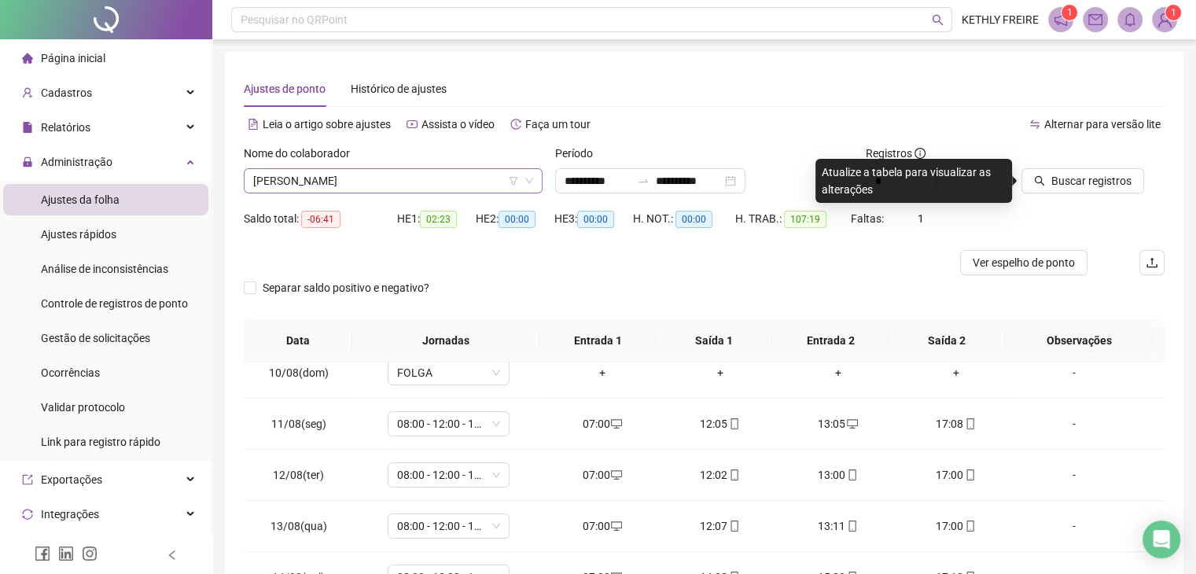
drag, startPoint x: 422, startPoint y: 161, endPoint x: 404, endPoint y: 181, distance: 26.2
click at [422, 161] on div "Nome do colaborador" at bounding box center [393, 157] width 299 height 24
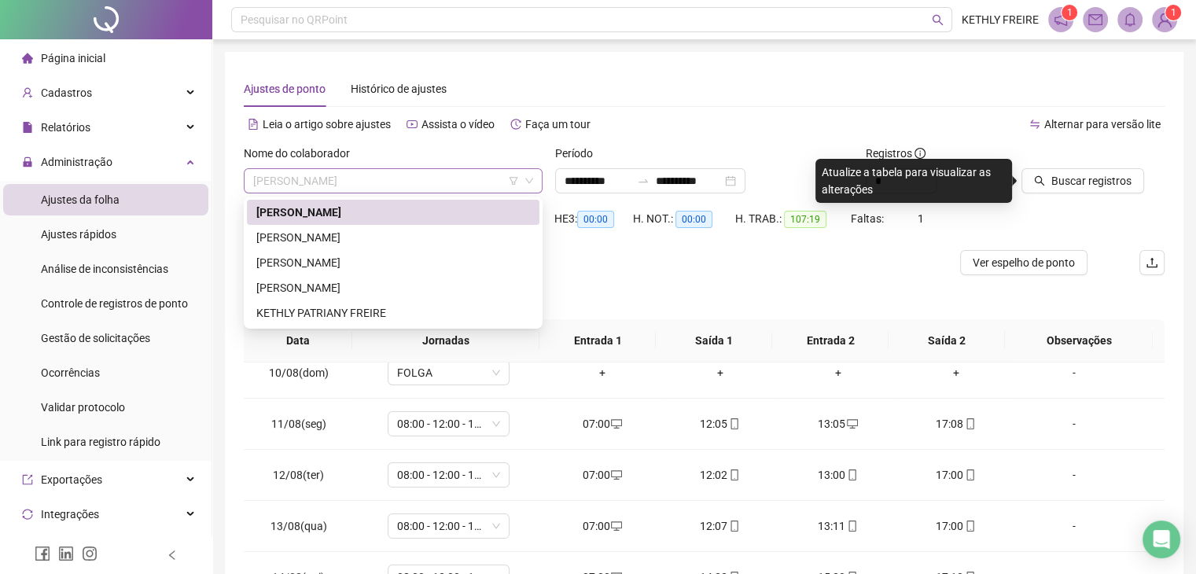
click at [403, 183] on span "[PERSON_NAME]" at bounding box center [393, 181] width 280 height 24
click at [351, 230] on div "[PERSON_NAME]" at bounding box center [393, 237] width 274 height 17
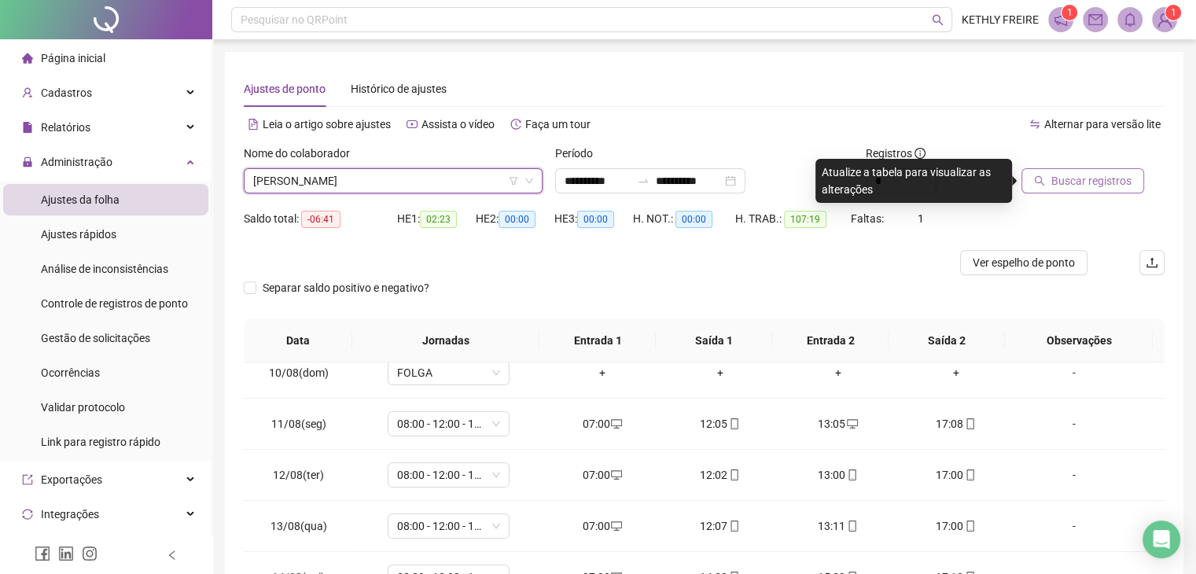
click at [1049, 175] on button "Buscar registros" at bounding box center [1083, 180] width 123 height 25
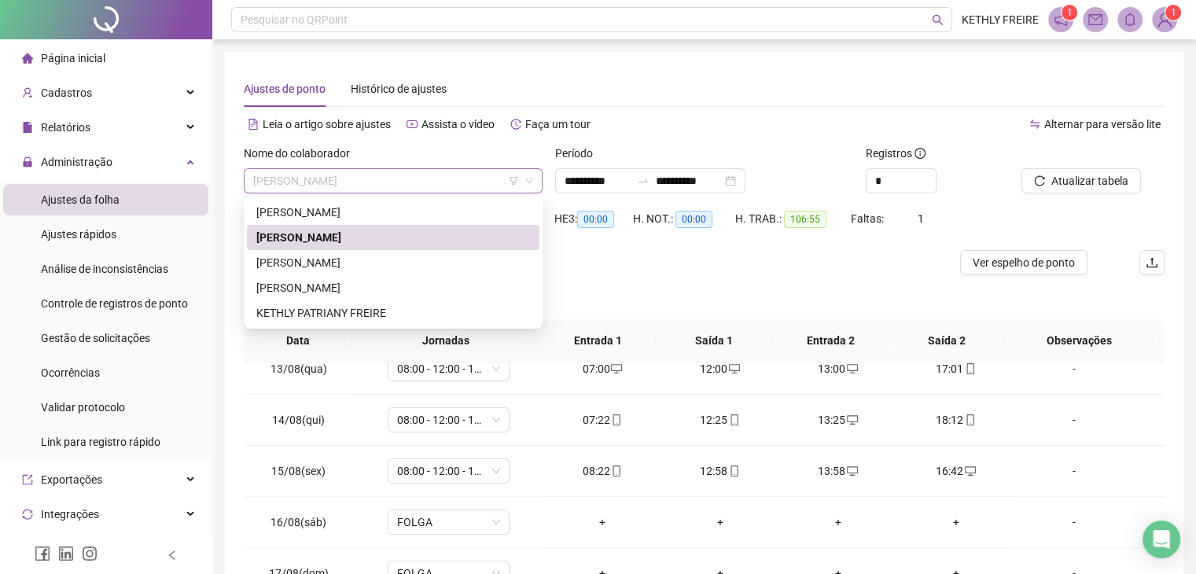
click at [360, 180] on span "[PERSON_NAME]" at bounding box center [393, 181] width 280 height 24
